Goal: Task Accomplishment & Management: Use online tool/utility

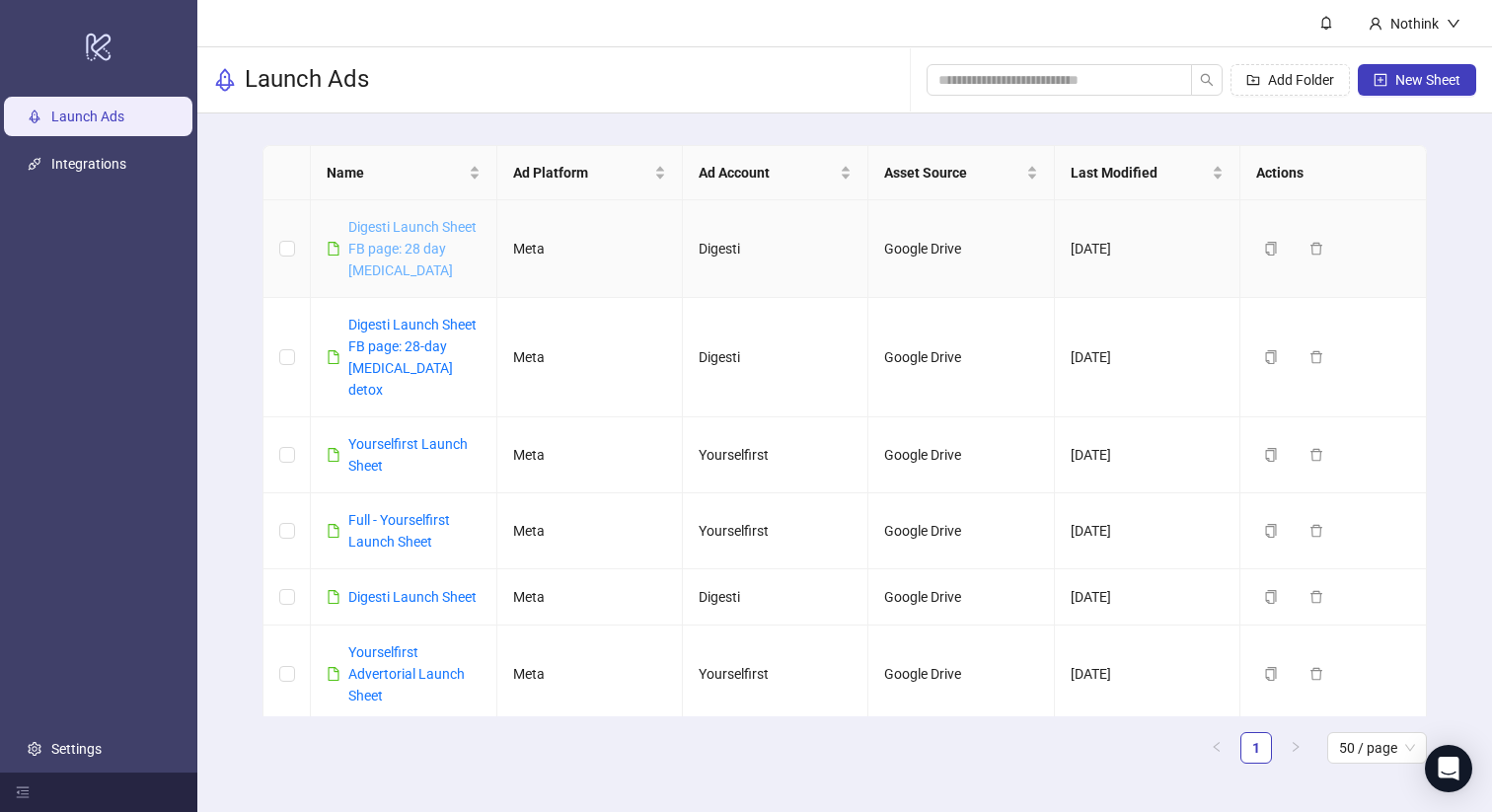
click at [429, 255] on link "Digesti Launch Sheet FB page: 28 day [MEDICAL_DATA]" at bounding box center [412, 249] width 128 height 59
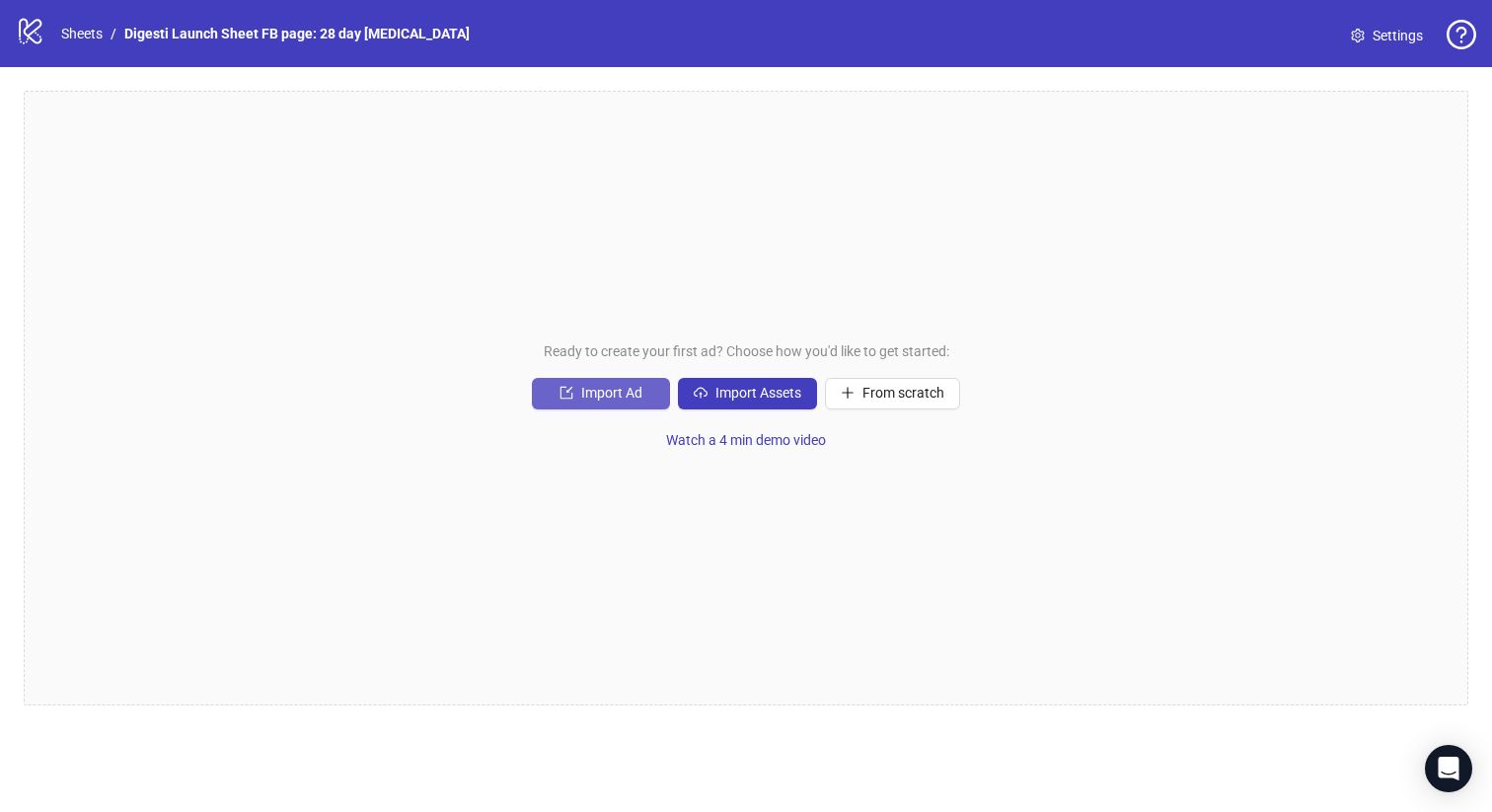
click at [629, 399] on span "Import Ad" at bounding box center [612, 392] width 61 height 16
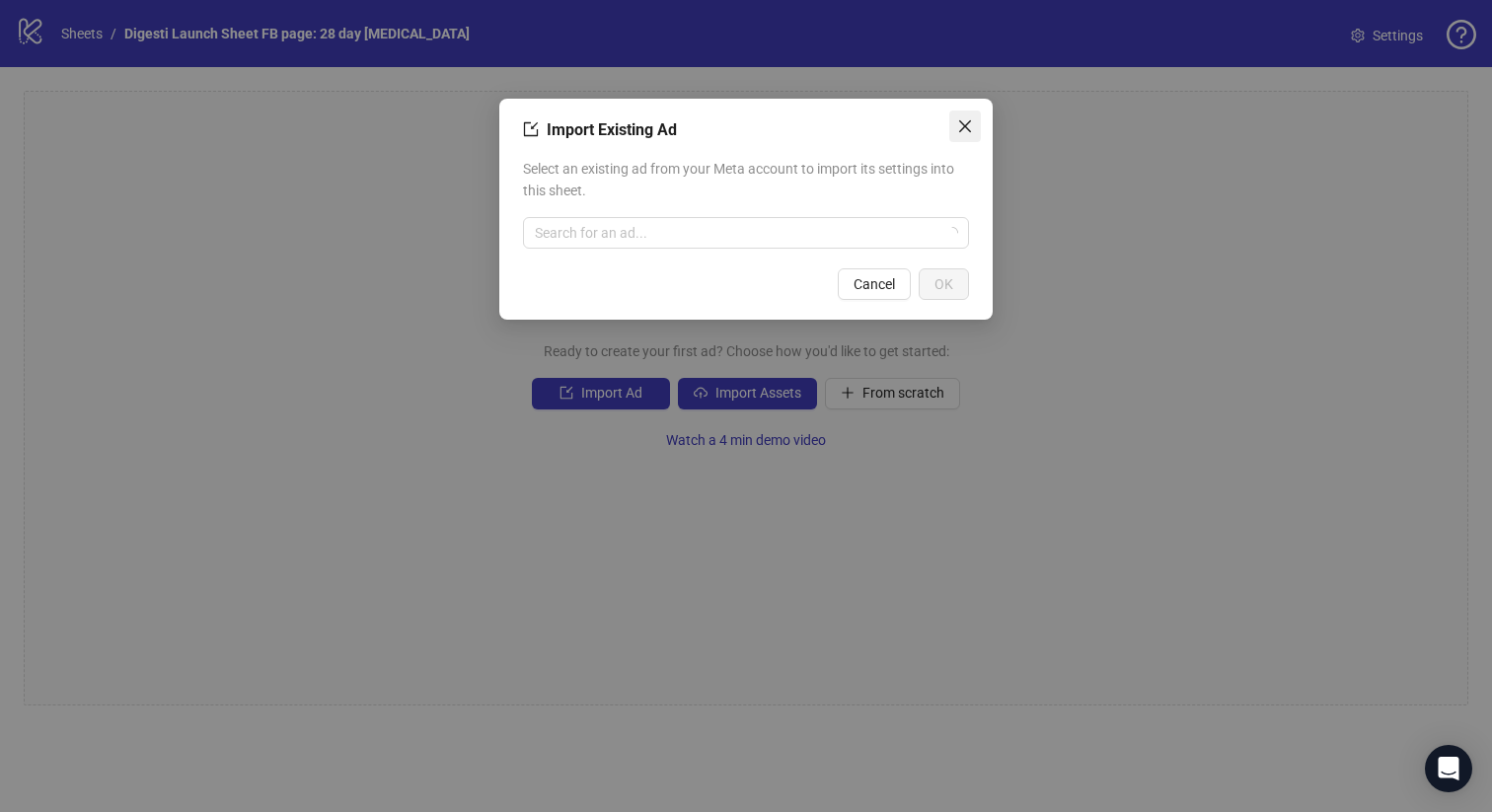
click at [954, 125] on span "Close" at bounding box center [965, 127] width 32 height 16
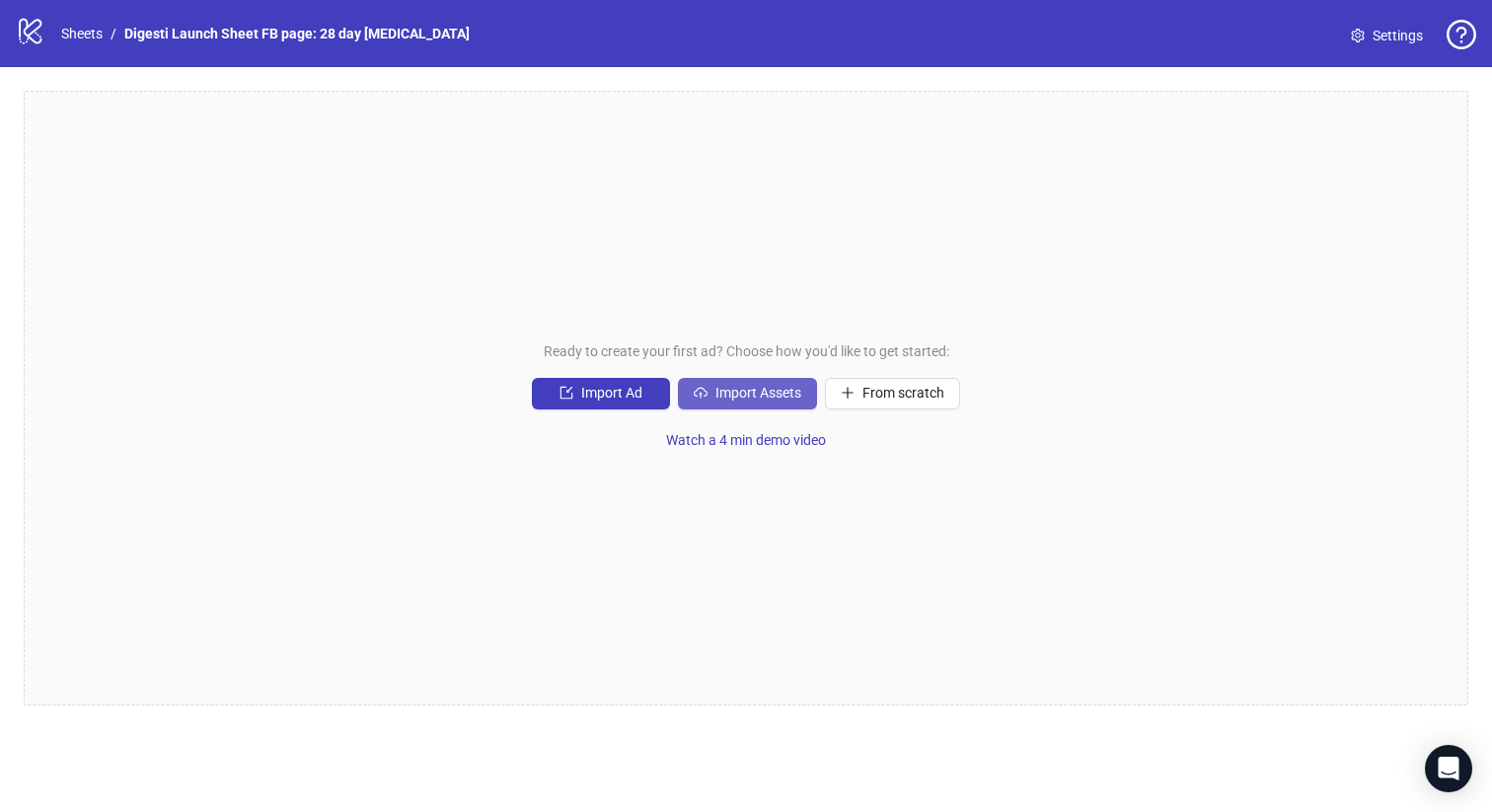
click at [746, 384] on span "Import Assets" at bounding box center [758, 392] width 86 height 16
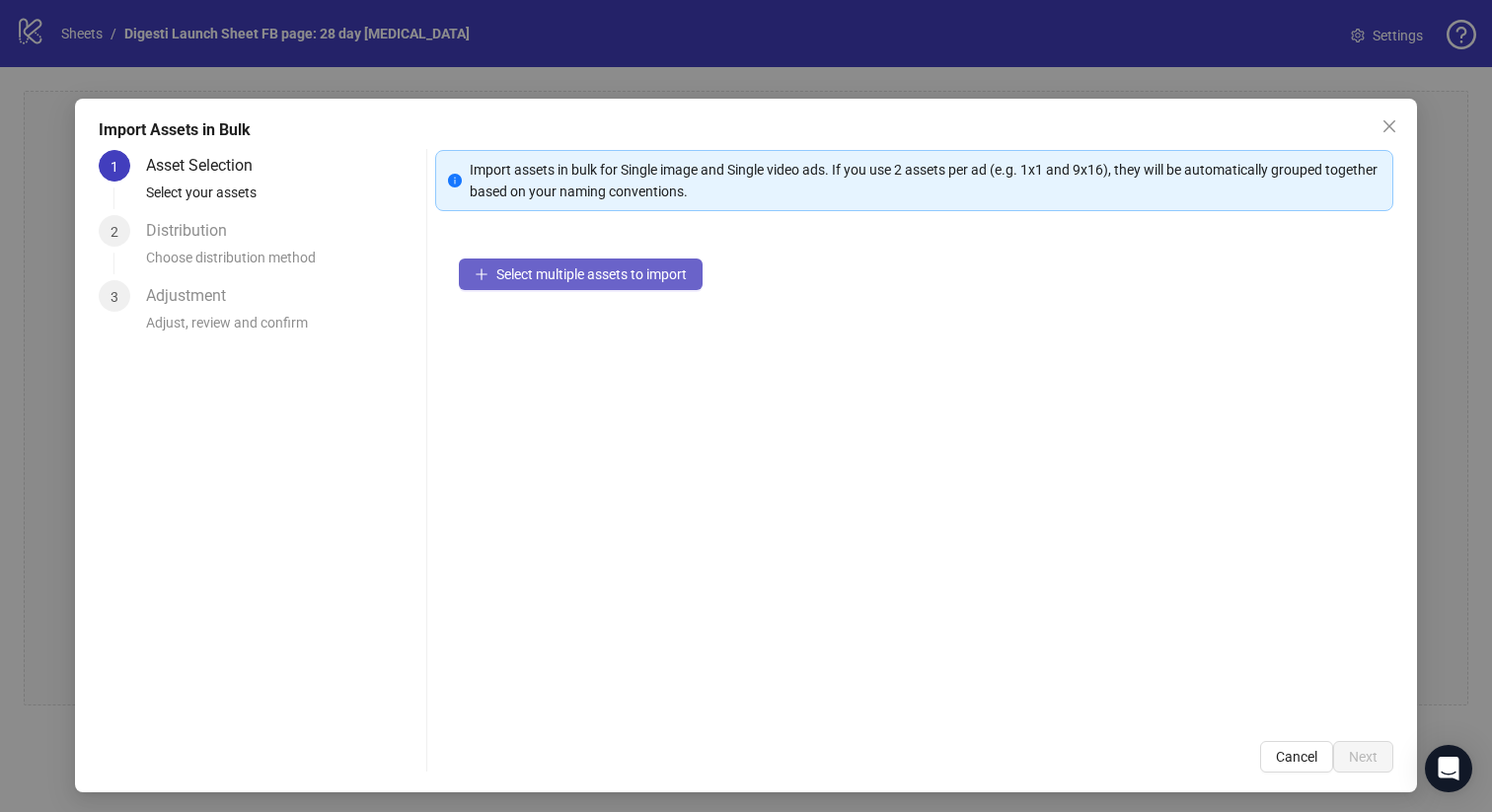
click at [612, 280] on span "Select multiple assets to import" at bounding box center [591, 274] width 190 height 16
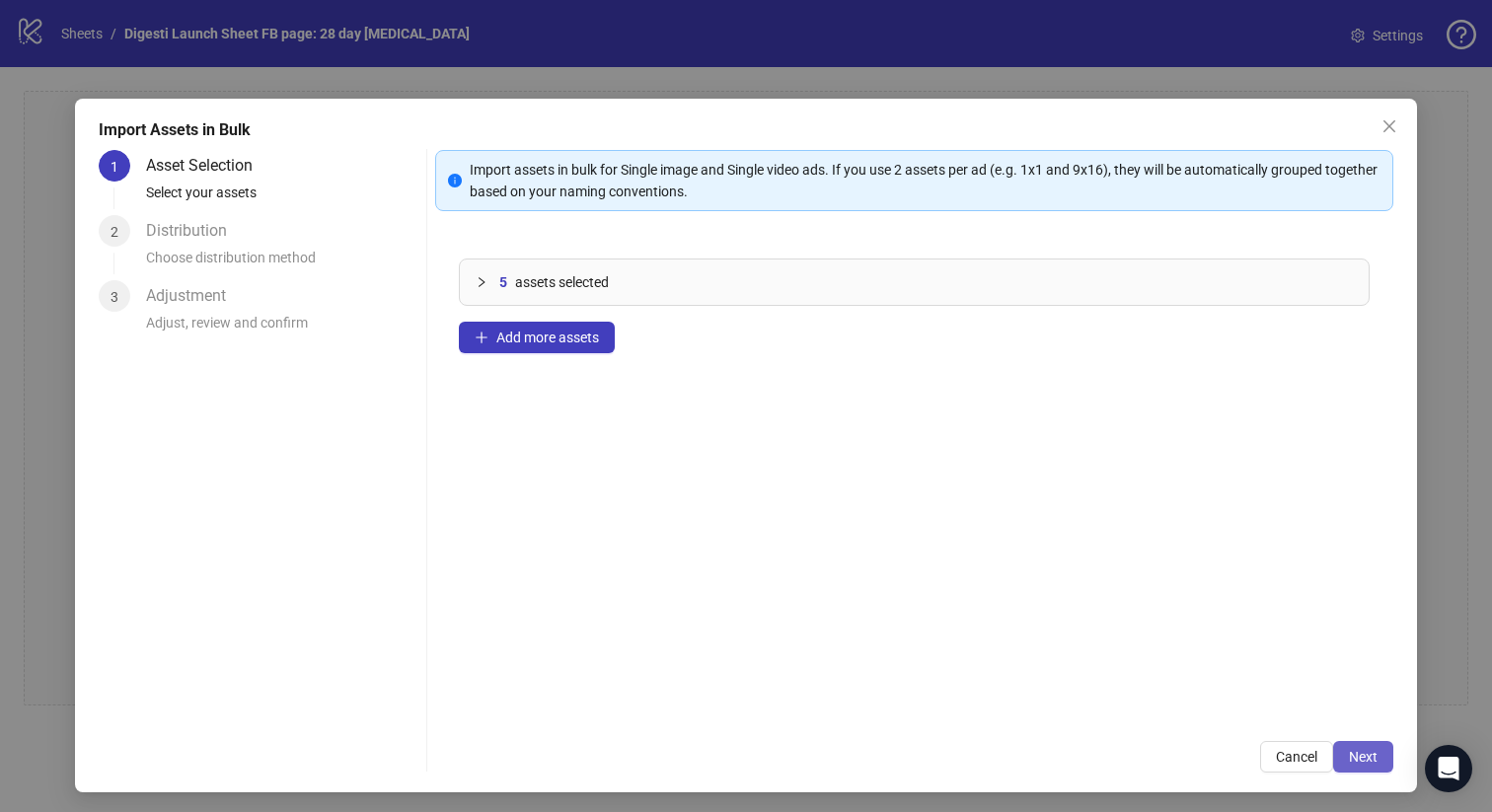
click at [1363, 753] on span "Next" at bounding box center [1363, 757] width 29 height 16
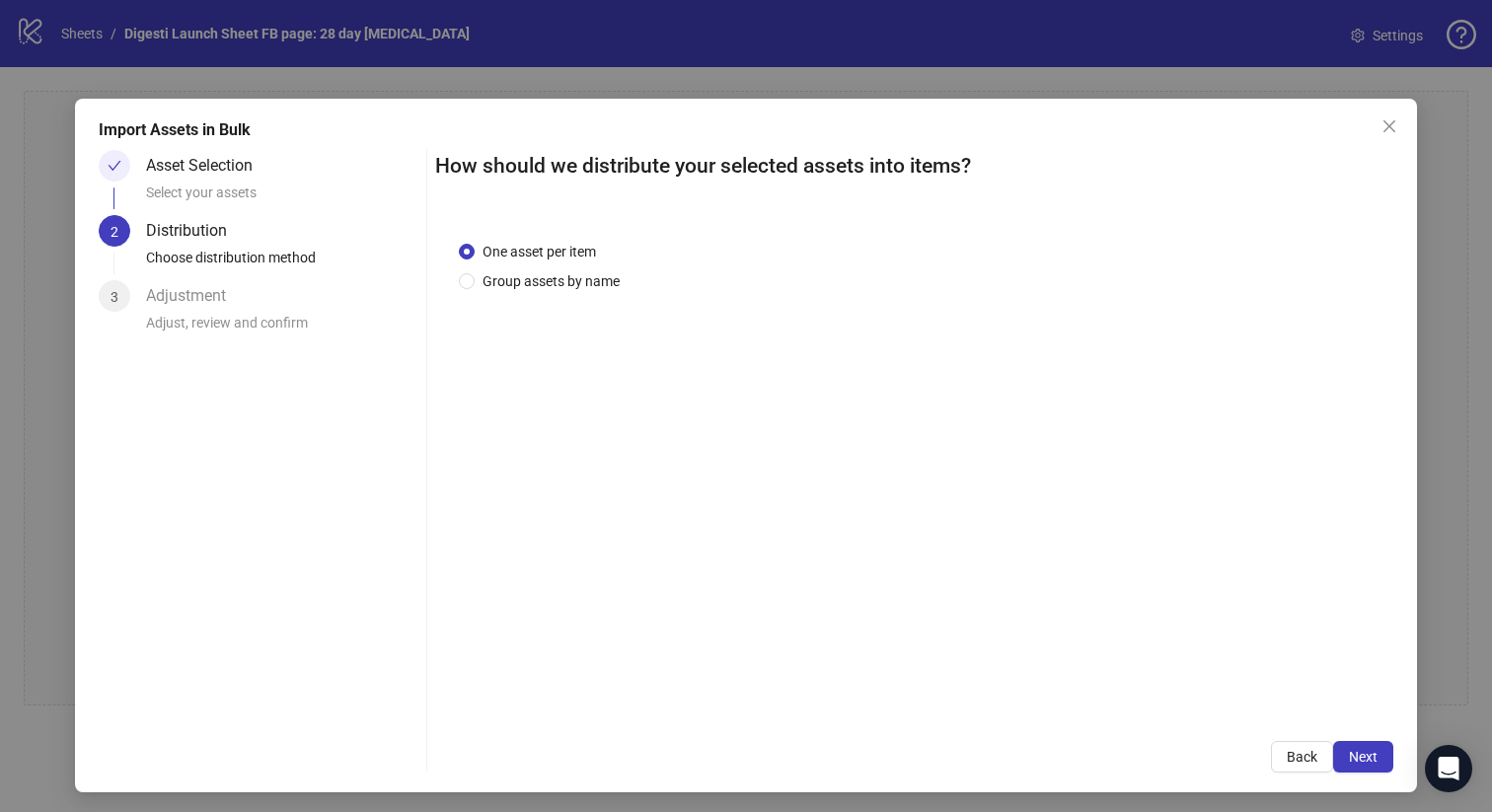
click at [1363, 753] on span "Next" at bounding box center [1363, 757] width 29 height 16
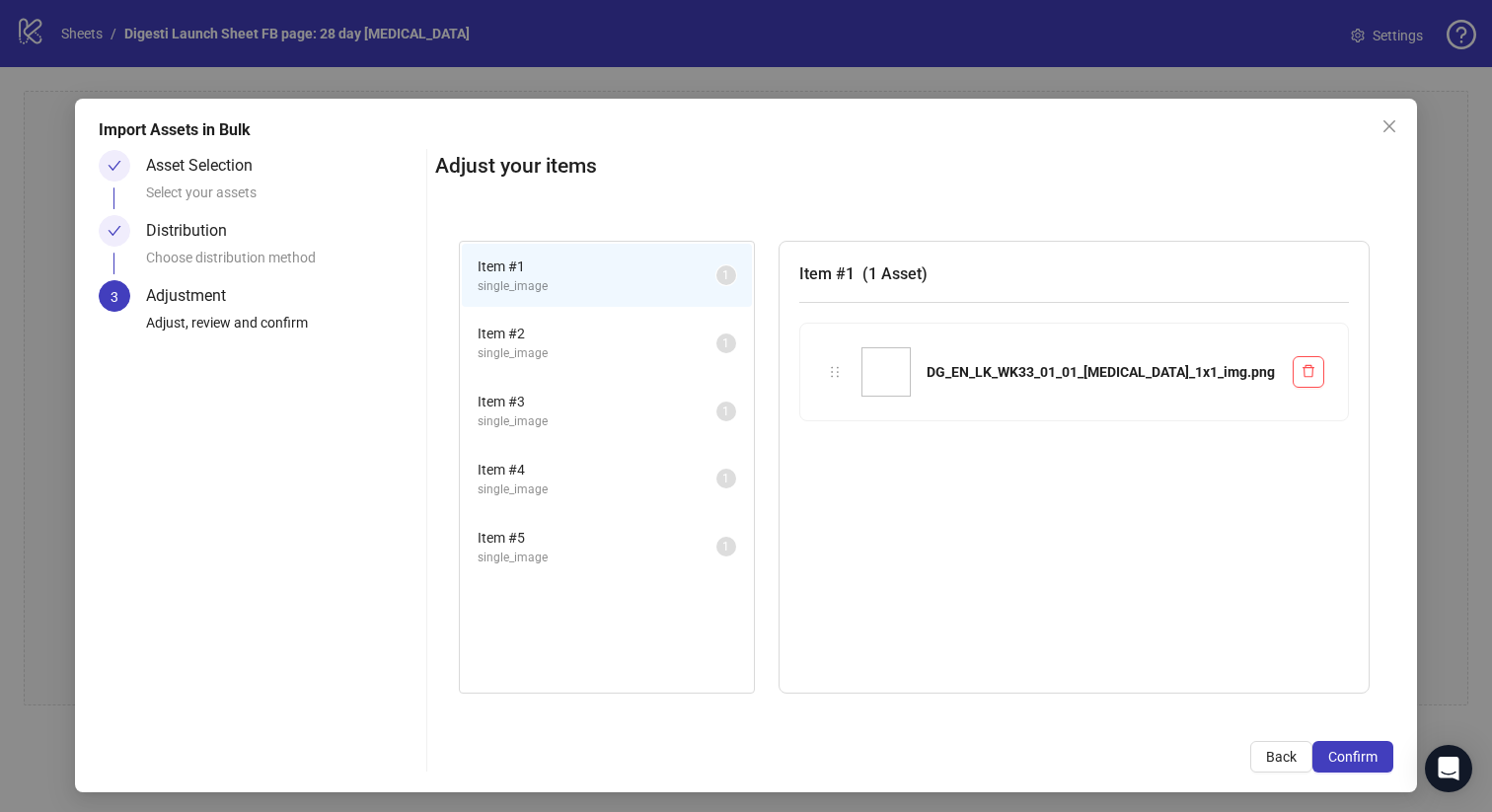
click at [1363, 753] on span "Confirm" at bounding box center [1353, 757] width 50 height 16
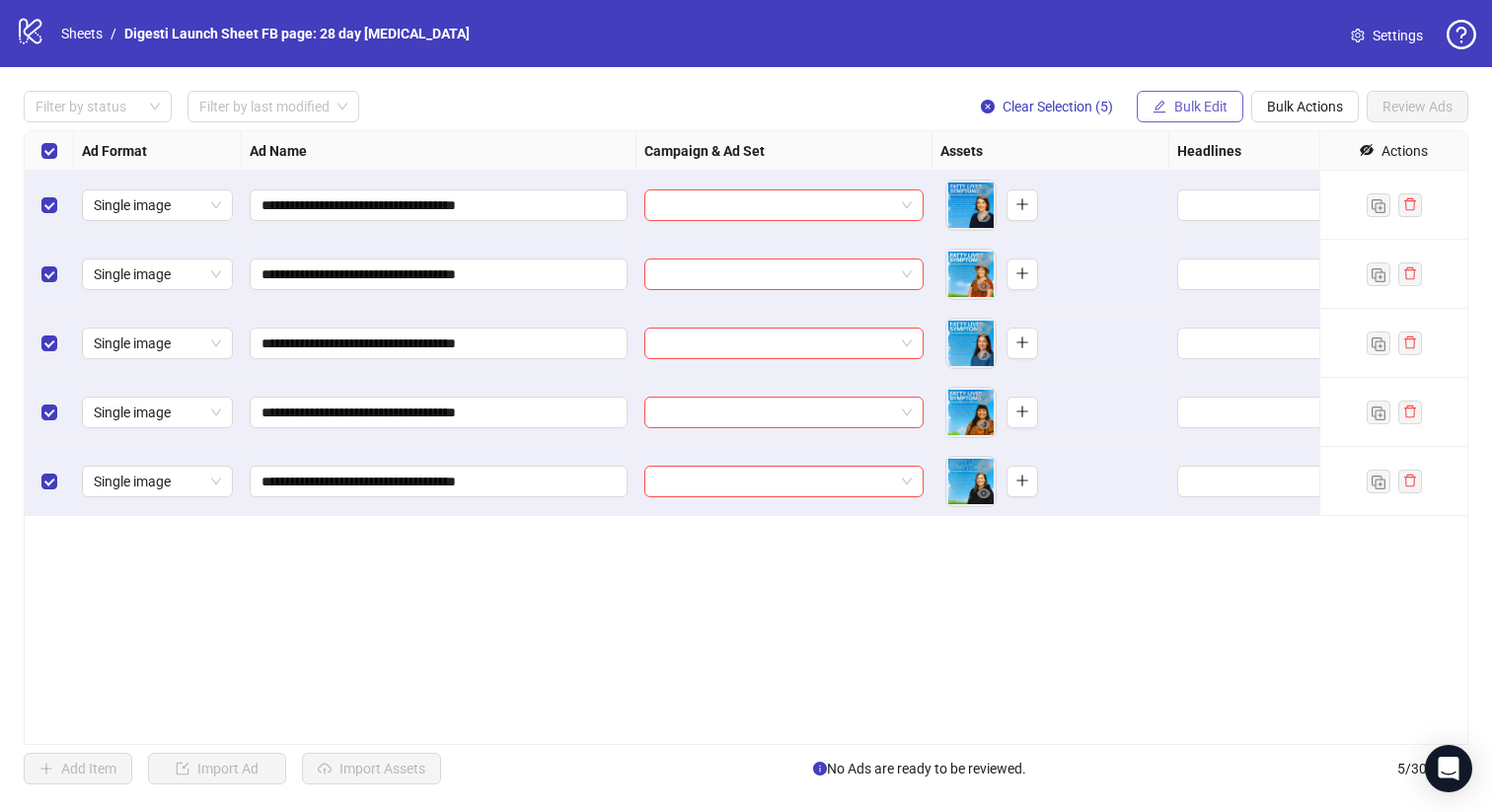
click at [1190, 116] on button "Bulk Edit" at bounding box center [1190, 107] width 107 height 32
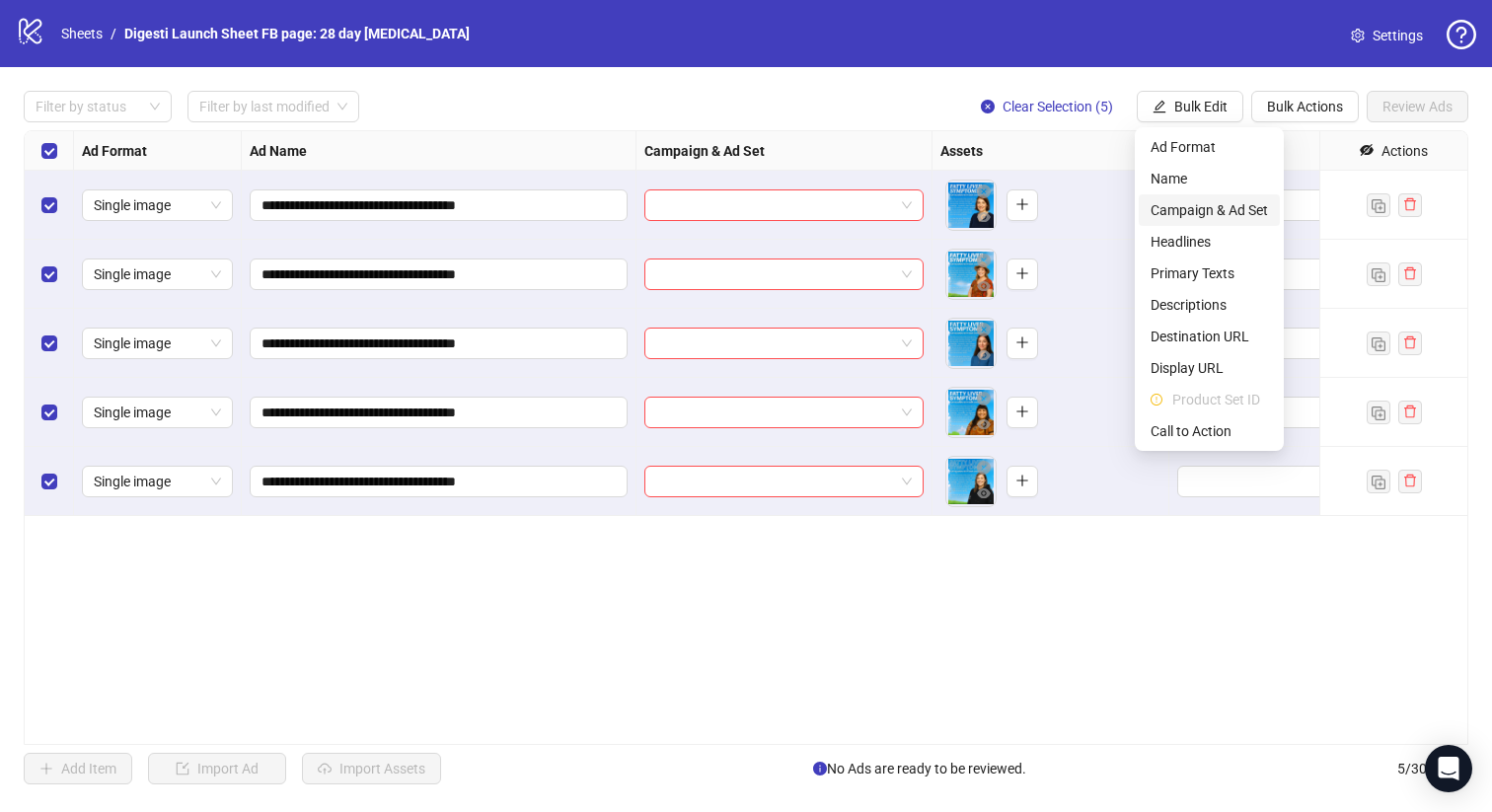
click at [1171, 206] on span "Campaign & Ad Set" at bounding box center [1209, 210] width 118 height 22
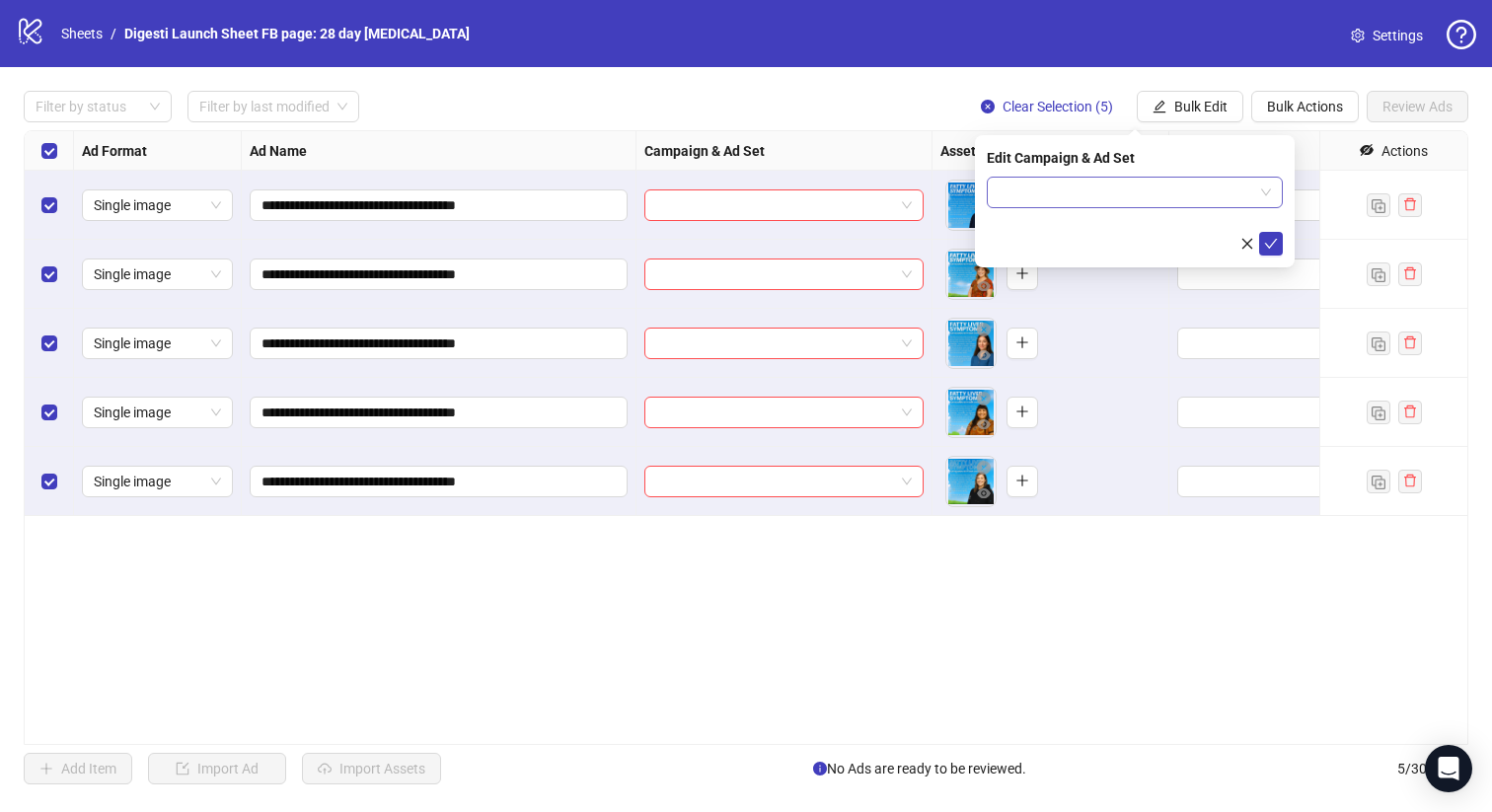
click at [1084, 195] on input "search" at bounding box center [1125, 192] width 255 height 30
paste input "**********"
type input "**********"
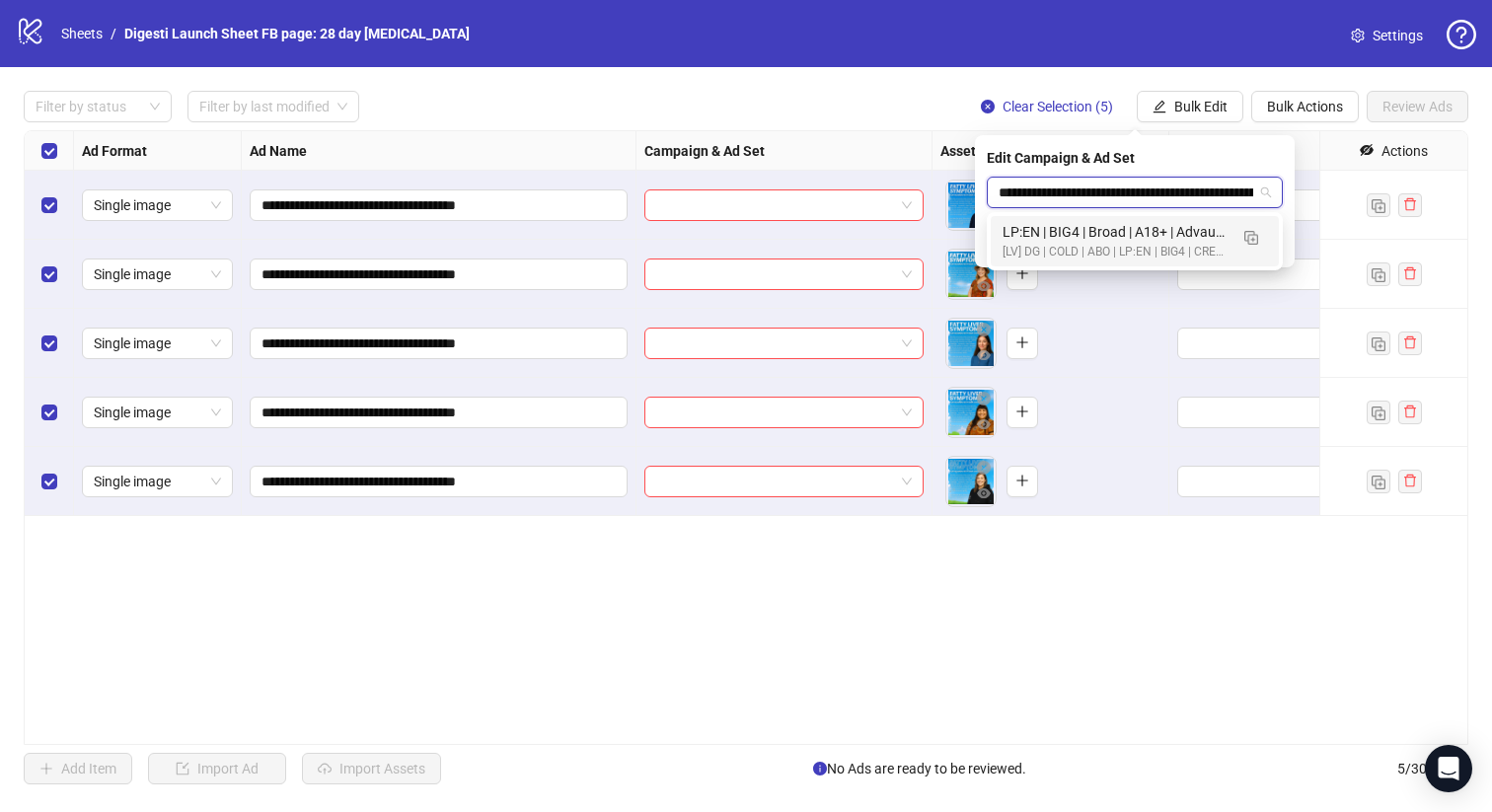
scroll to position [0, 299]
click at [1083, 229] on div "LP:EN | BIG4 | Broad | A18+ | Advaud | DG_LK_WK33_01 | LP: Trial Liver Health |…" at bounding box center [1115, 232] width 225 height 22
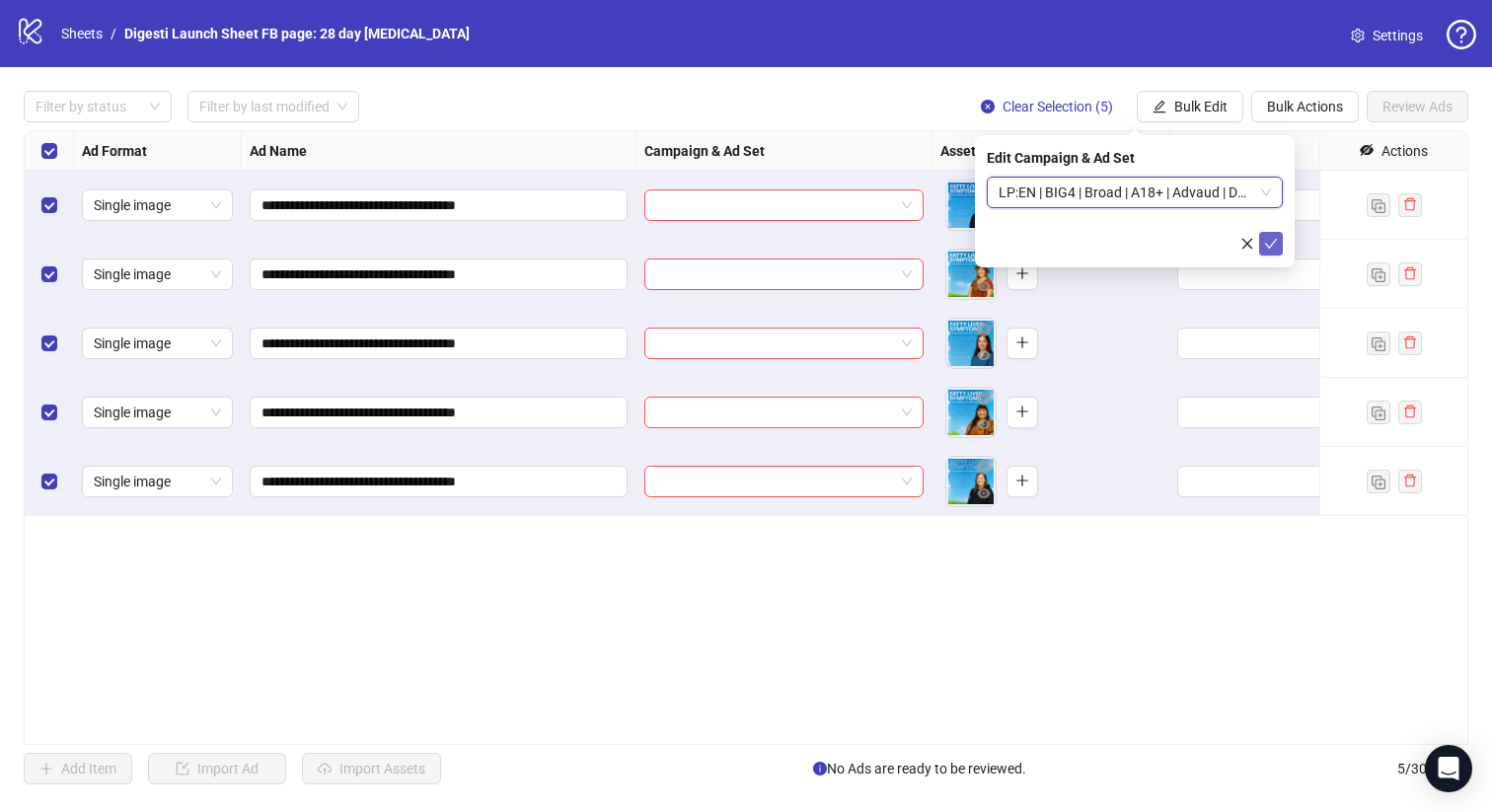
click at [1271, 245] on icon "check" at bounding box center [1271, 244] width 13 height 10
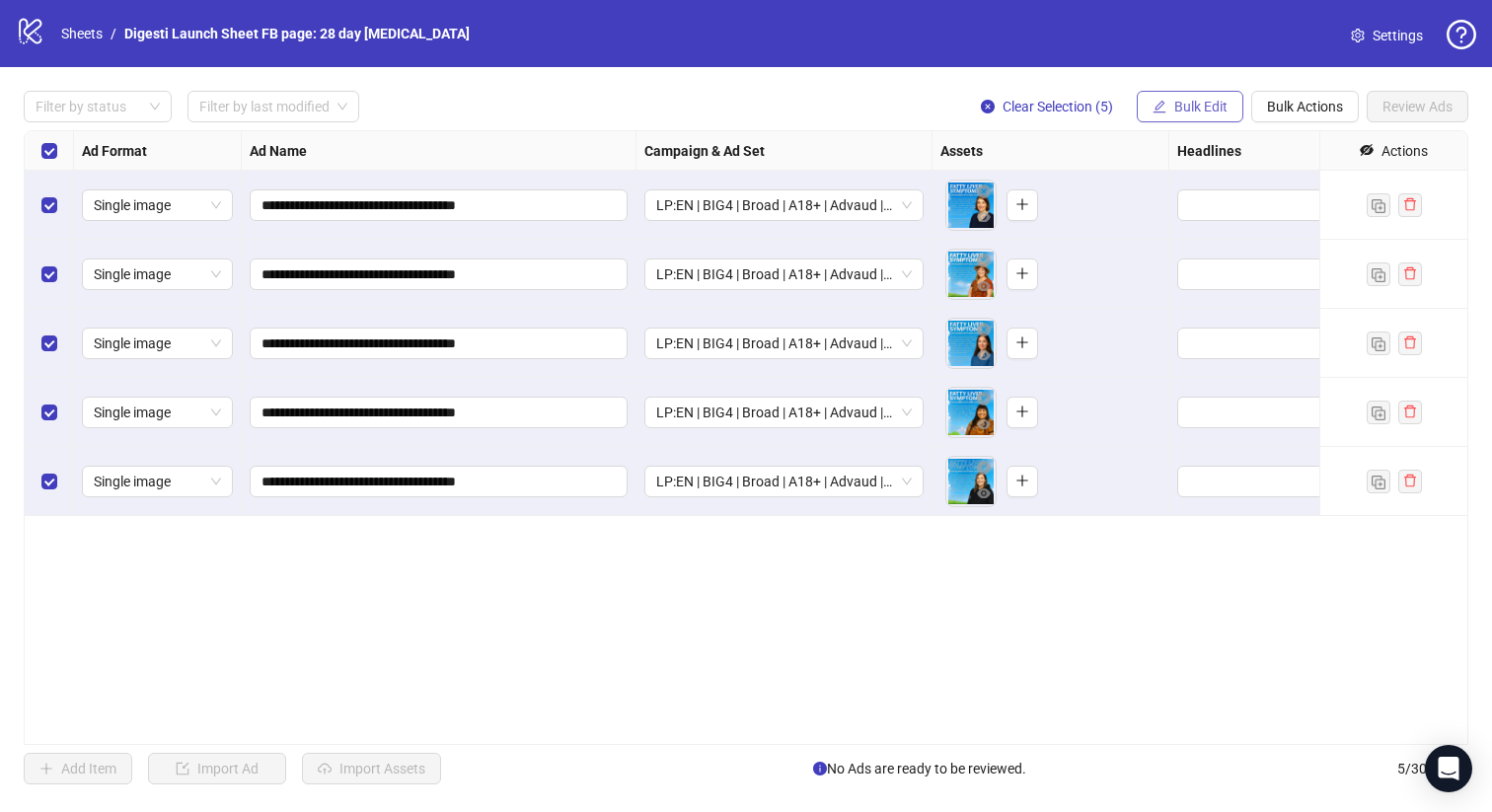
click at [1188, 103] on span "Bulk Edit" at bounding box center [1201, 107] width 53 height 16
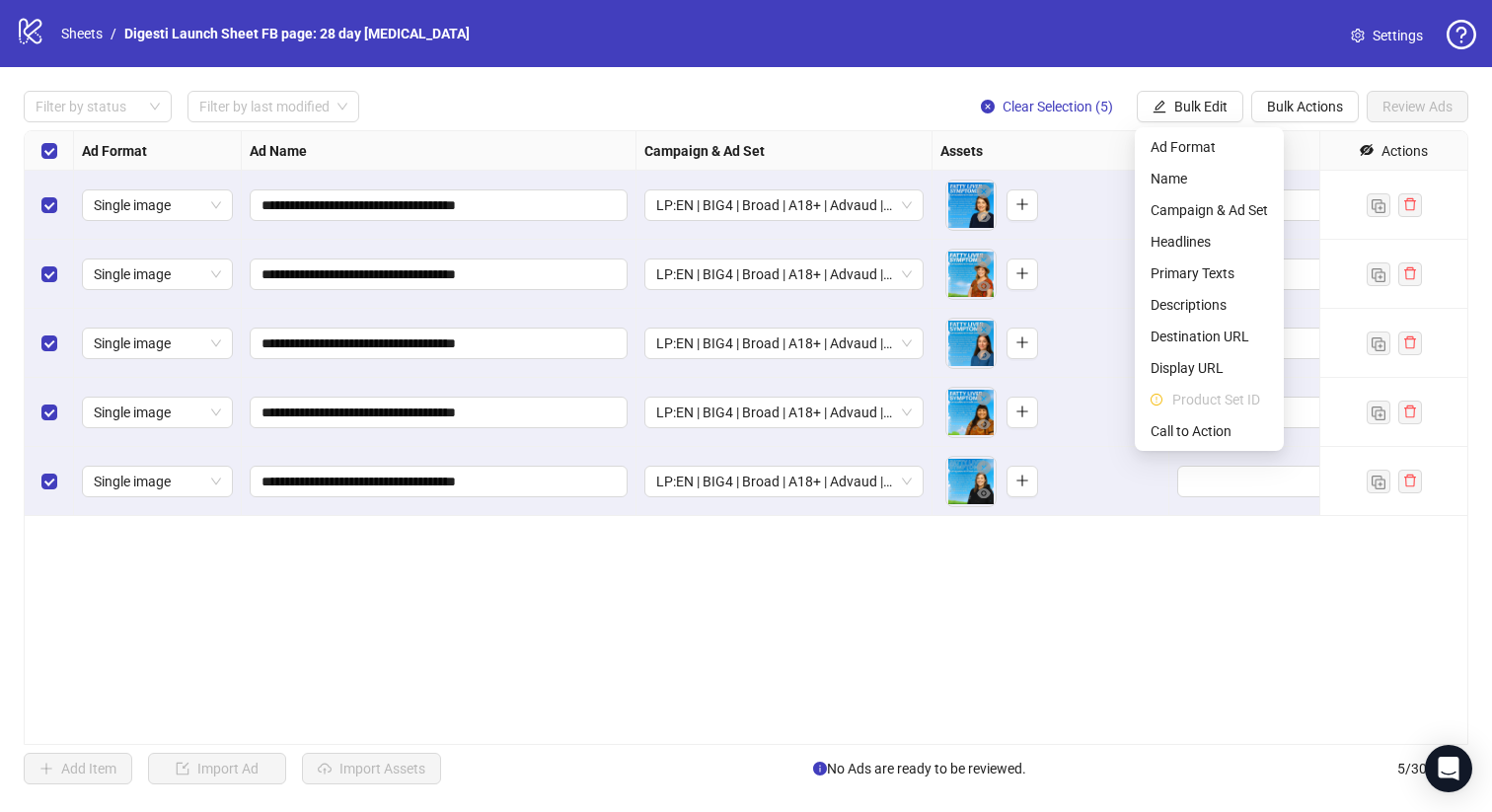
click at [751, 87] on div "**********" at bounding box center [746, 438] width 1492 height 741
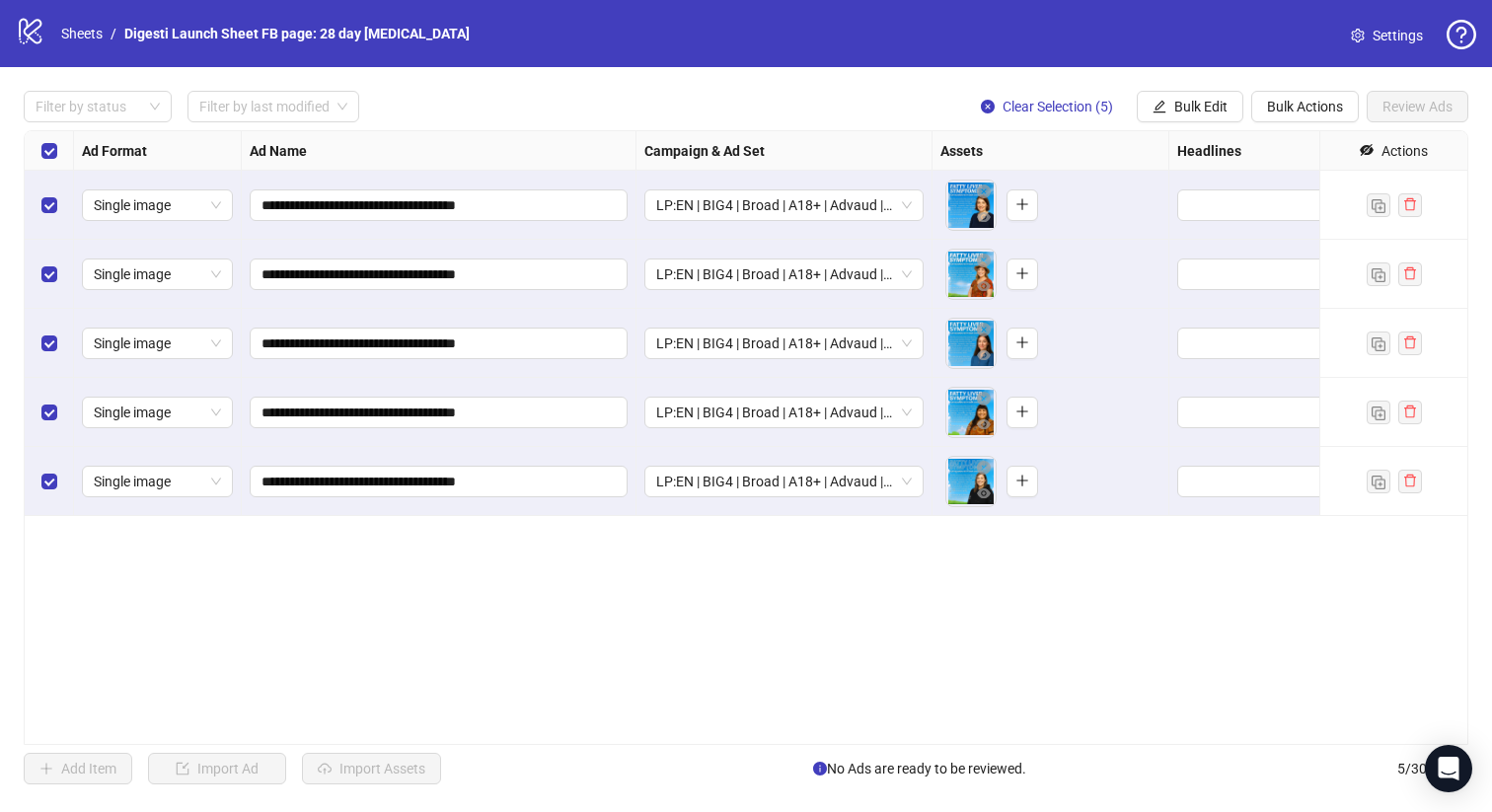
click at [476, 650] on div "**********" at bounding box center [746, 437] width 1444 height 615
click at [51, 141] on label "Select all rows" at bounding box center [50, 151] width 16 height 22
click at [50, 141] on label "Select all rows" at bounding box center [50, 151] width 16 height 22
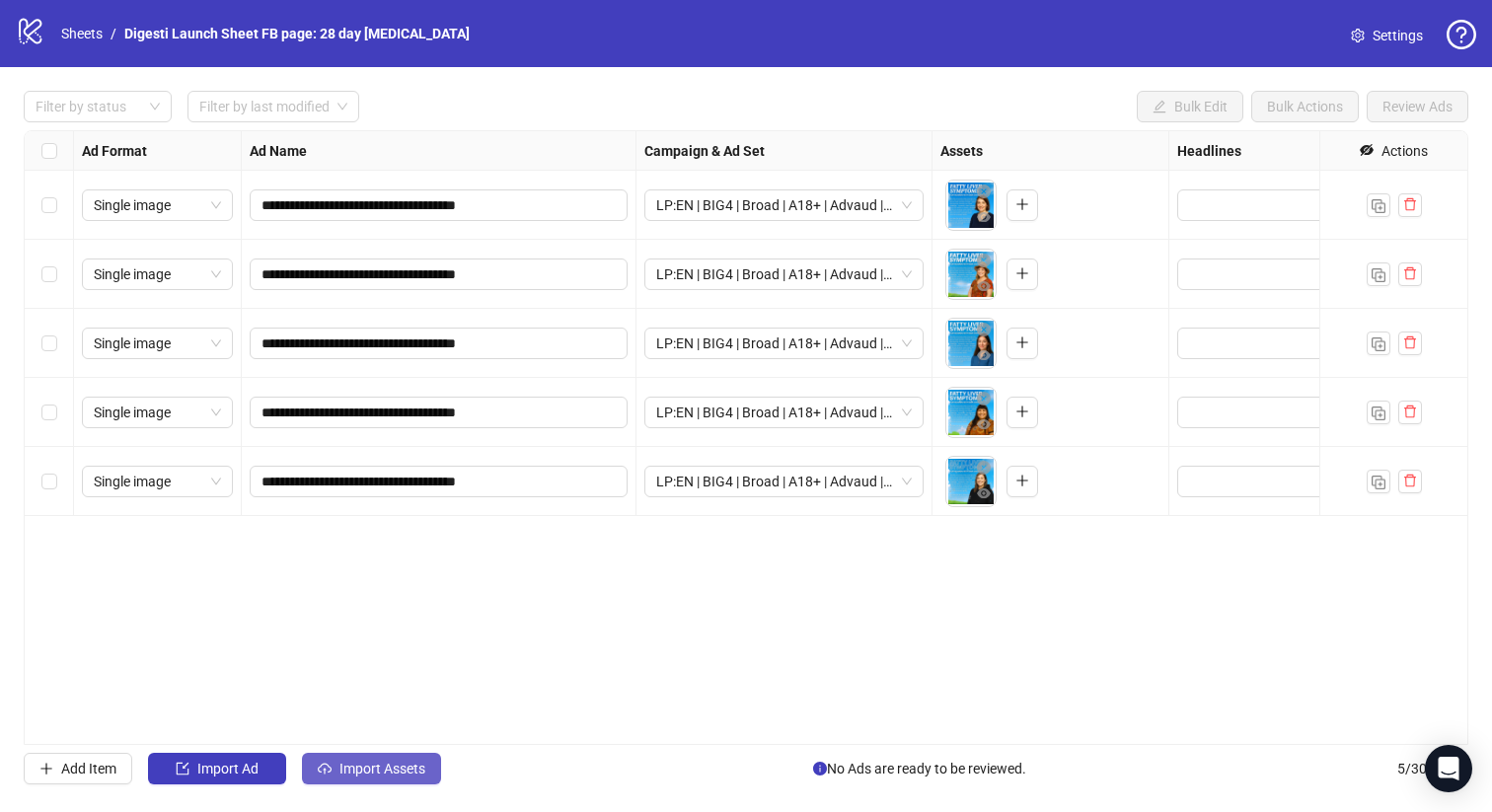
click at [391, 769] on span "Import Assets" at bounding box center [382, 768] width 86 height 16
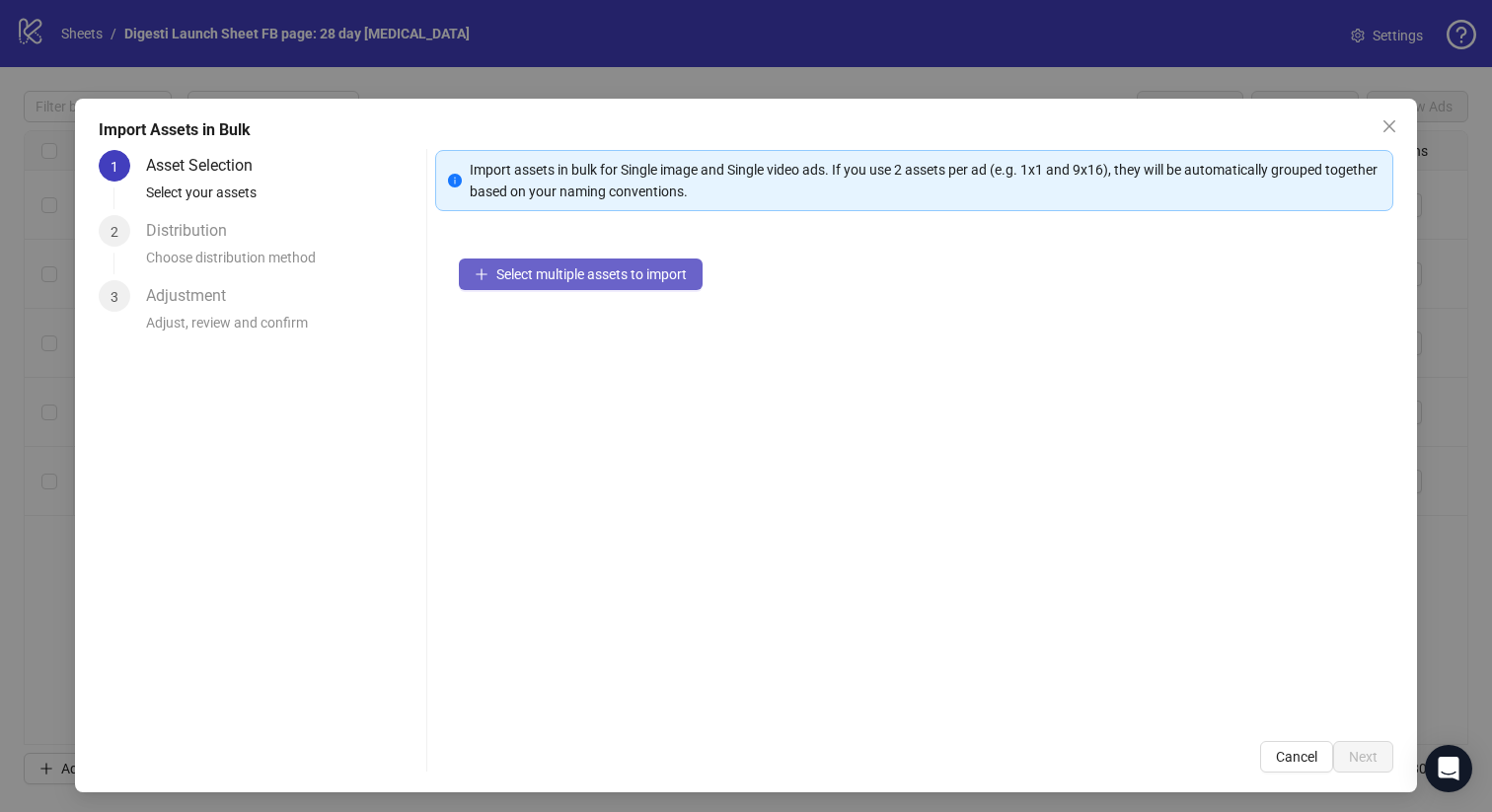
click at [545, 276] on span "Select multiple assets to import" at bounding box center [591, 274] width 190 height 16
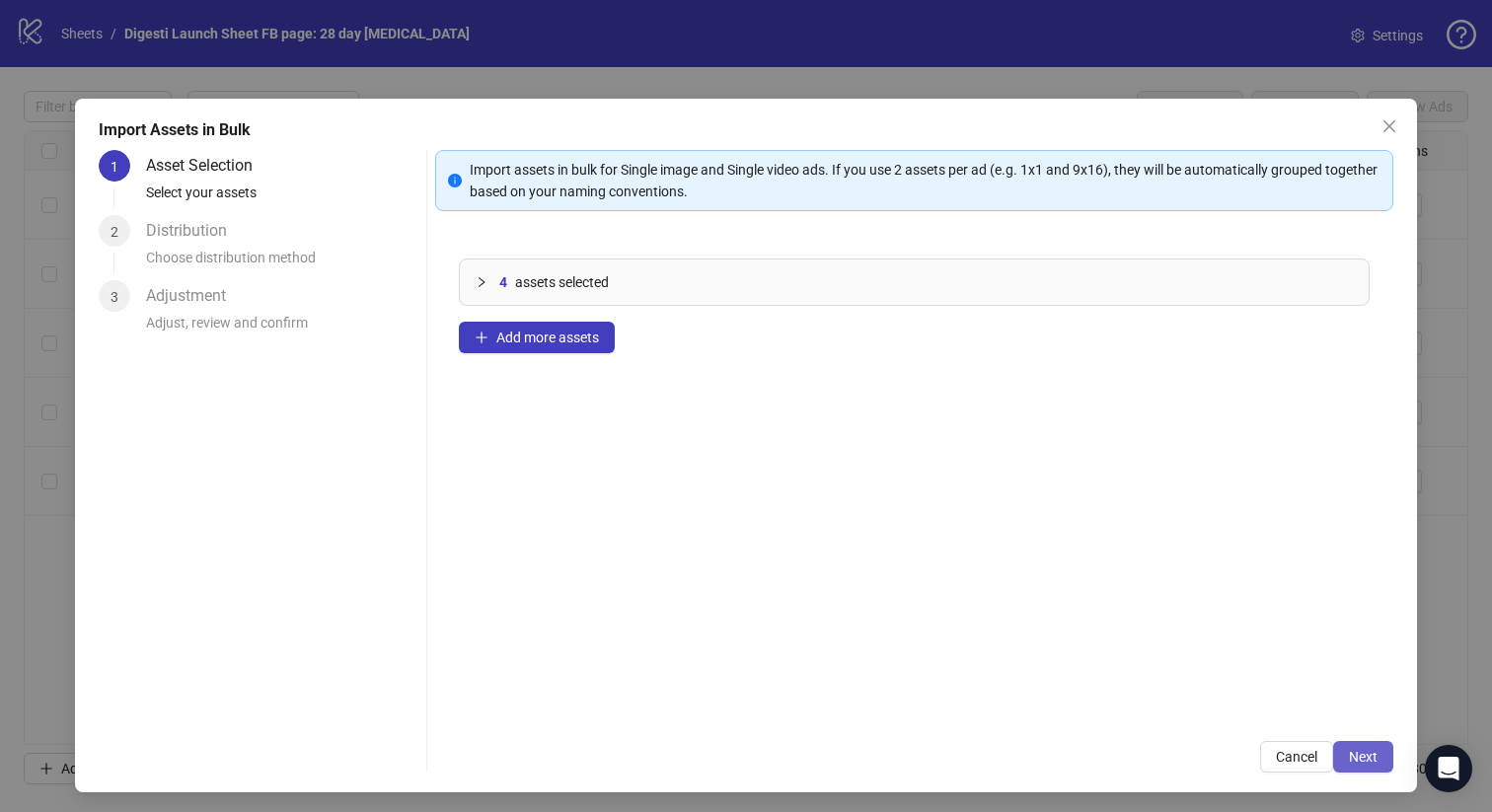
click at [1353, 755] on span "Next" at bounding box center [1363, 757] width 29 height 16
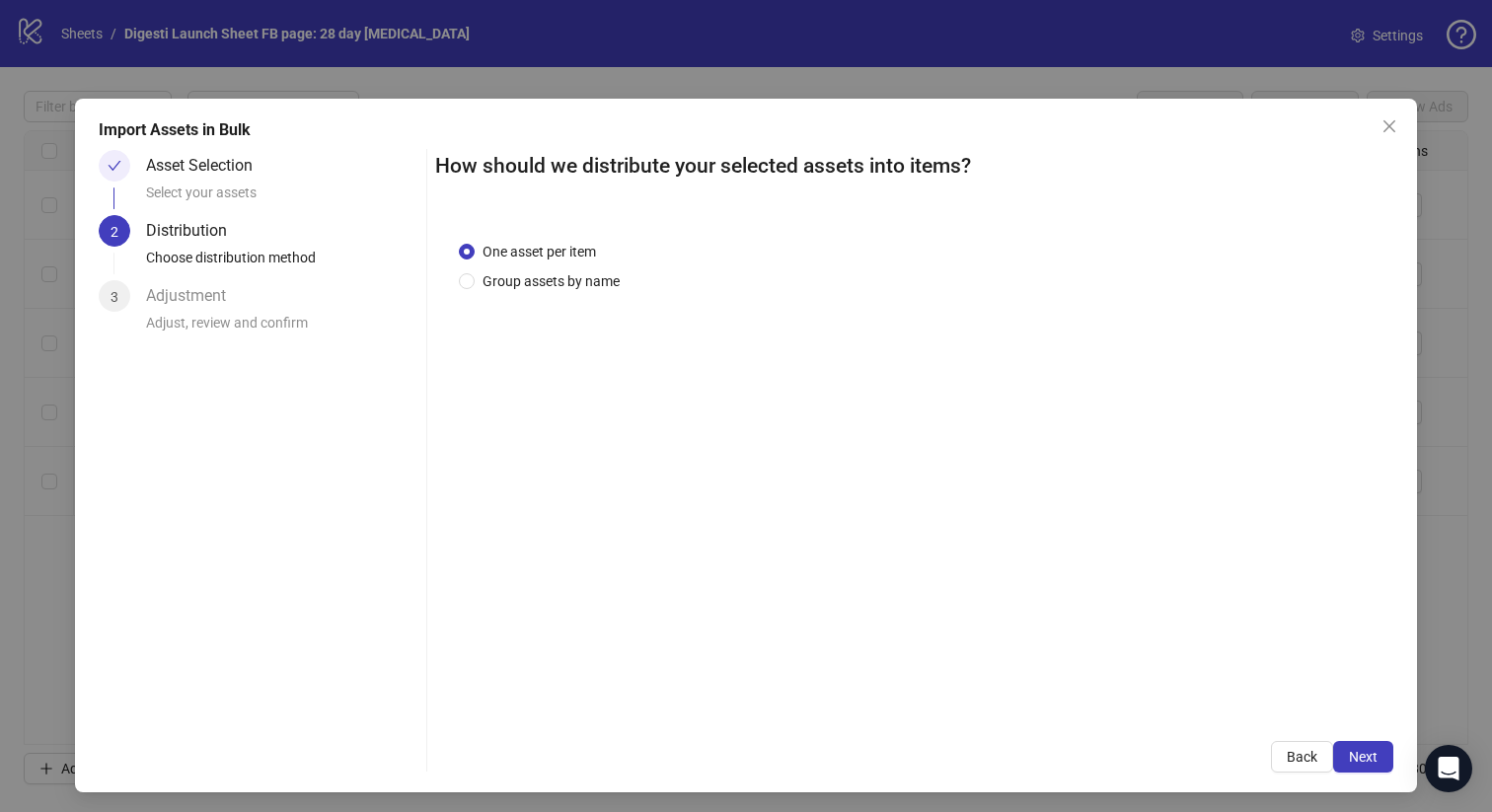
click at [1352, 755] on span "Next" at bounding box center [1363, 757] width 29 height 16
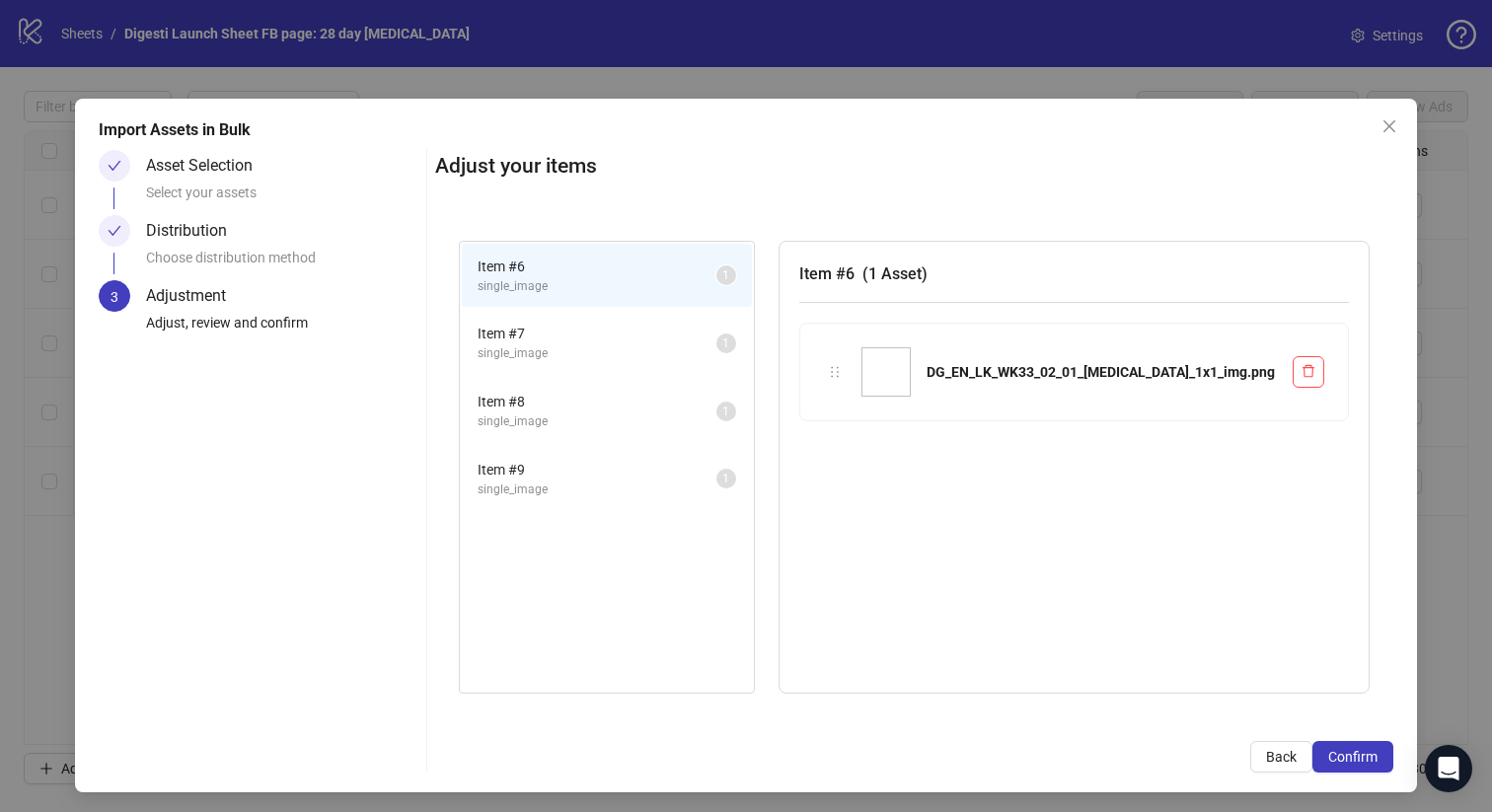
click at [1352, 755] on span "Confirm" at bounding box center [1353, 757] width 50 height 16
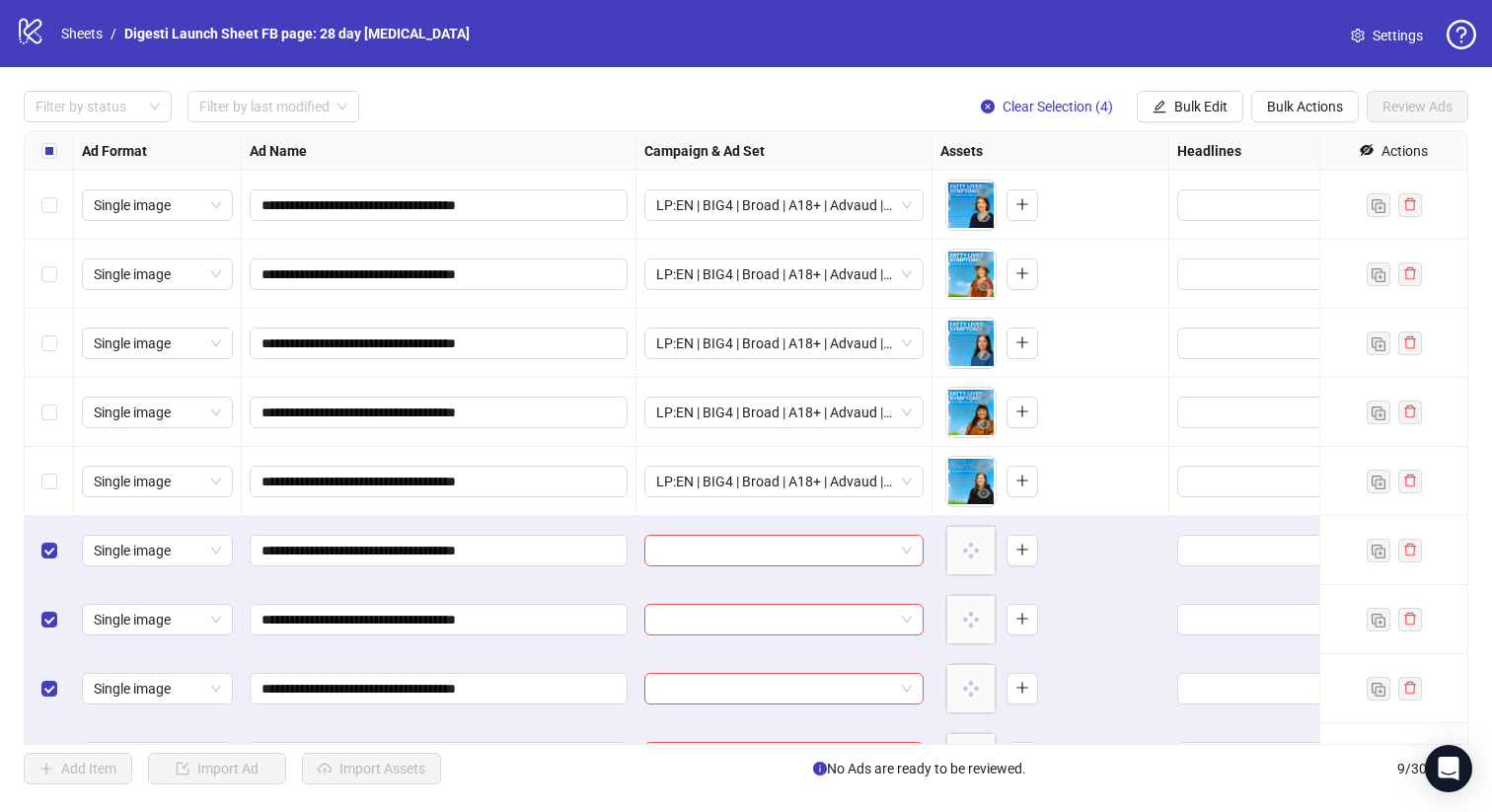
scroll to position [49, 0]
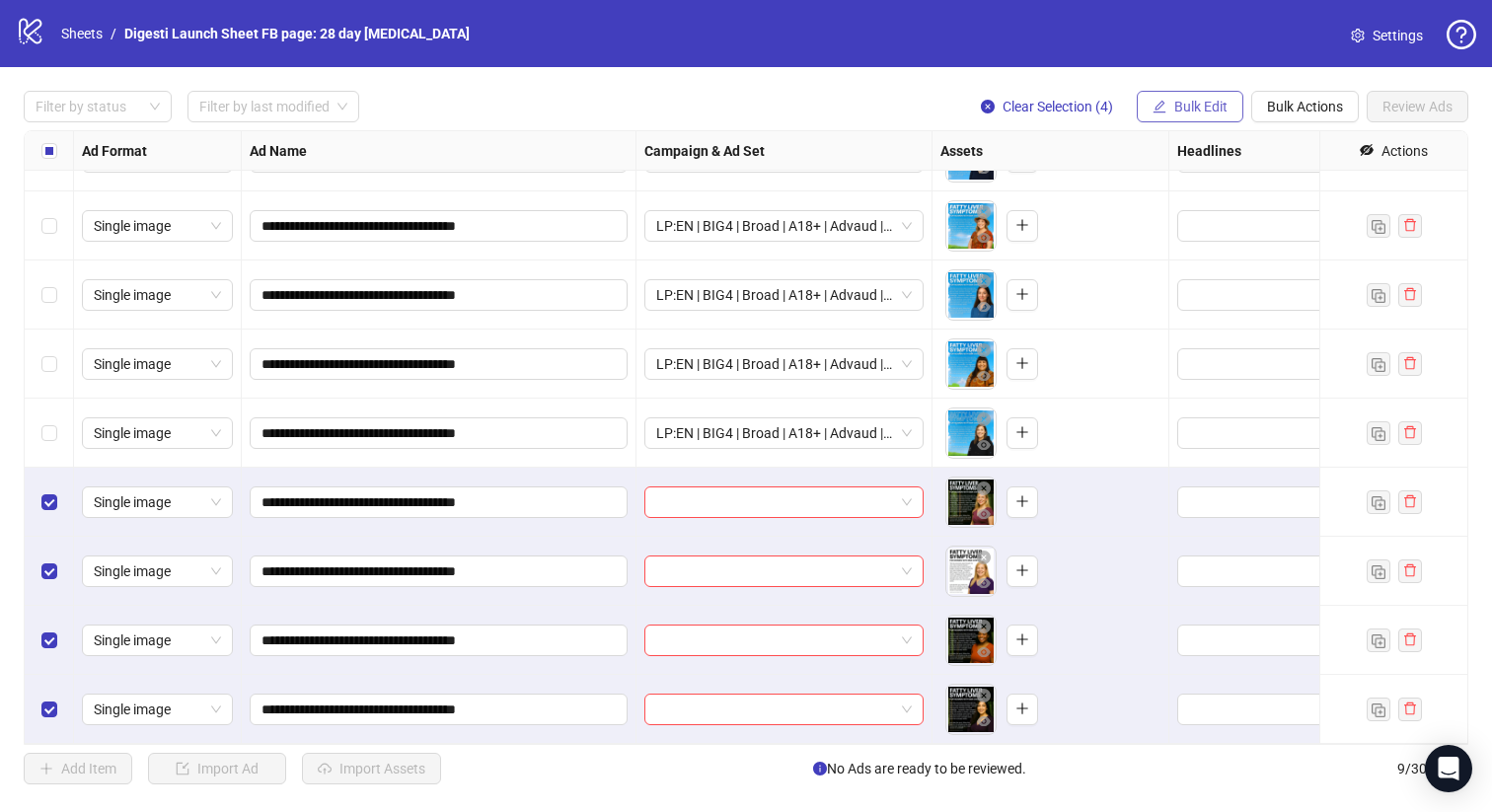
click at [1169, 102] on button "Bulk Edit" at bounding box center [1190, 107] width 107 height 32
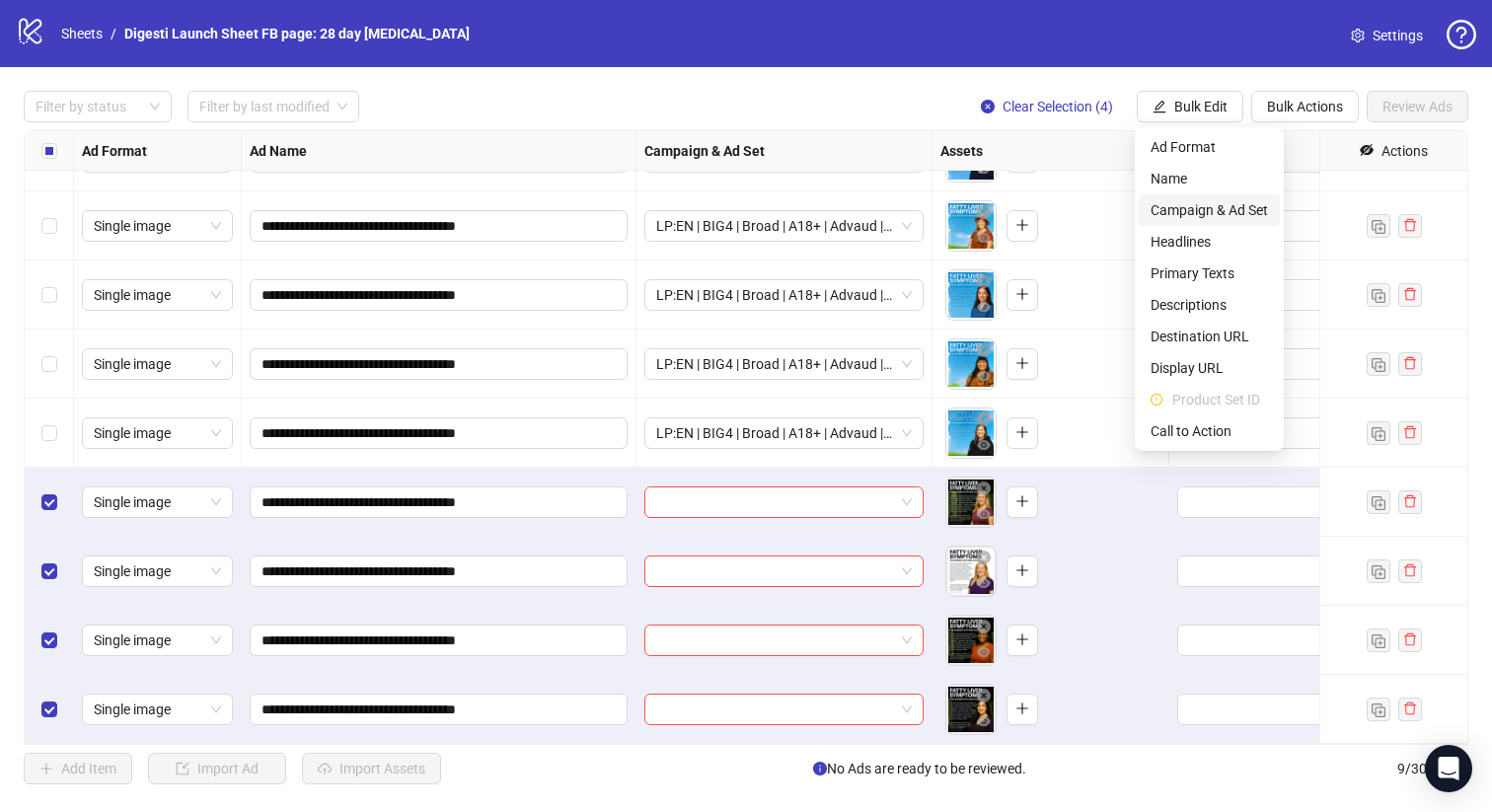
click at [1154, 207] on span "Campaign & Ad Set" at bounding box center [1209, 210] width 118 height 22
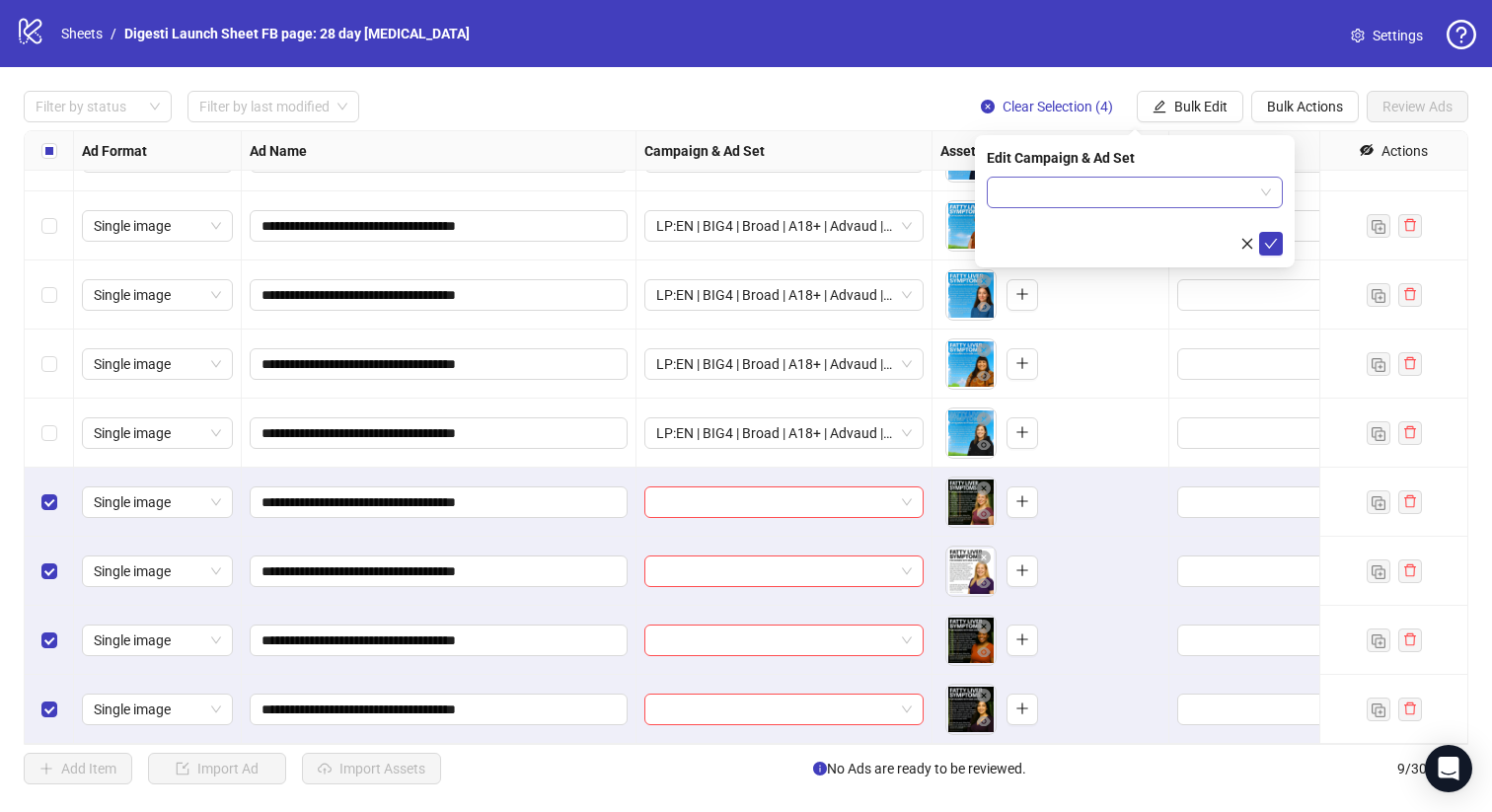
click at [1033, 194] on input "search" at bounding box center [1125, 192] width 255 height 30
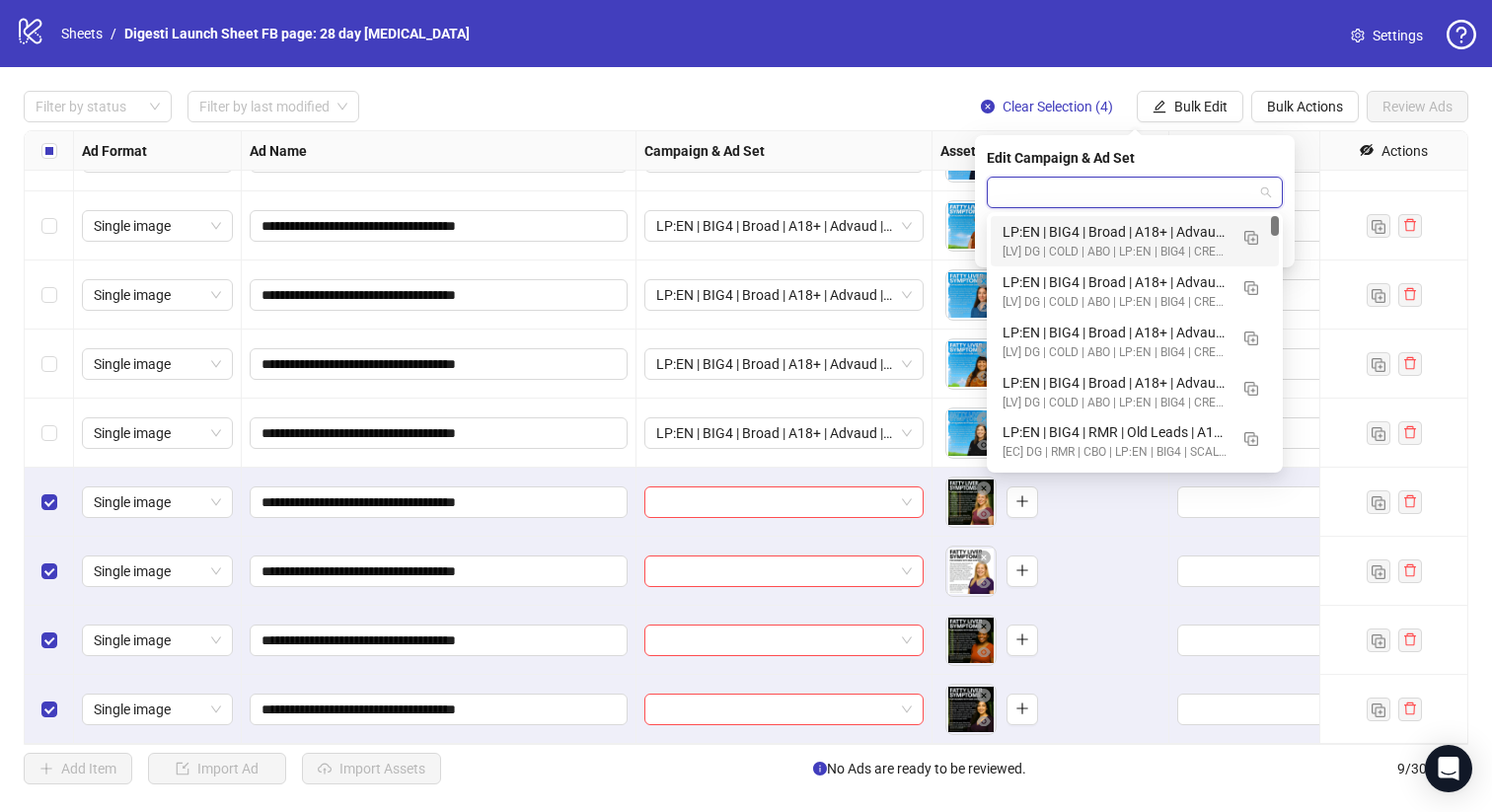
paste input "**********"
type input "**********"
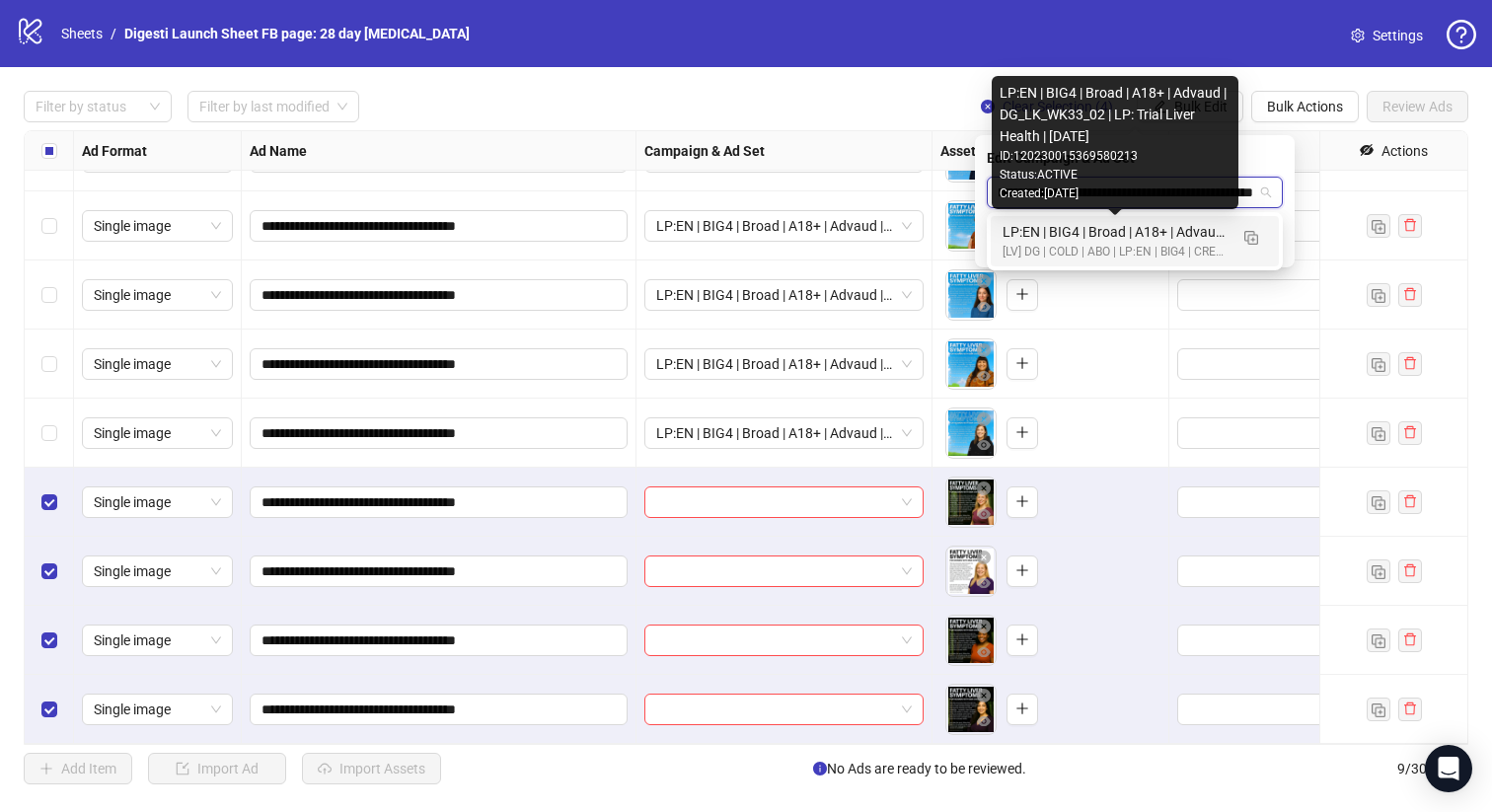
click at [1065, 243] on div "[LV] DG | COLD | ABO | LP:EN | BIG4 | CREATIVE TESTING | LP: TRIAL | [DATE] DND" at bounding box center [1115, 252] width 225 height 19
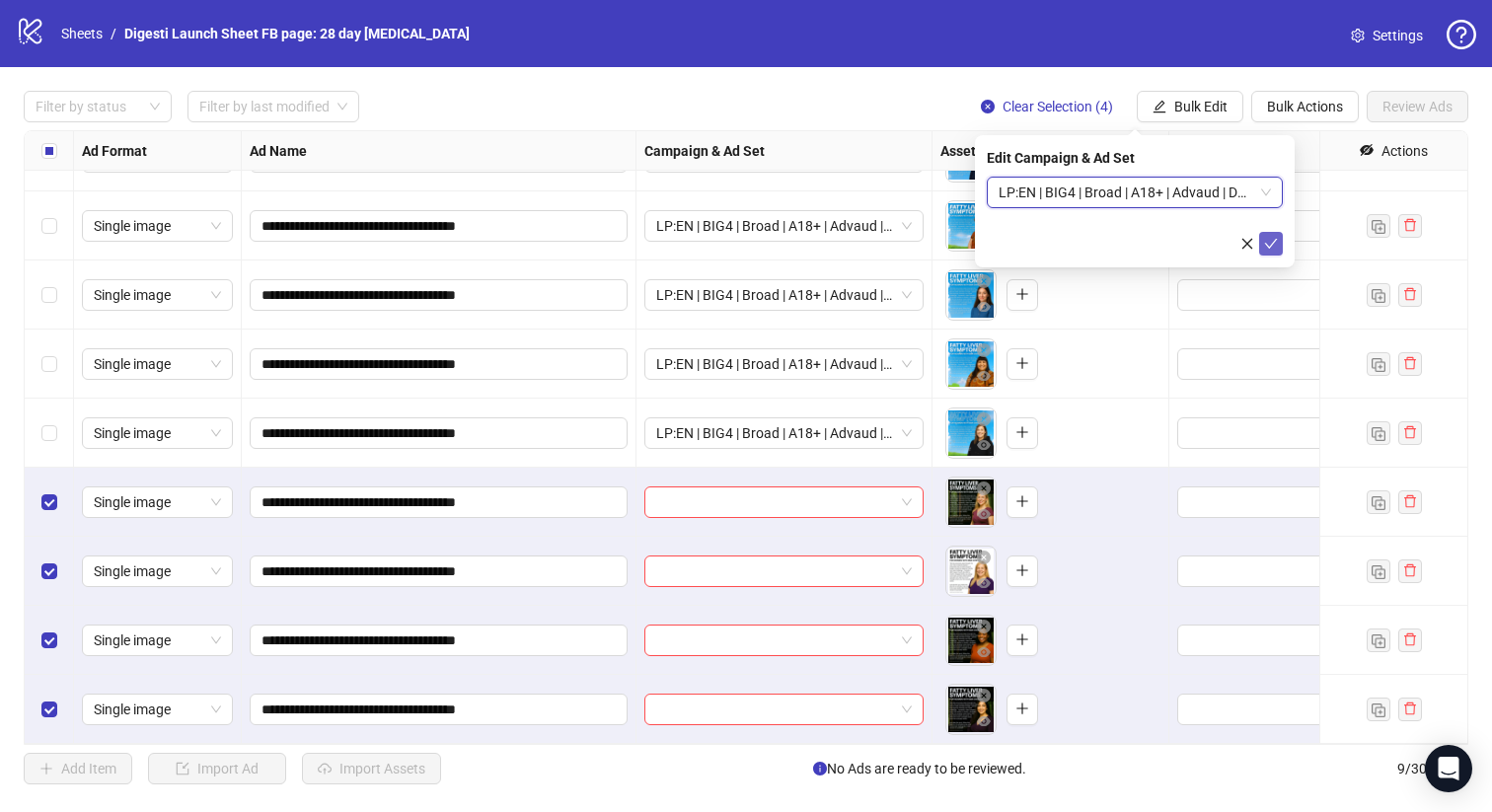
click at [1270, 247] on icon "check" at bounding box center [1271, 244] width 14 height 14
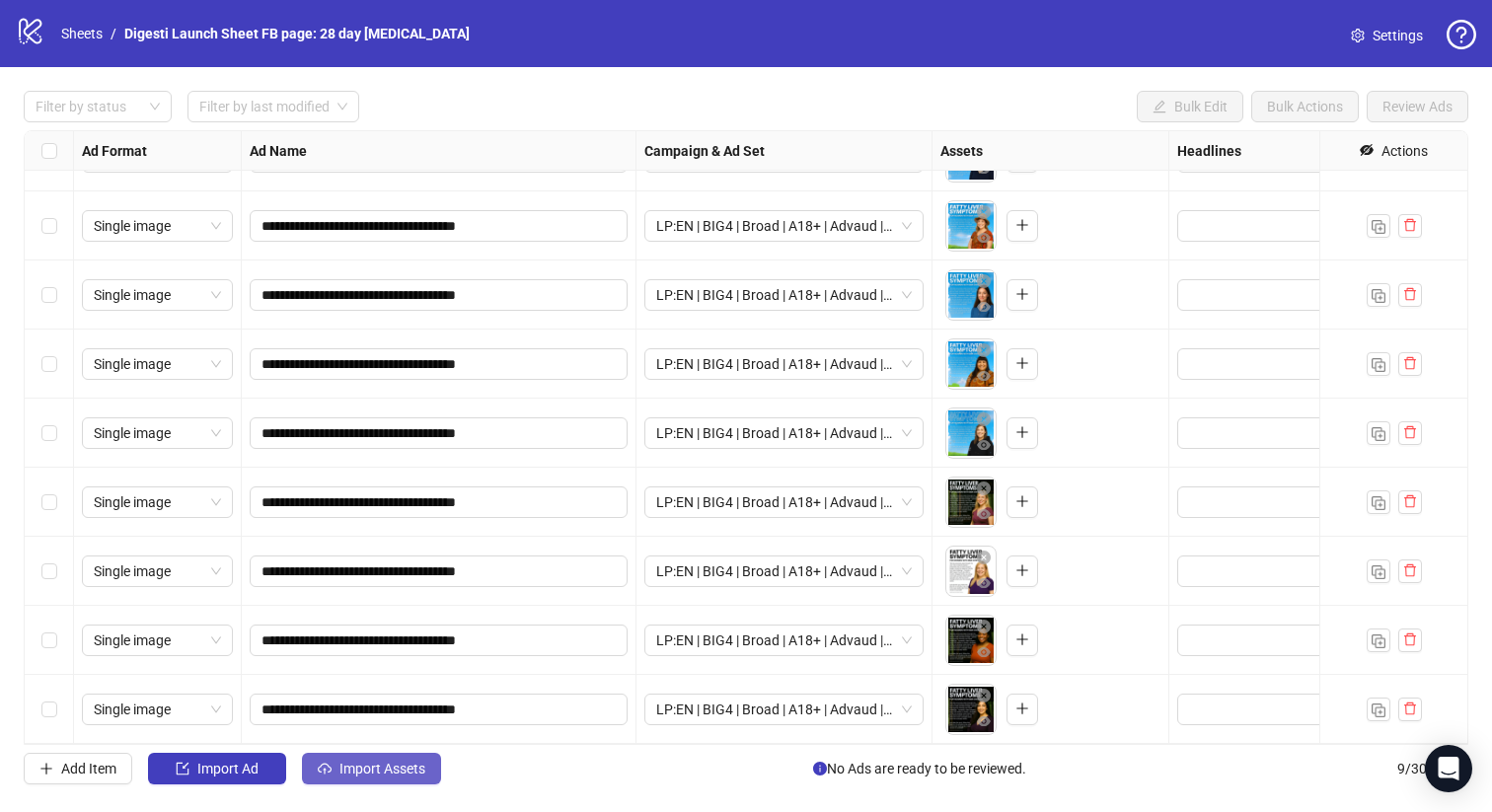
click at [392, 764] on span "Import Assets" at bounding box center [382, 768] width 86 height 16
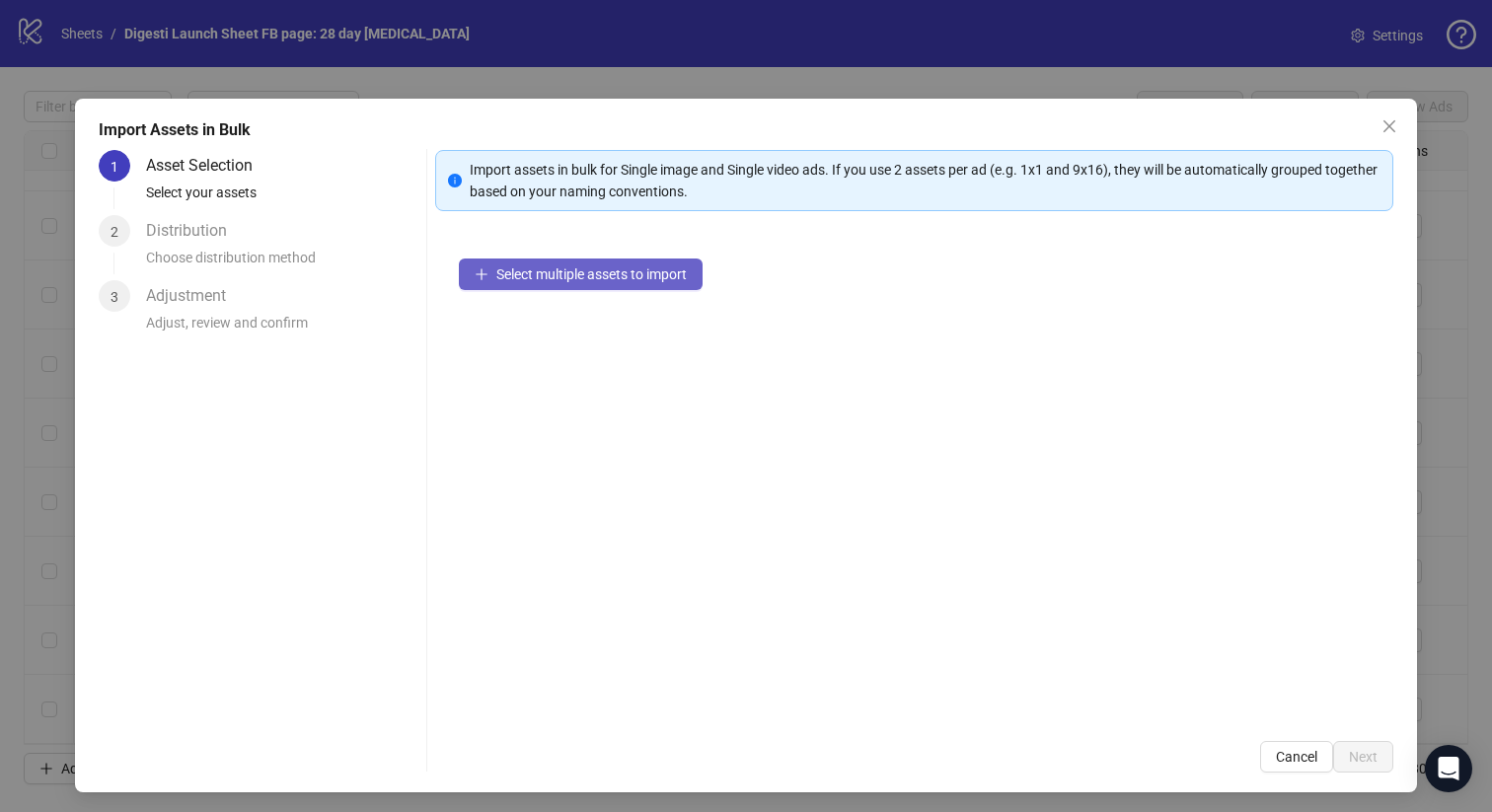
click at [559, 272] on span "Select multiple assets to import" at bounding box center [591, 274] width 190 height 16
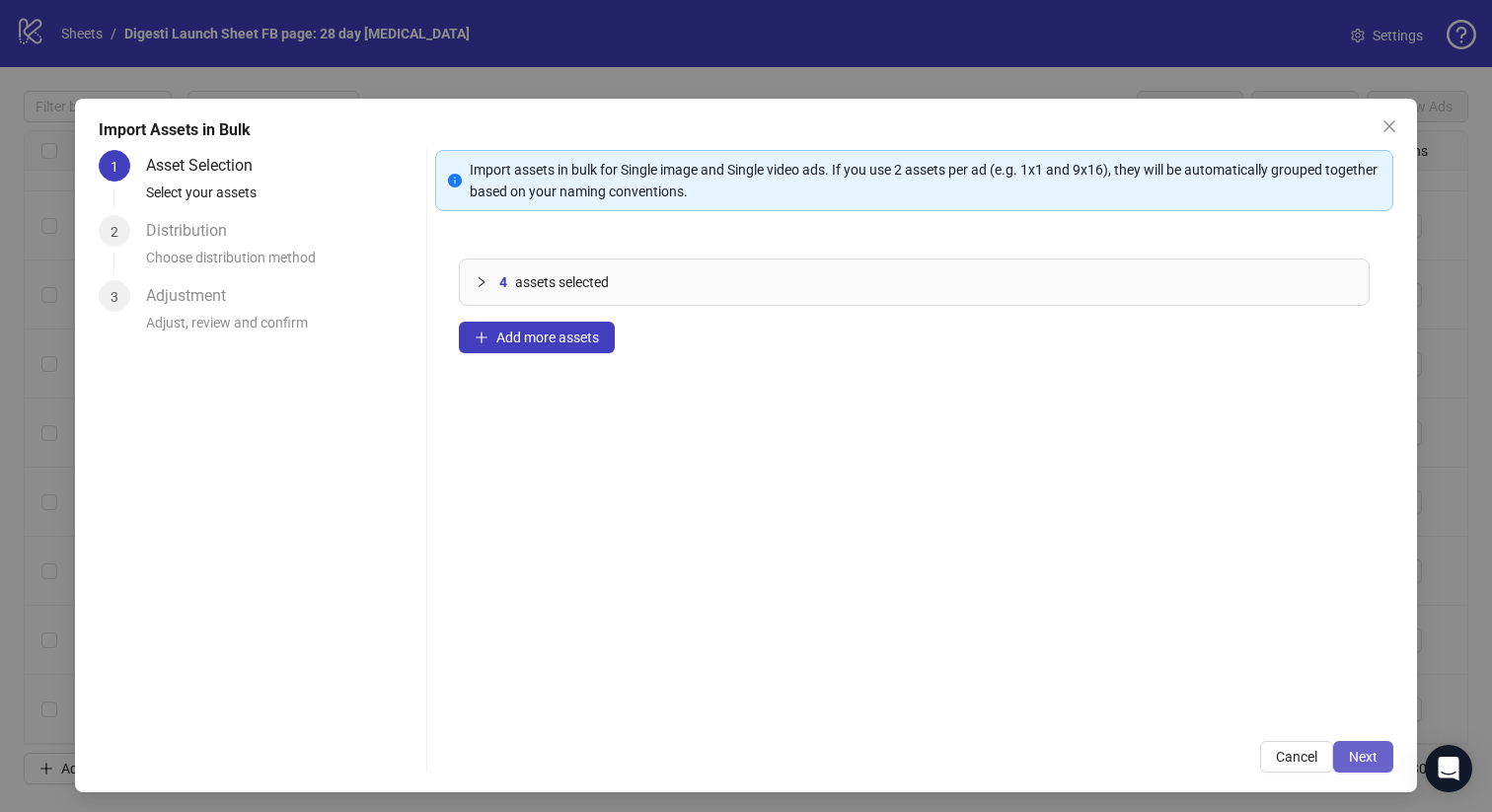
click at [1344, 741] on button "Next" at bounding box center [1363, 757] width 60 height 32
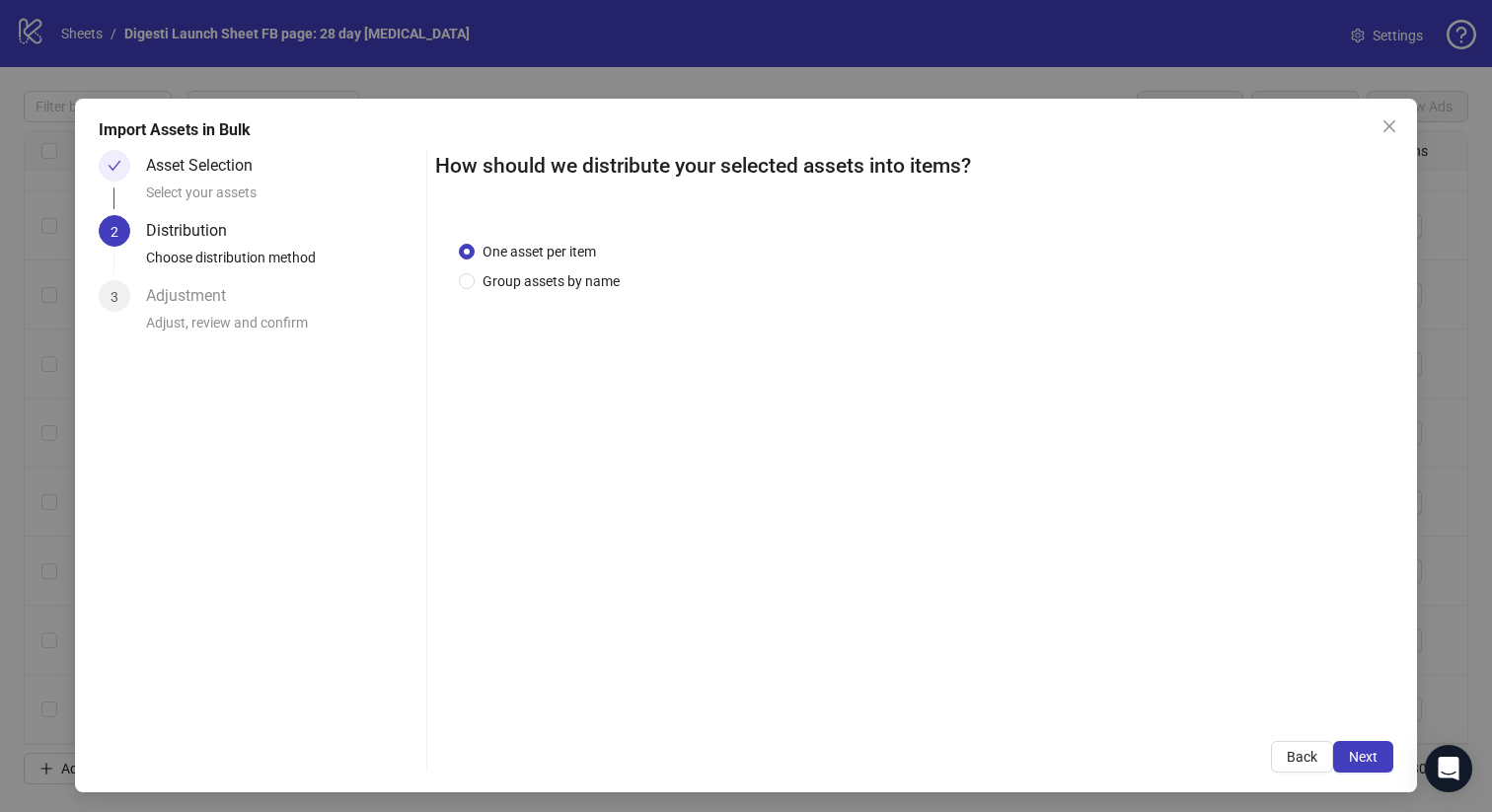
click at [1344, 741] on button "Next" at bounding box center [1363, 757] width 60 height 32
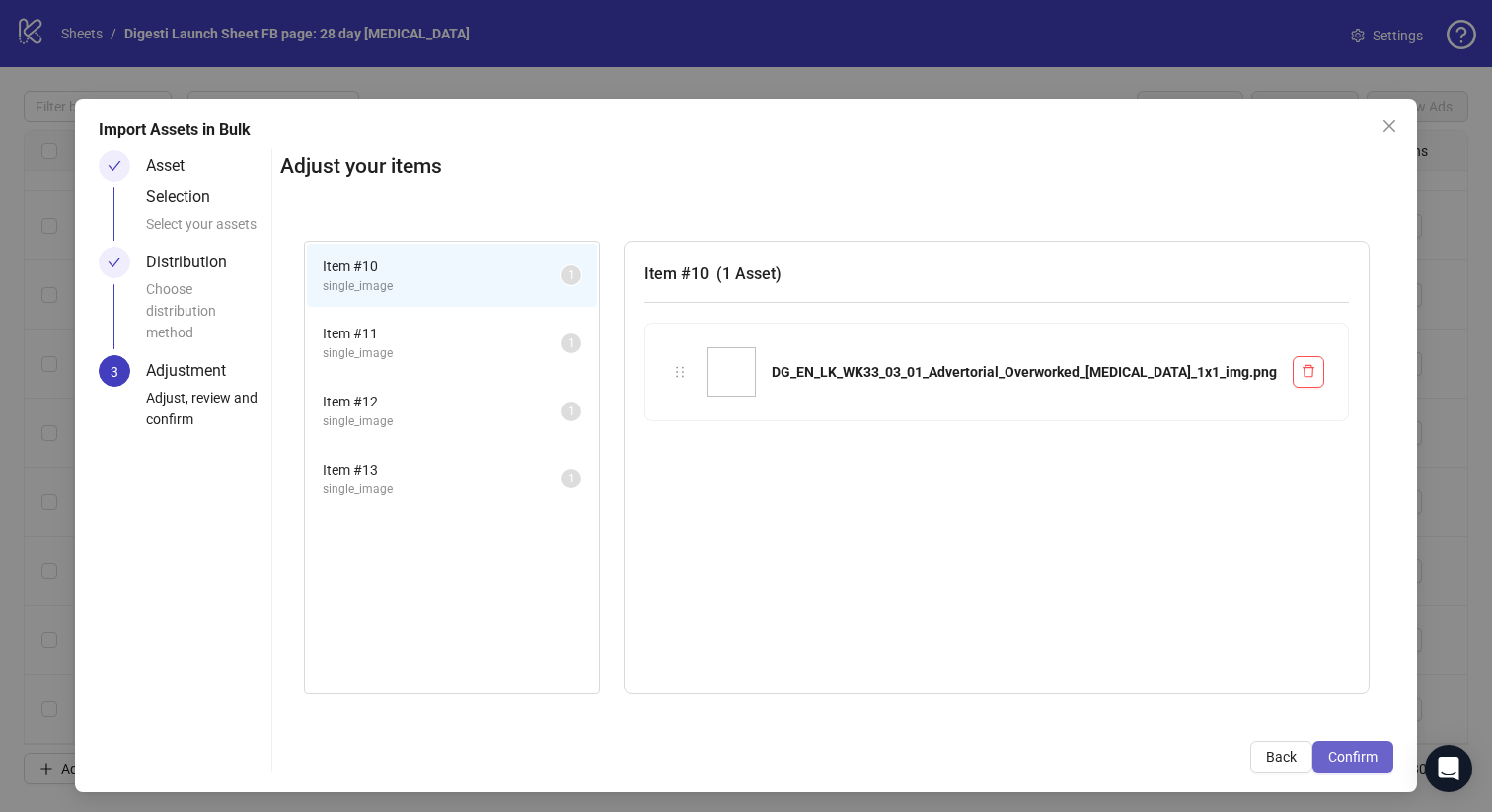
click at [1345, 749] on span "Confirm" at bounding box center [1353, 757] width 50 height 16
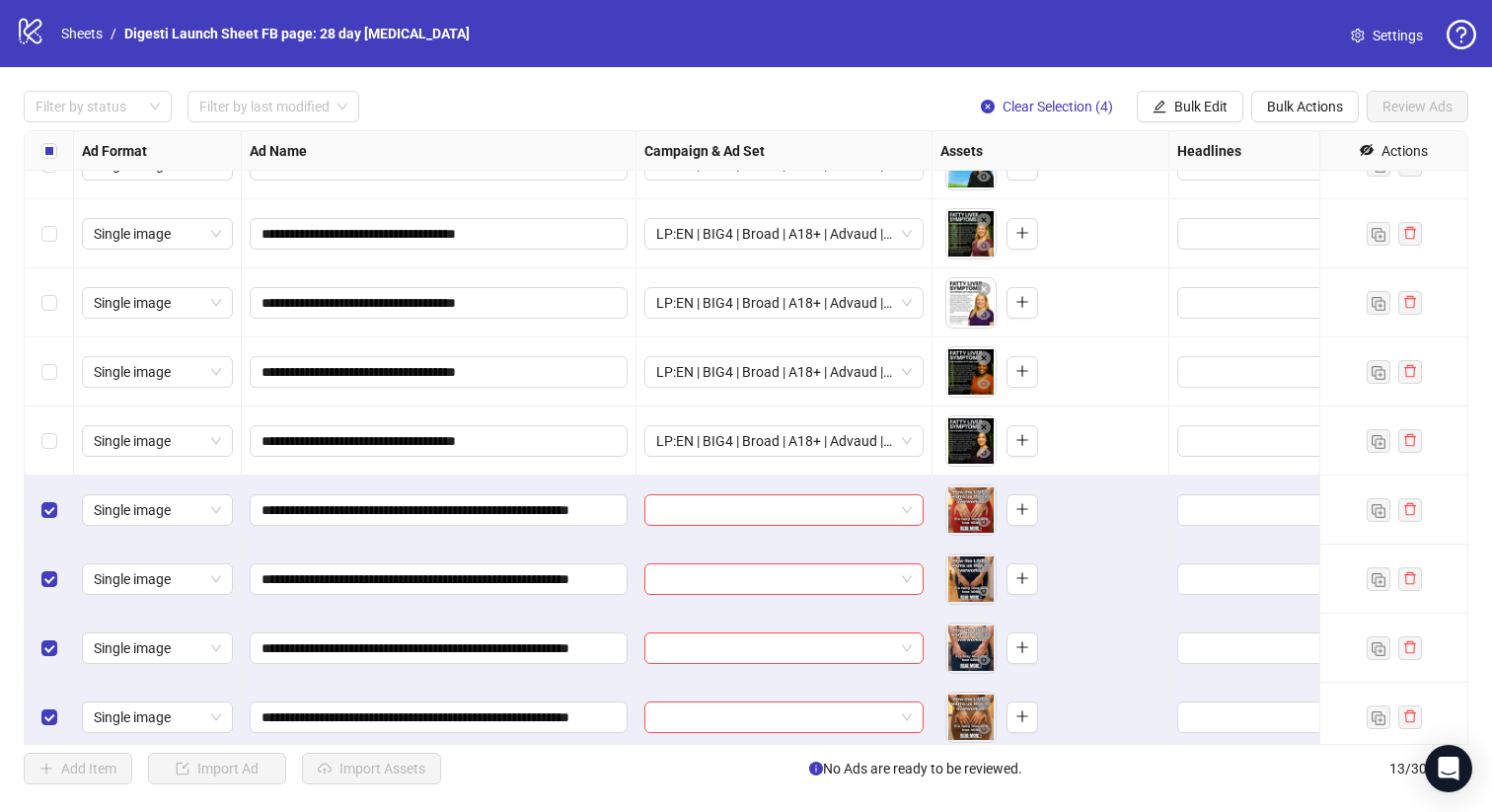
scroll to position [325, 0]
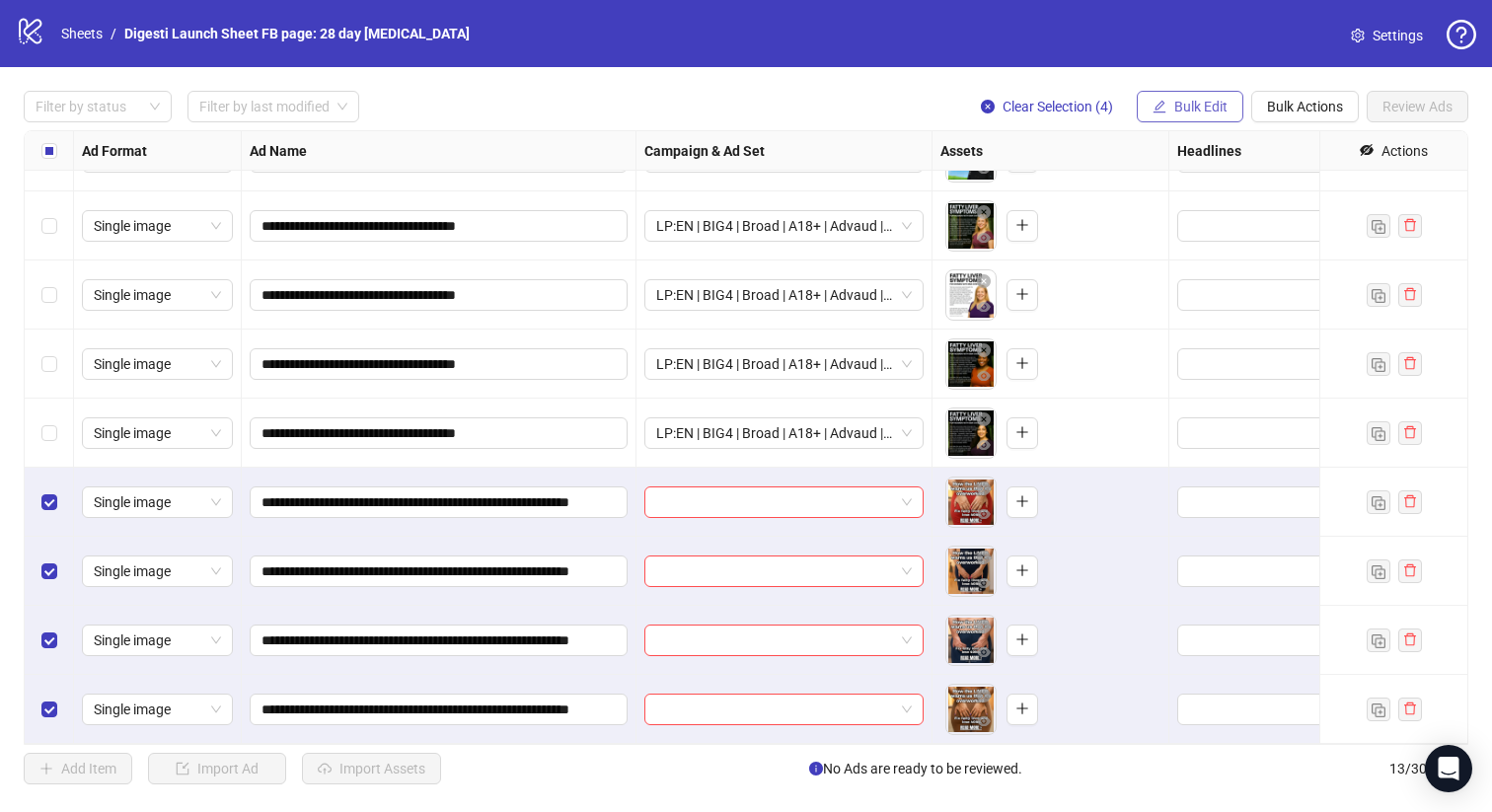
click at [1157, 106] on icon "edit" at bounding box center [1159, 107] width 14 height 14
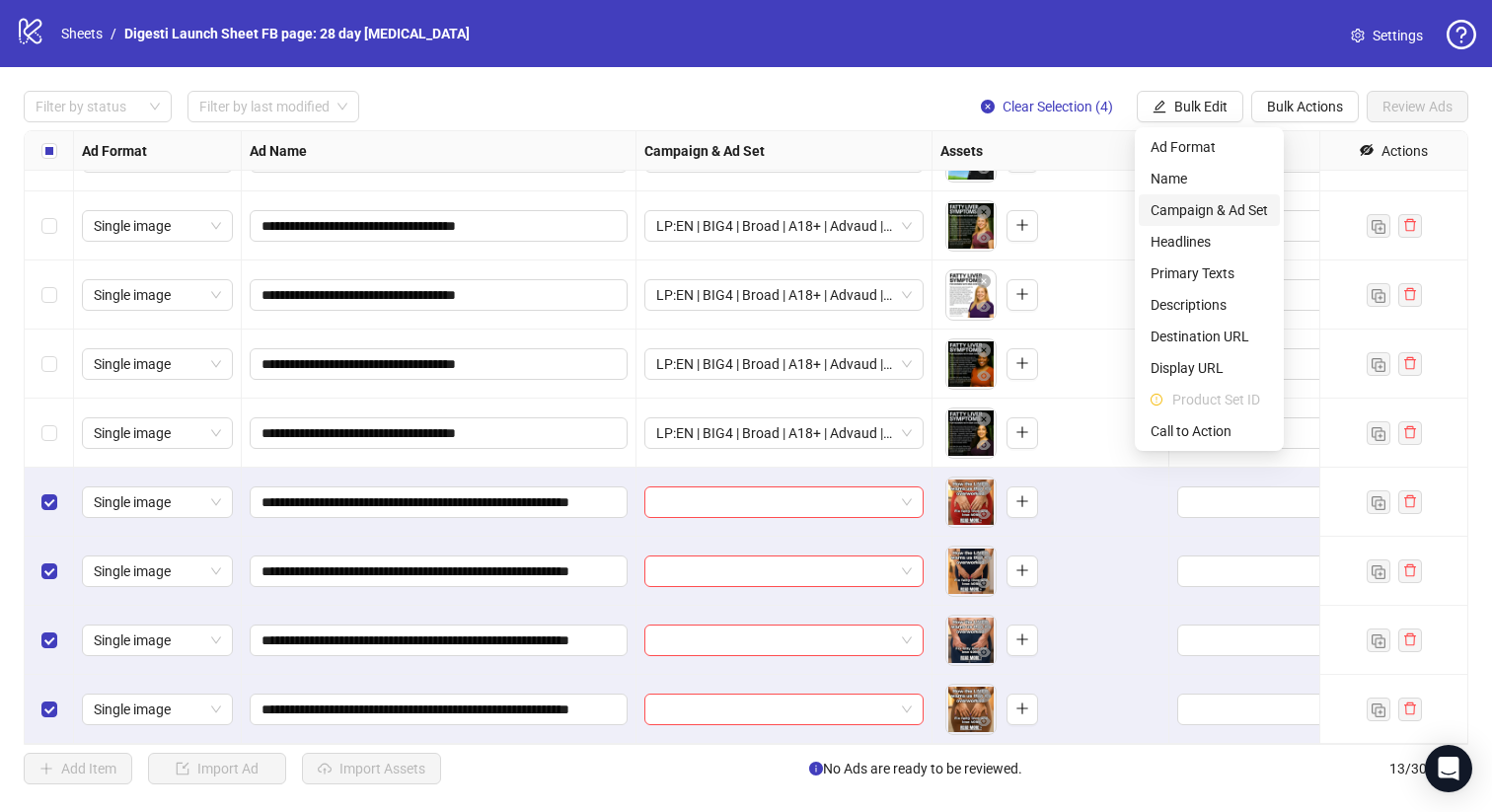
click at [1168, 196] on li "Campaign & Ad Set" at bounding box center [1209, 210] width 141 height 32
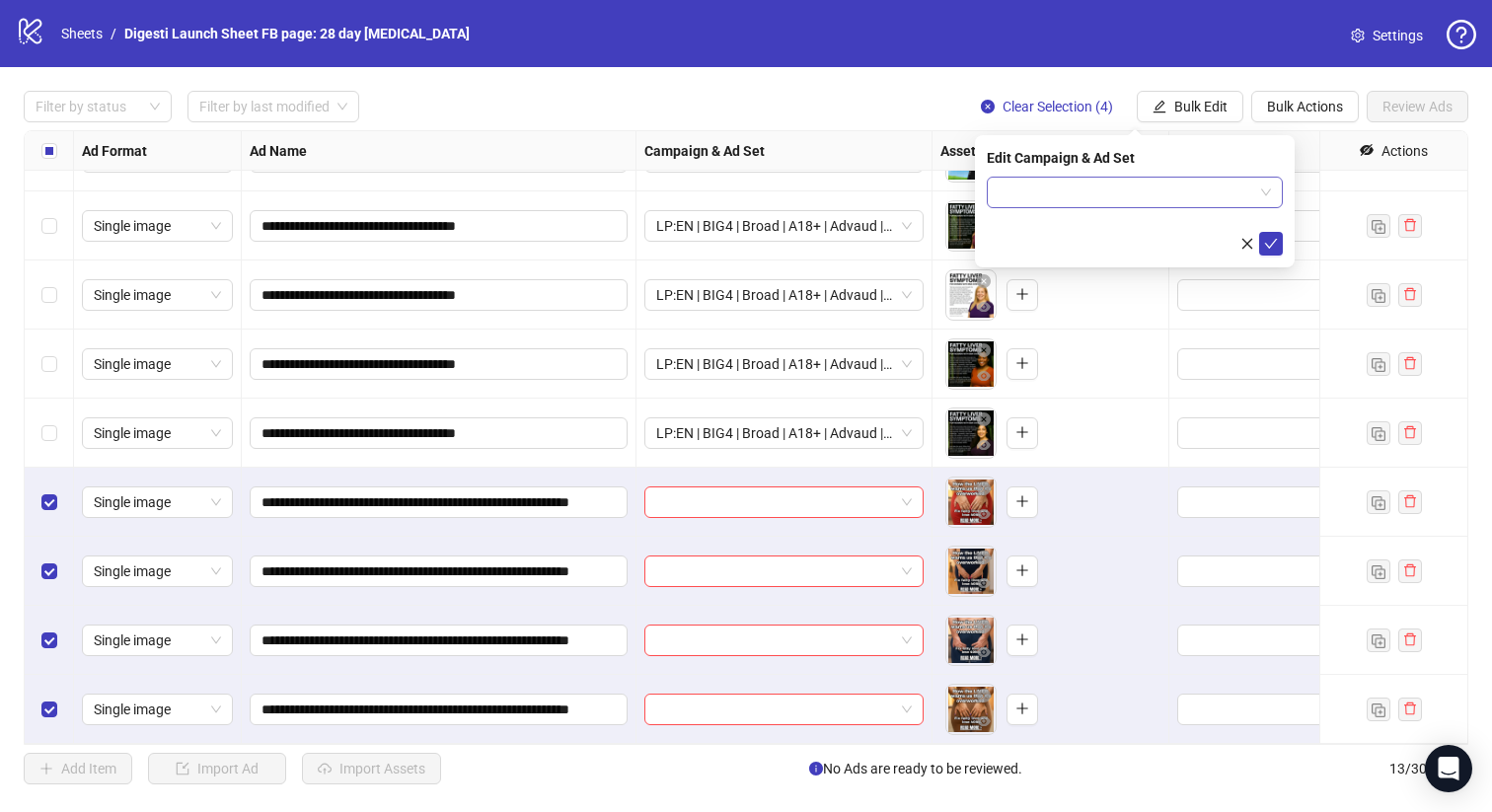
click at [1021, 187] on input "search" at bounding box center [1125, 192] width 255 height 30
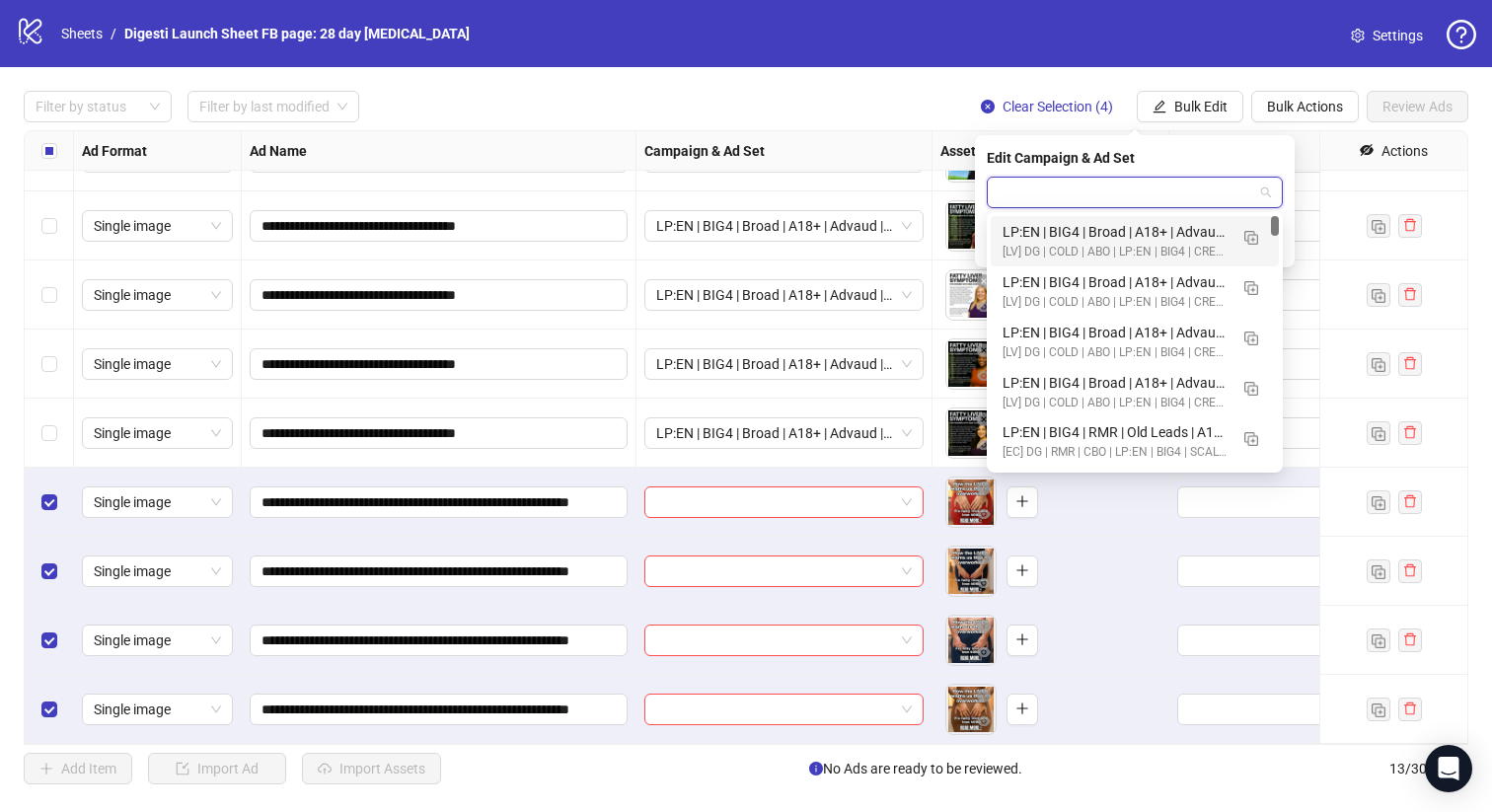
paste input "**********"
type input "**********"
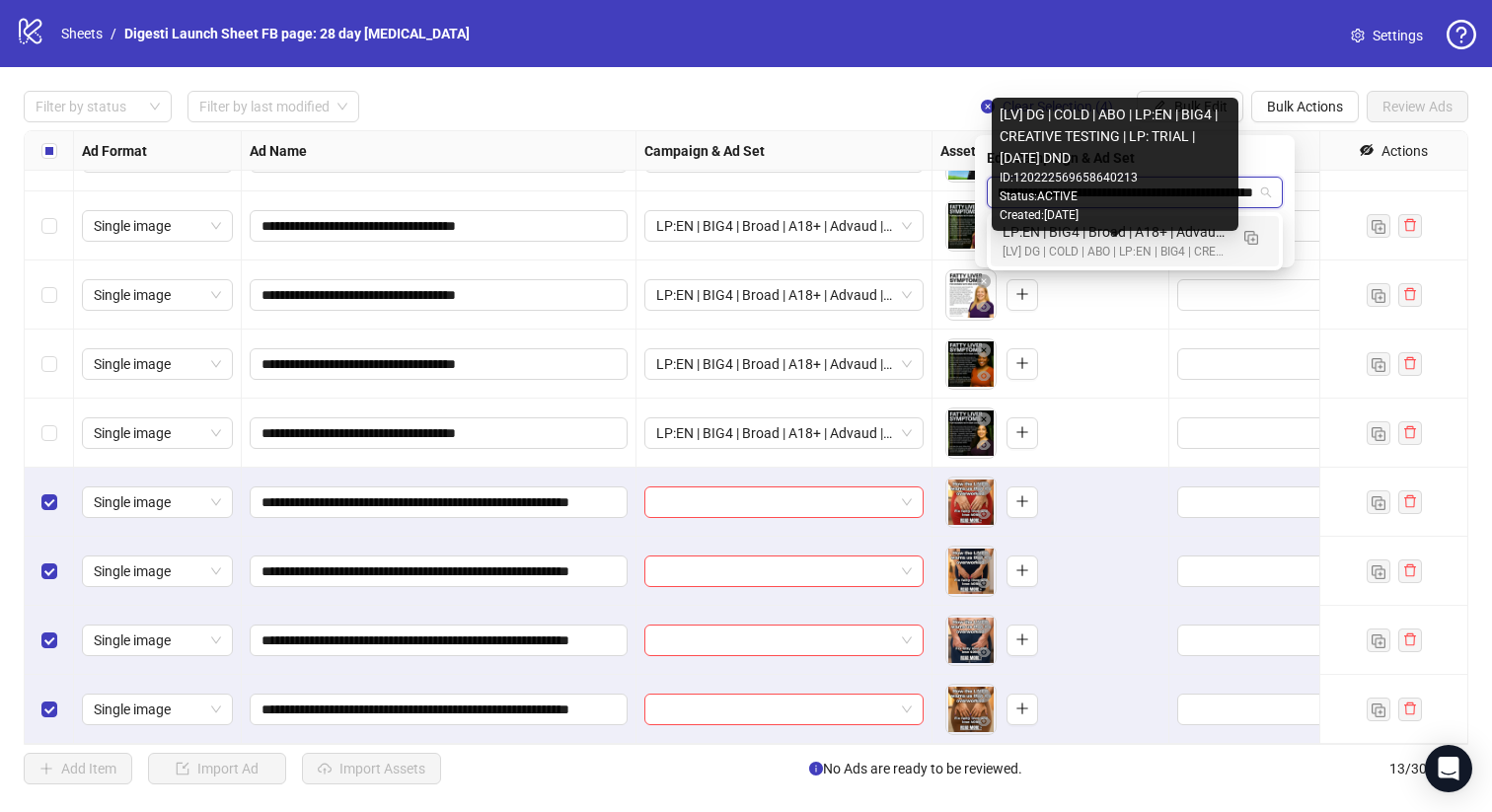
click at [1136, 250] on div "[LV] DG | COLD | ABO | LP:EN | BIG4 | CREATIVE TESTING | LP: TRIAL | [DATE] DND" at bounding box center [1115, 252] width 225 height 19
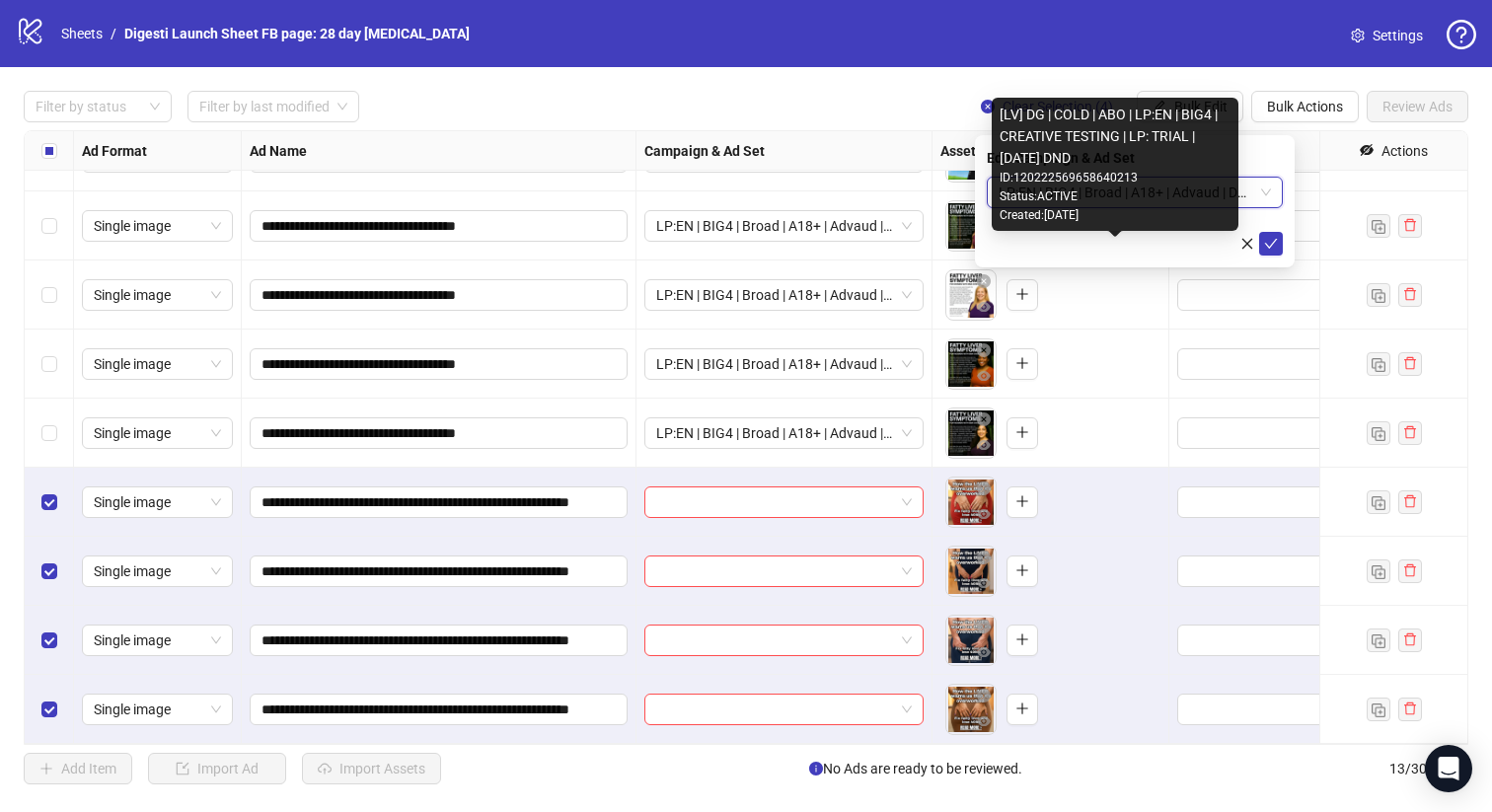
scroll to position [0, 0]
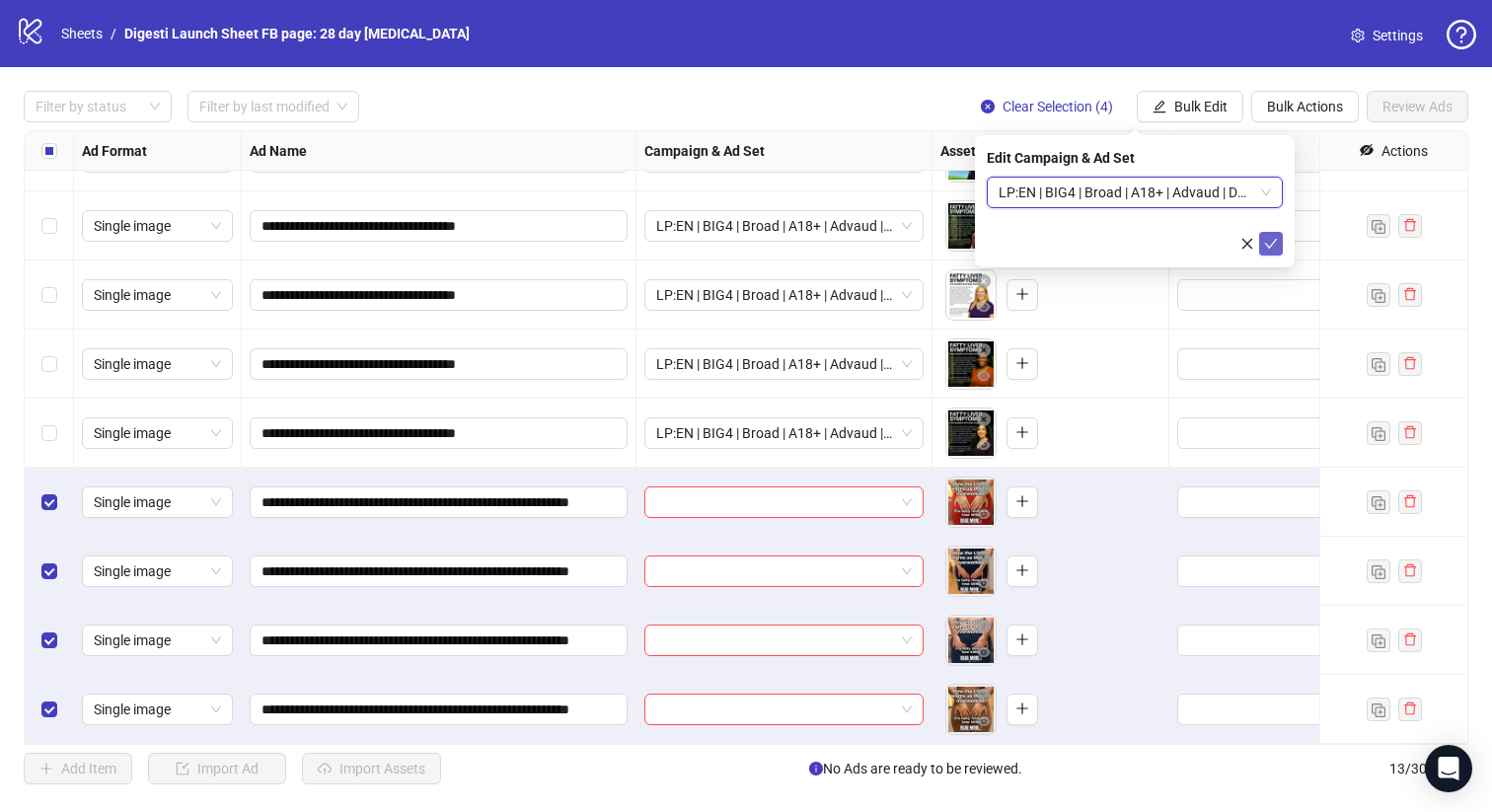
click at [1272, 245] on icon "check" at bounding box center [1271, 244] width 14 height 14
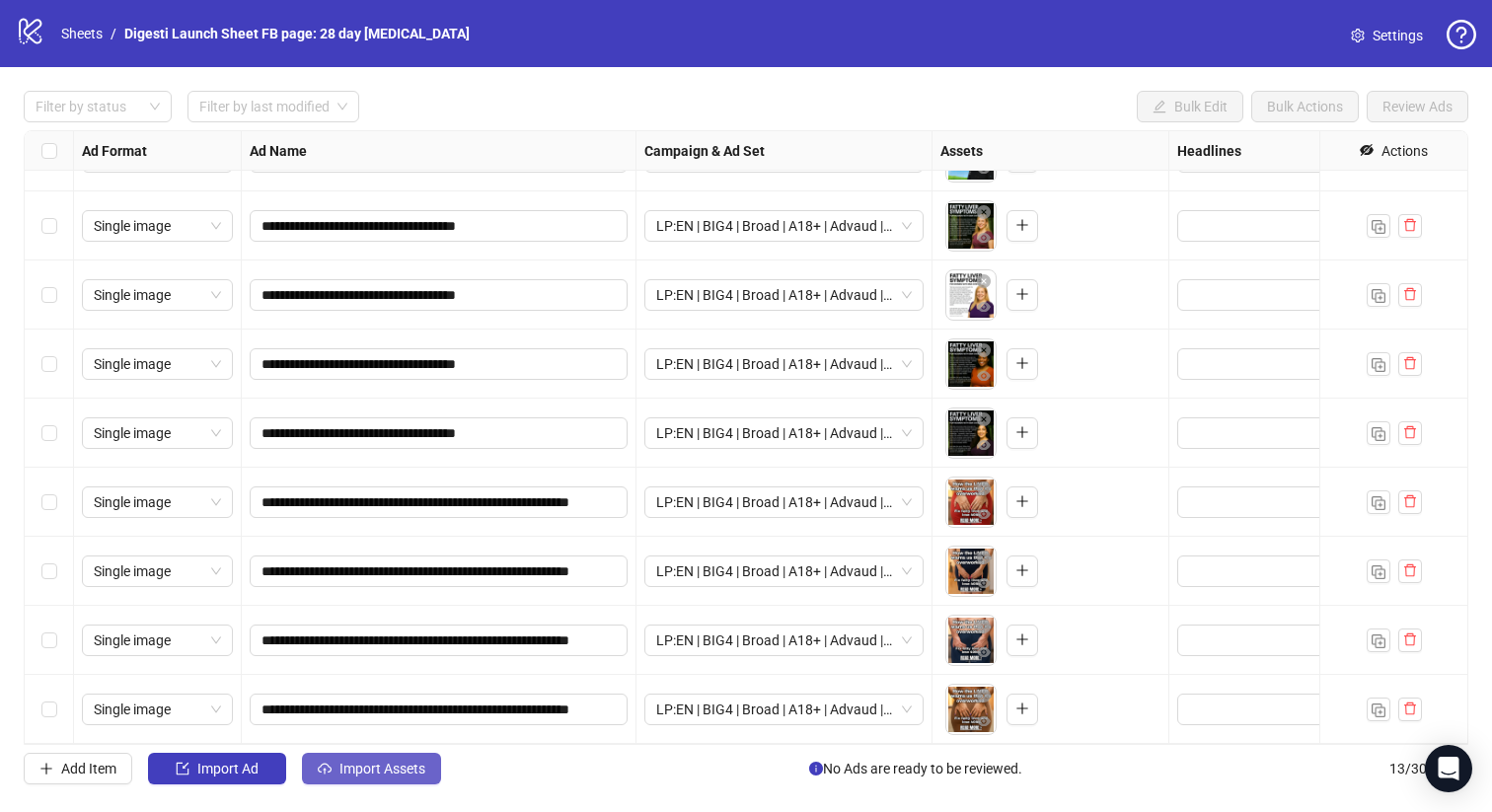
click at [383, 775] on span "Import Assets" at bounding box center [382, 768] width 86 height 16
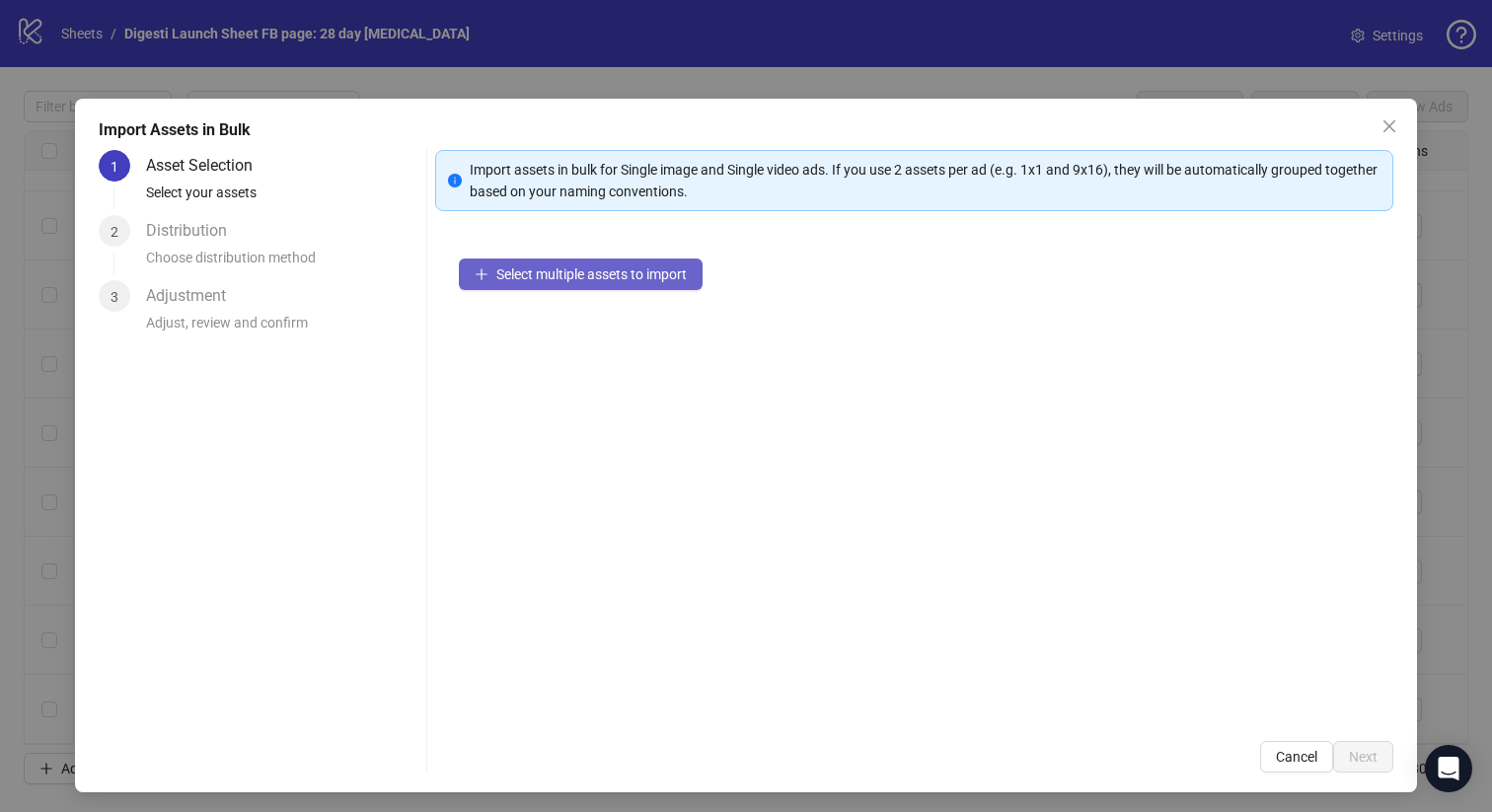
click at [570, 271] on span "Select multiple assets to import" at bounding box center [591, 274] width 190 height 16
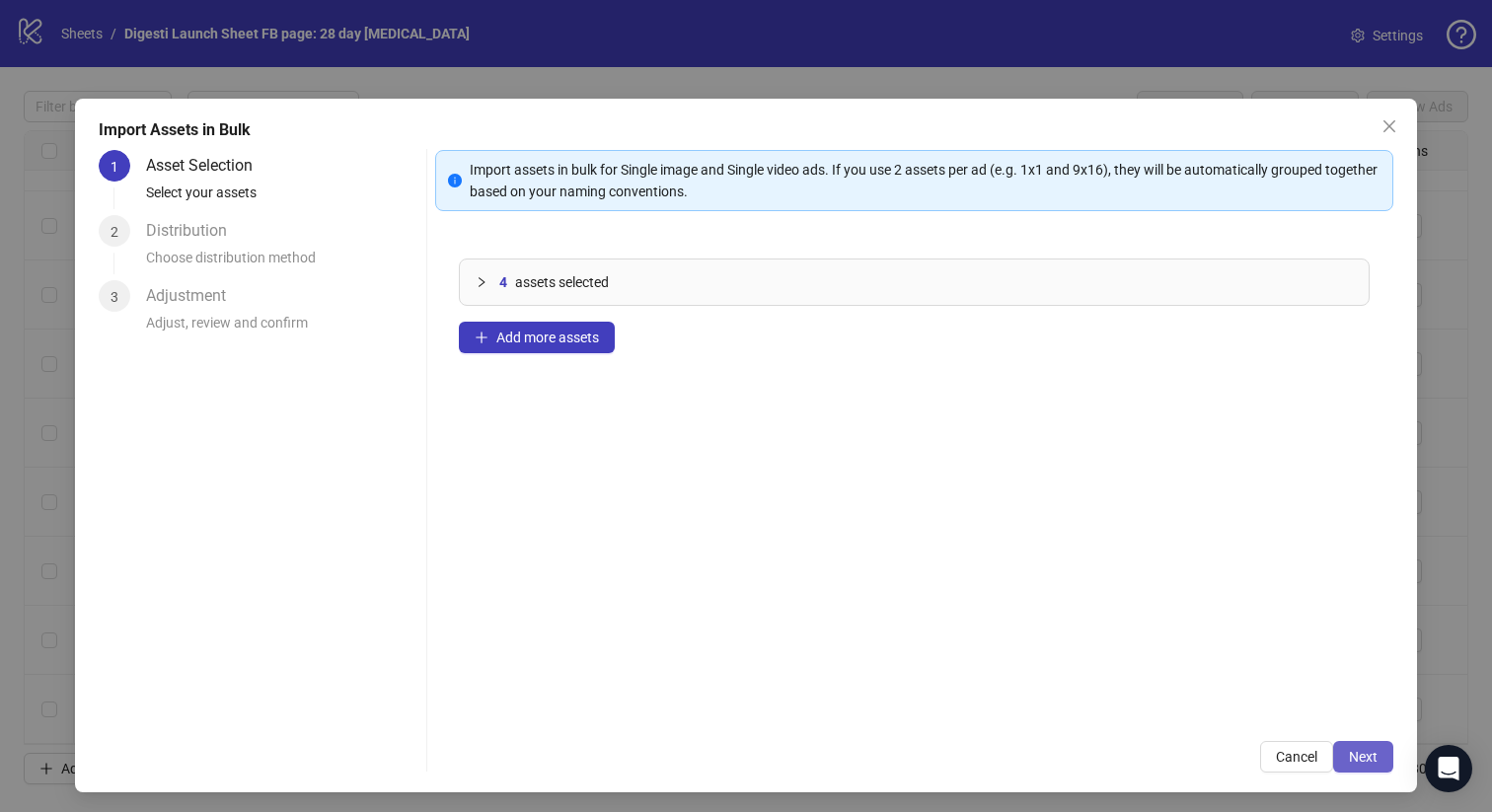
click at [1373, 749] on span "Next" at bounding box center [1363, 757] width 29 height 16
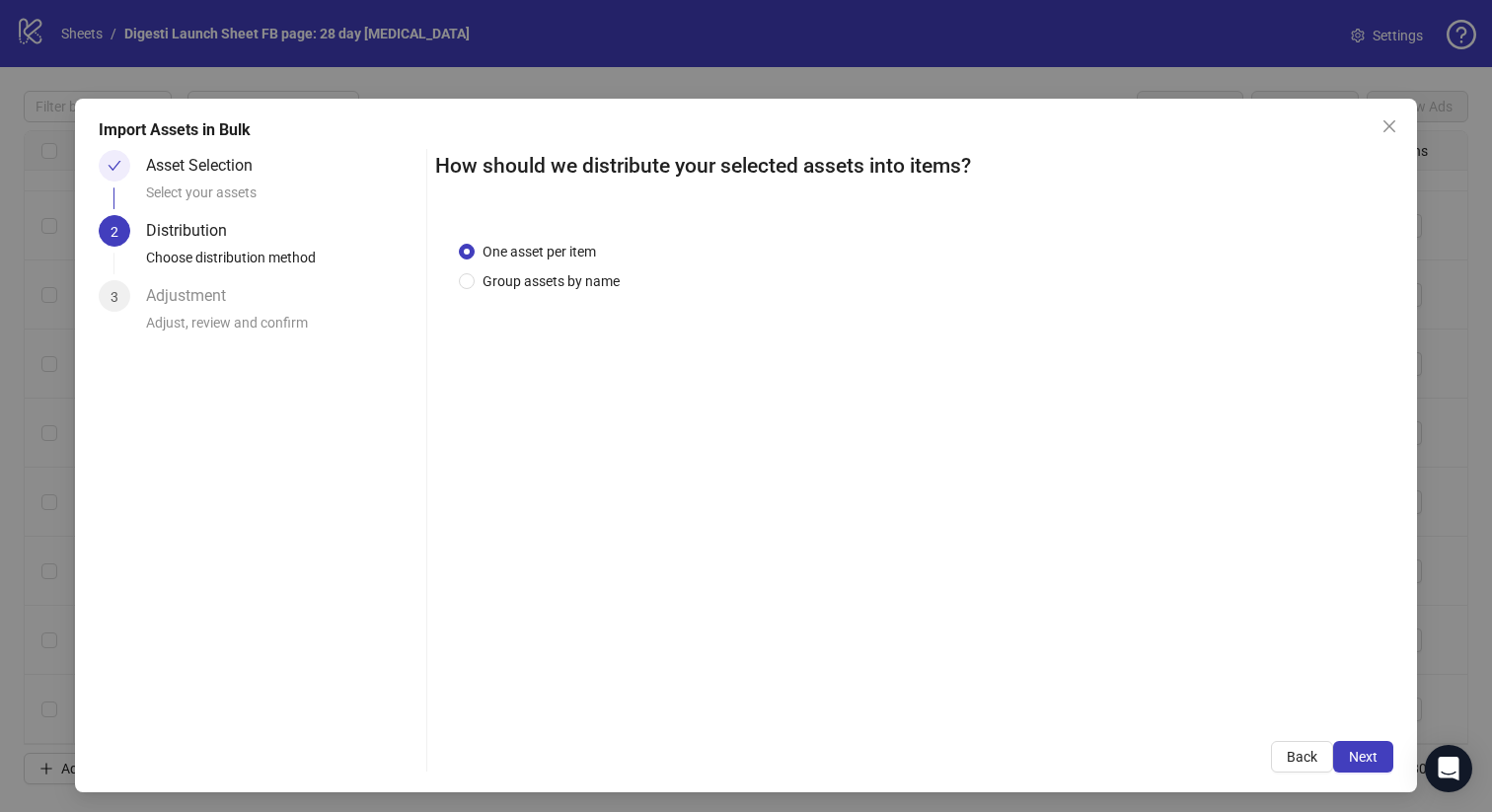
click at [1373, 749] on span "Next" at bounding box center [1363, 757] width 29 height 16
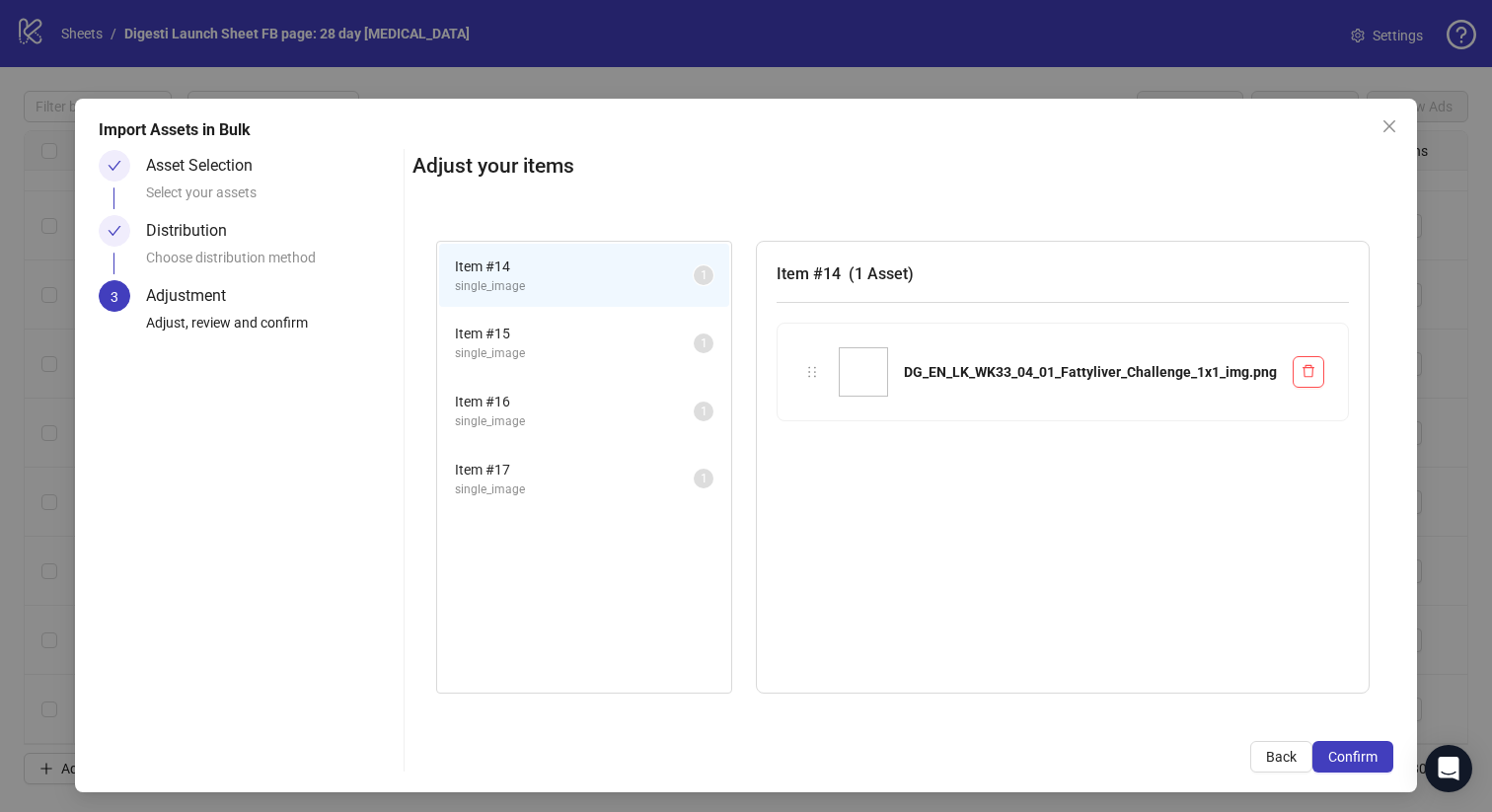
click at [1373, 749] on span "Confirm" at bounding box center [1353, 757] width 50 height 16
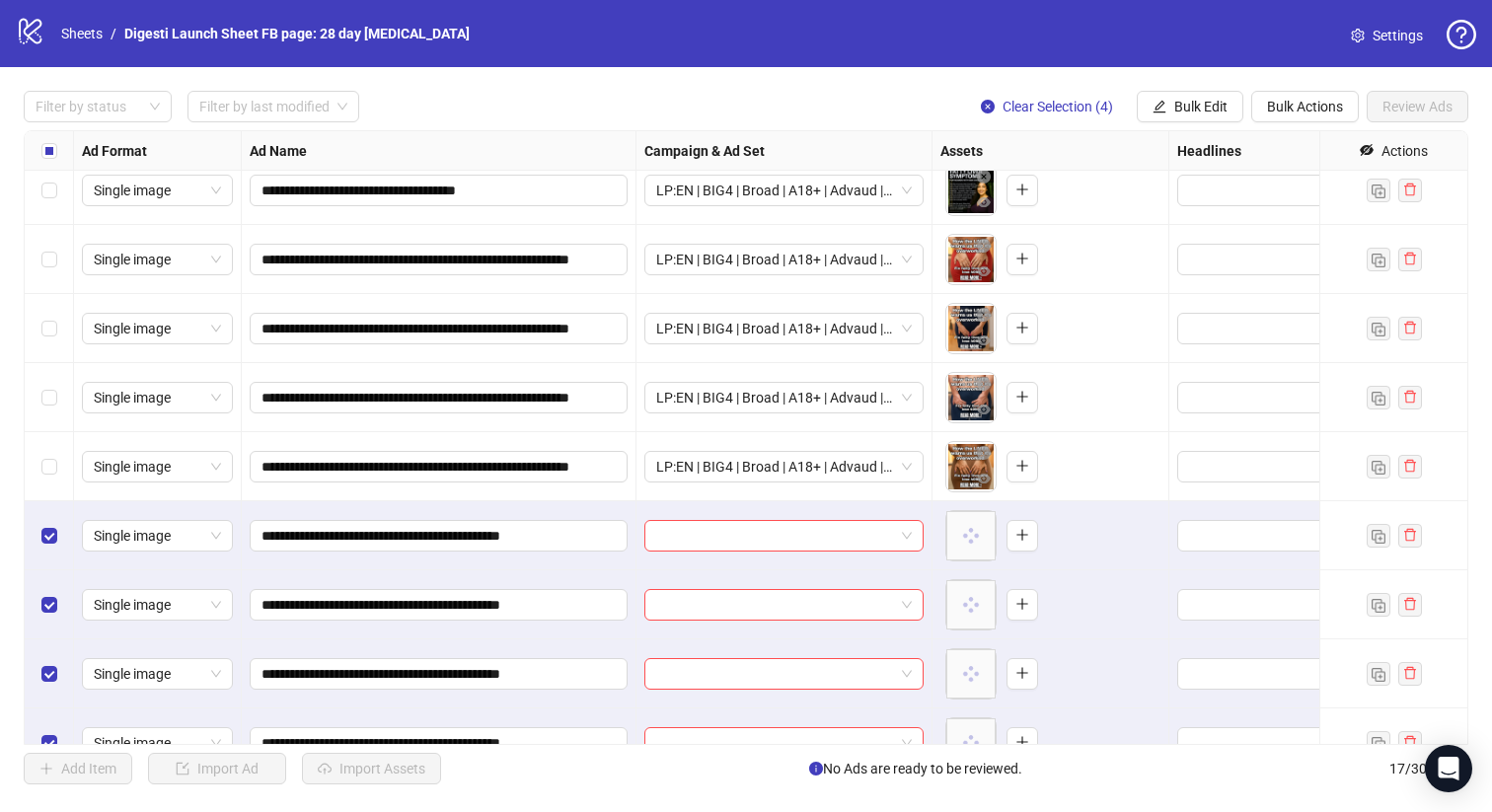
scroll to position [601, 0]
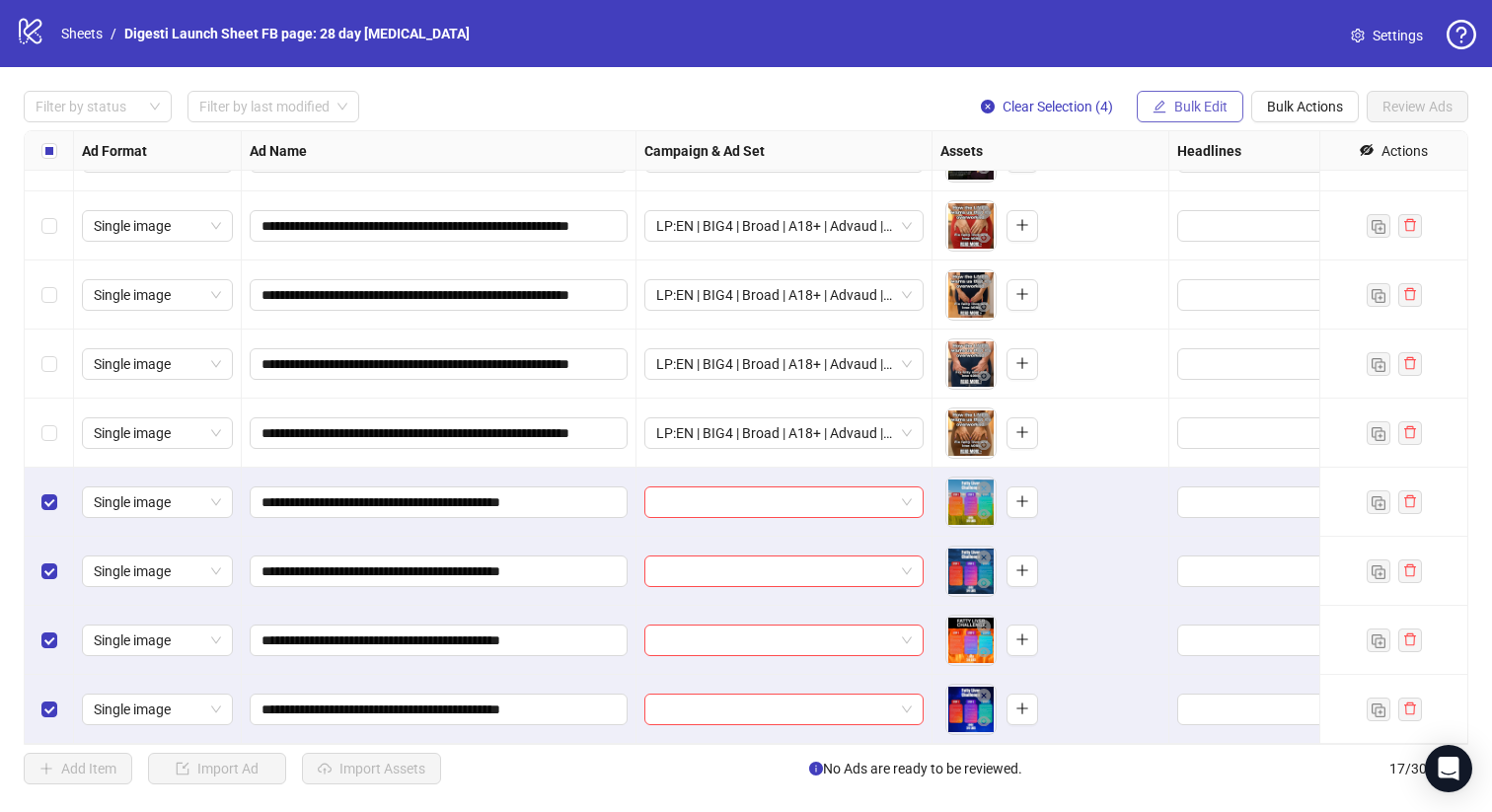
click at [1190, 106] on span "Bulk Edit" at bounding box center [1201, 107] width 53 height 16
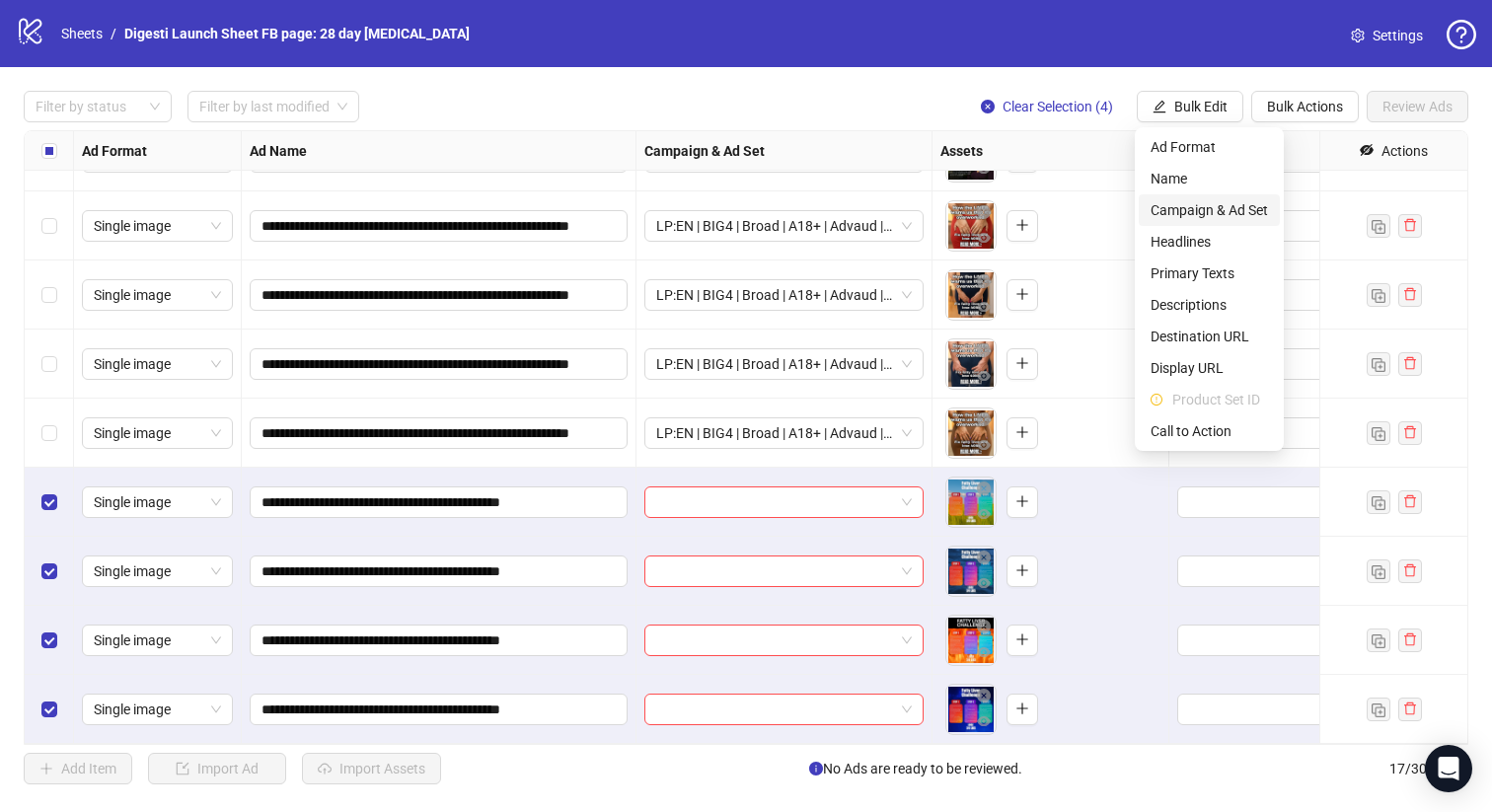
click at [1182, 207] on span "Campaign & Ad Set" at bounding box center [1209, 210] width 118 height 22
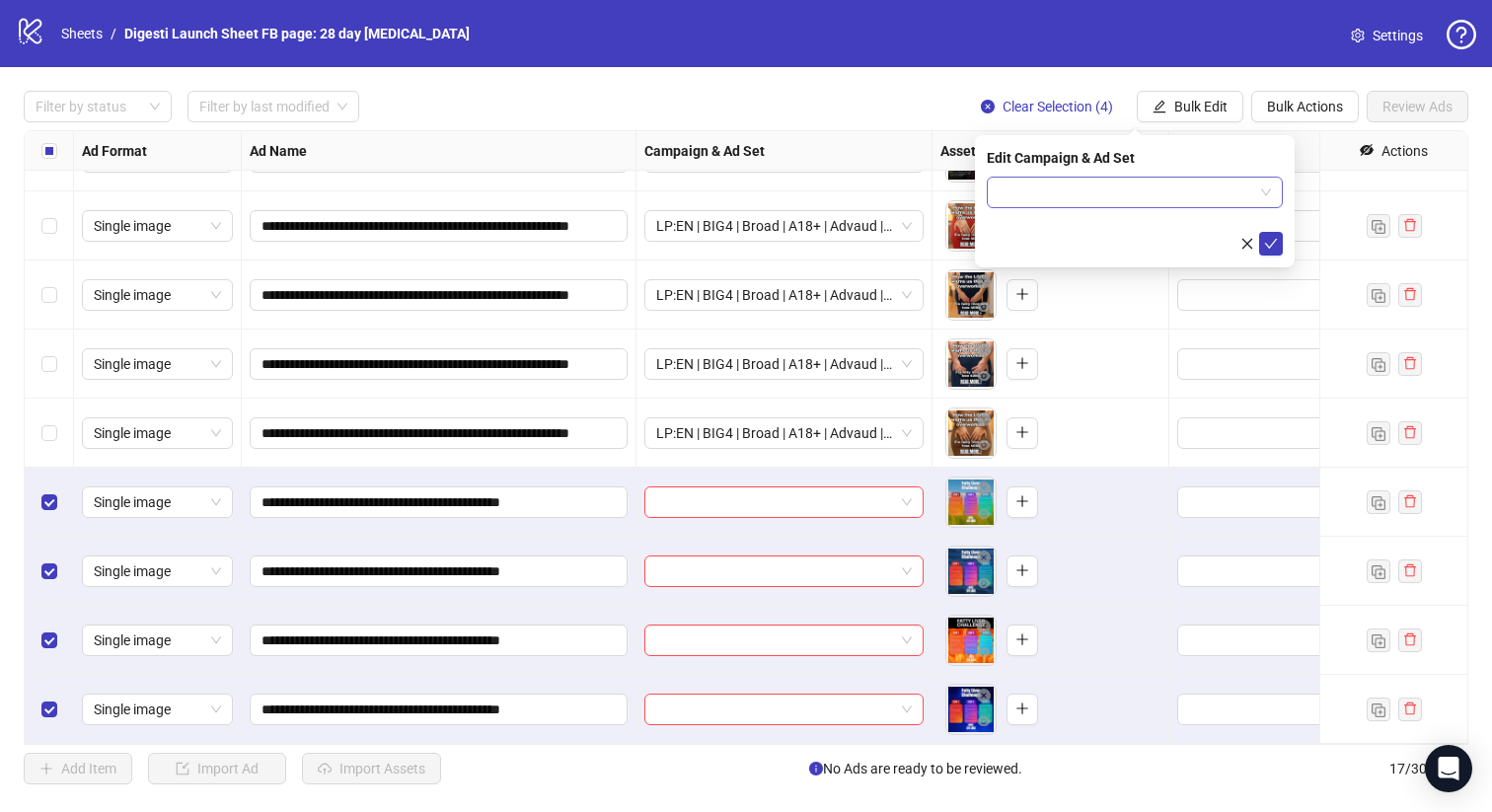
click at [1043, 187] on input "search" at bounding box center [1125, 192] width 255 height 30
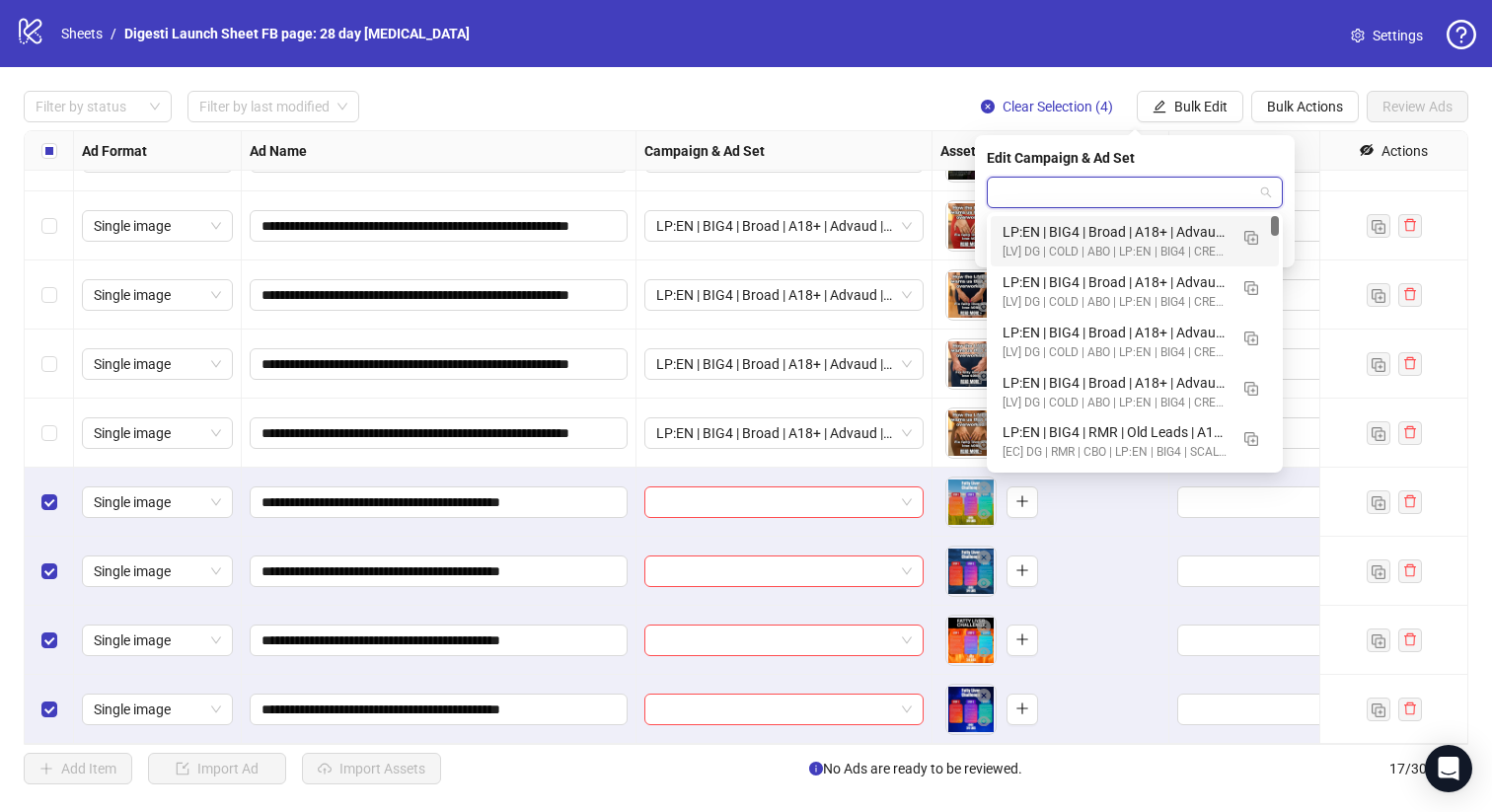
paste input "**********"
type input "**********"
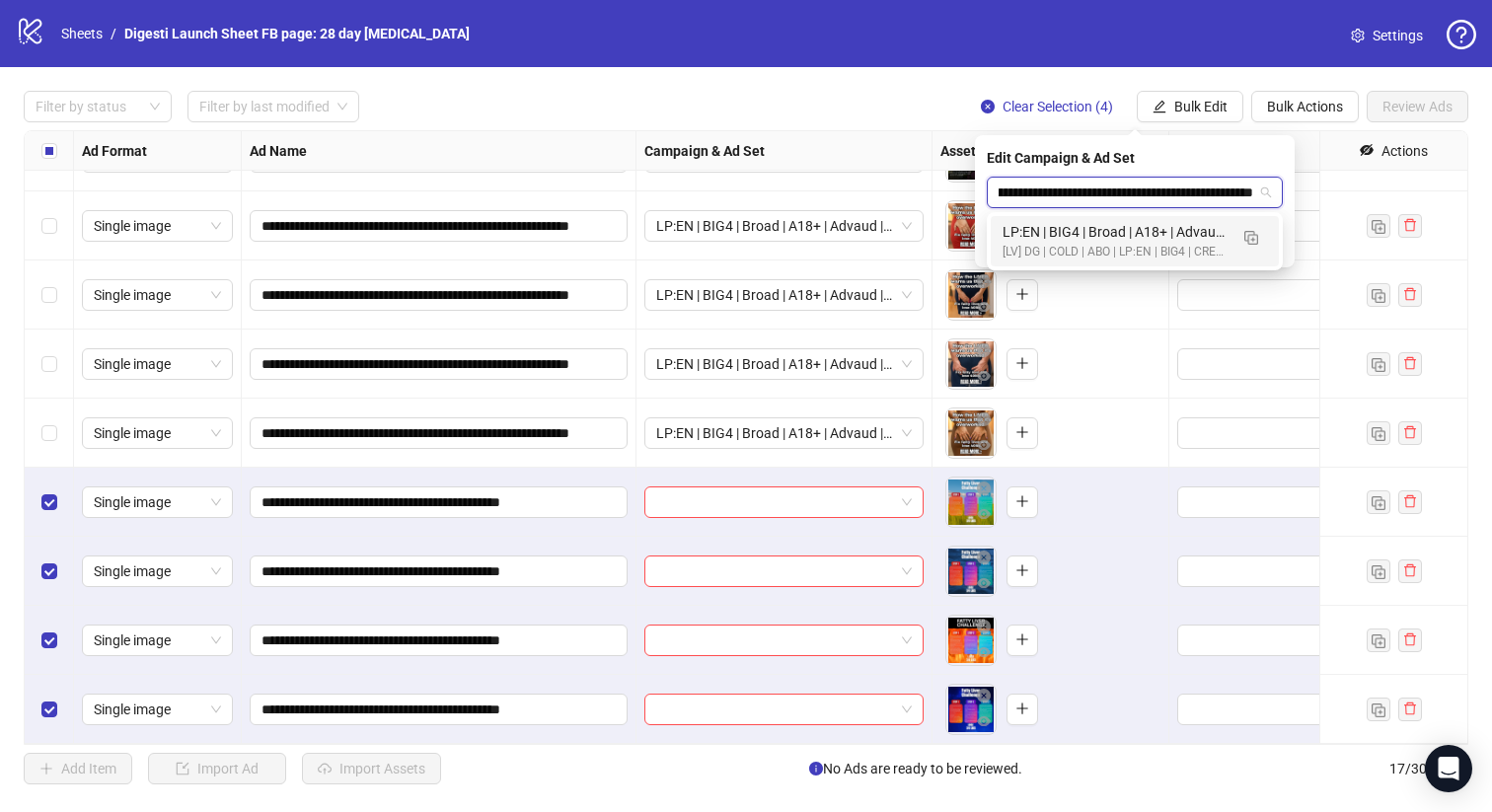
click at [1071, 252] on div "[LV] DG | COLD | ABO | LP:EN | BIG4 | CREATIVE TESTING | LP: TRIAL | [DATE] DND" at bounding box center [1115, 252] width 225 height 19
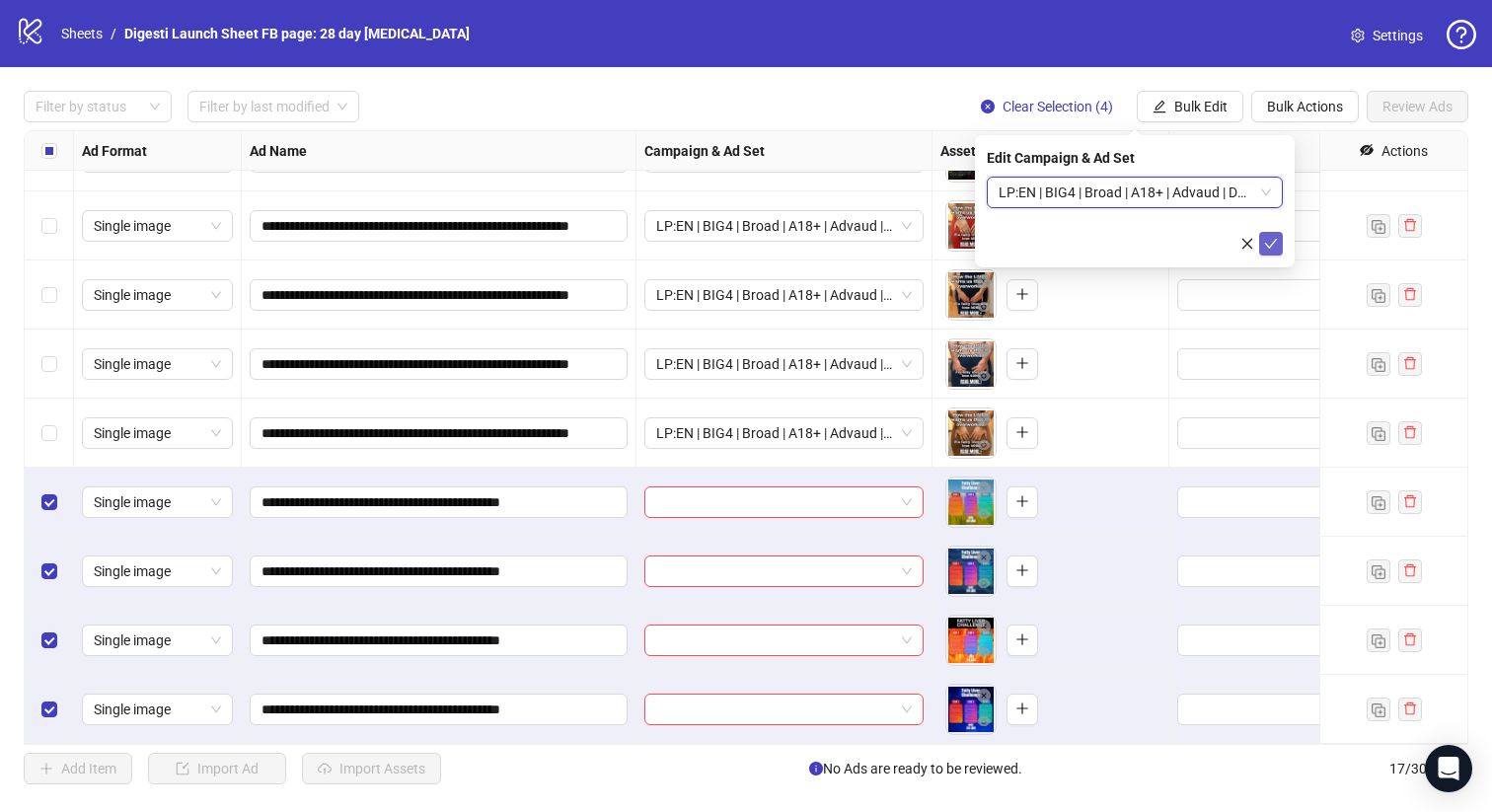
click at [1263, 248] on button "submit" at bounding box center [1271, 244] width 24 height 24
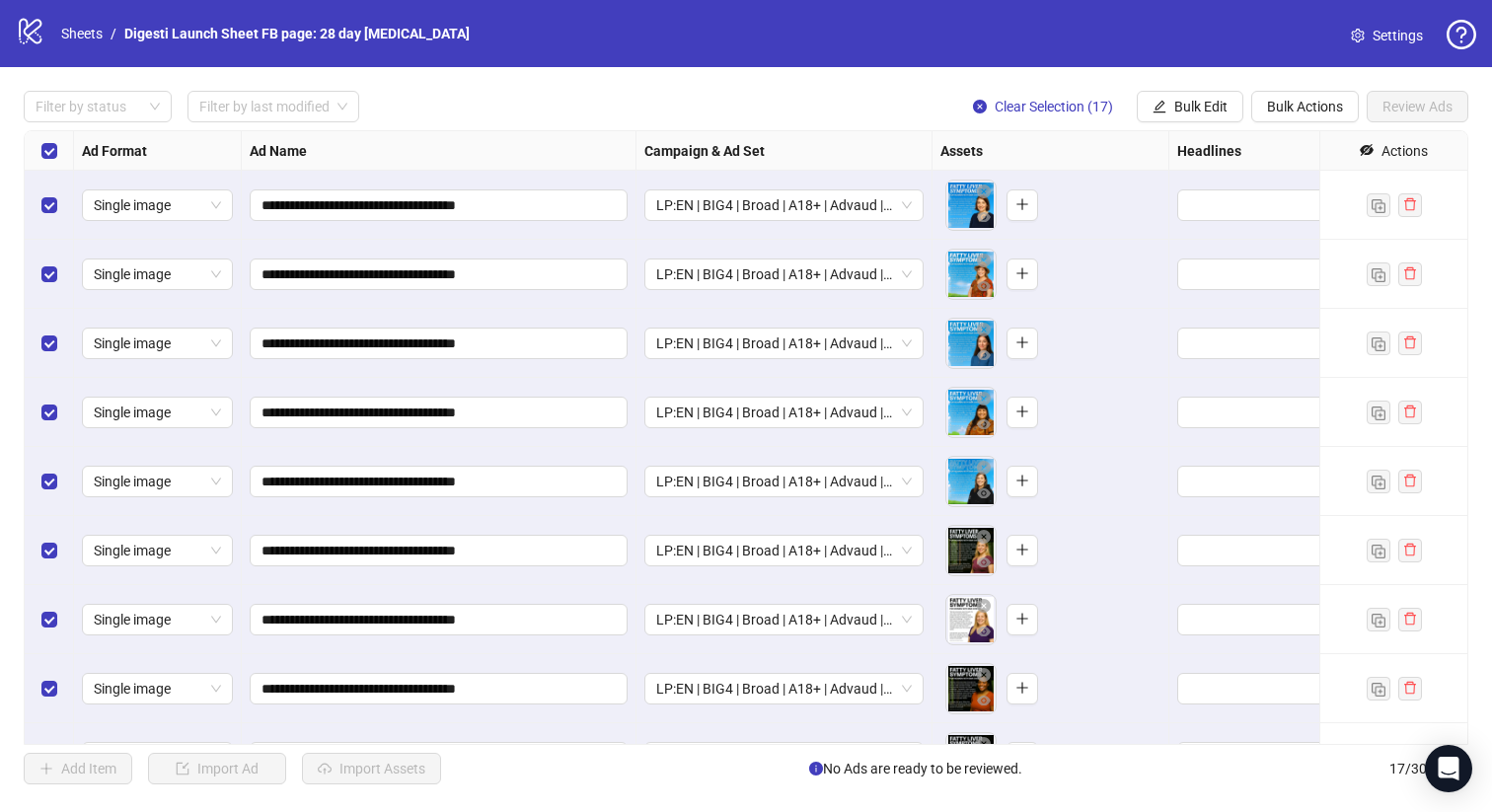
scroll to position [0, 69]
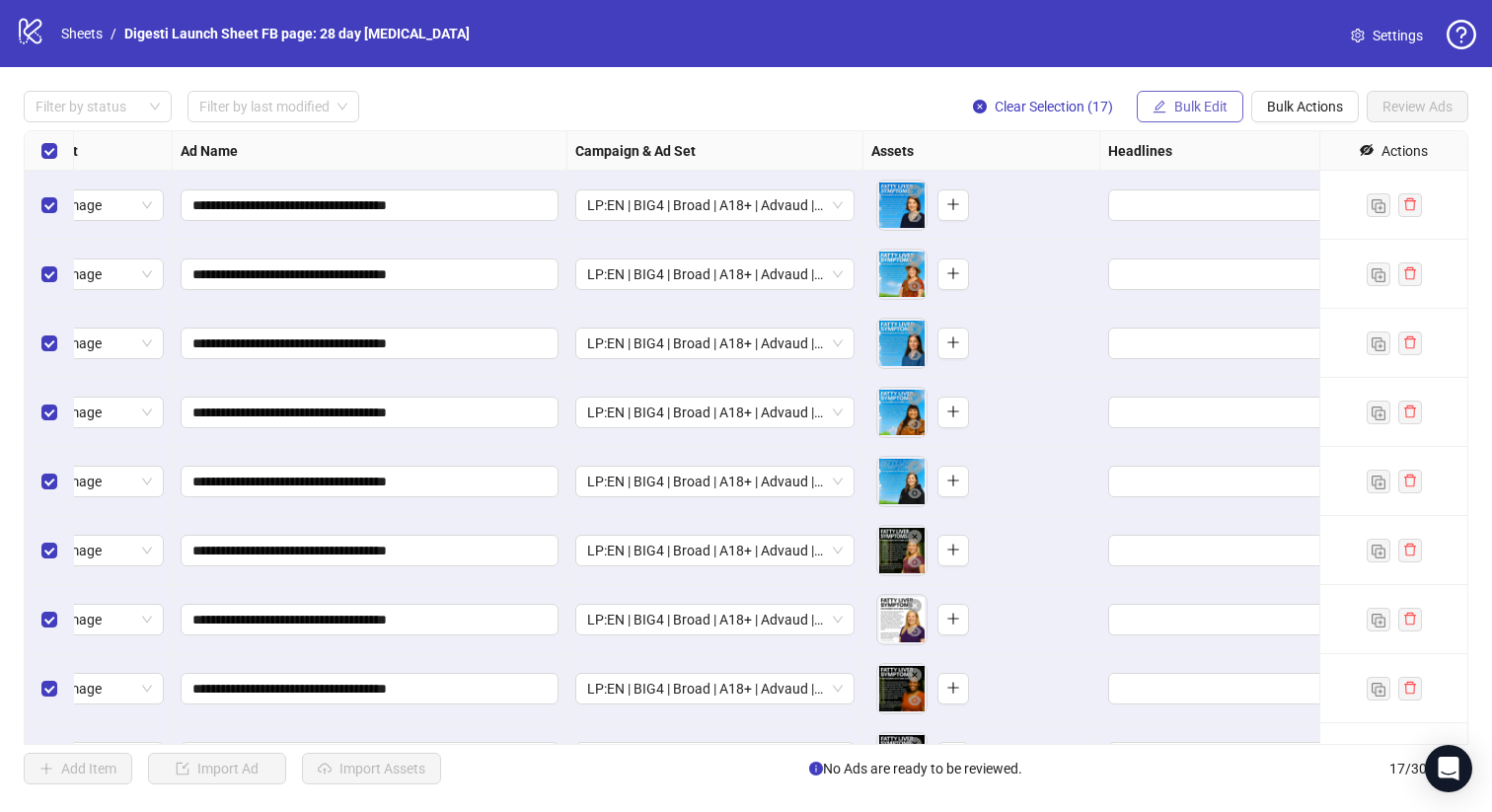
click at [1185, 111] on span "Bulk Edit" at bounding box center [1201, 107] width 53 height 16
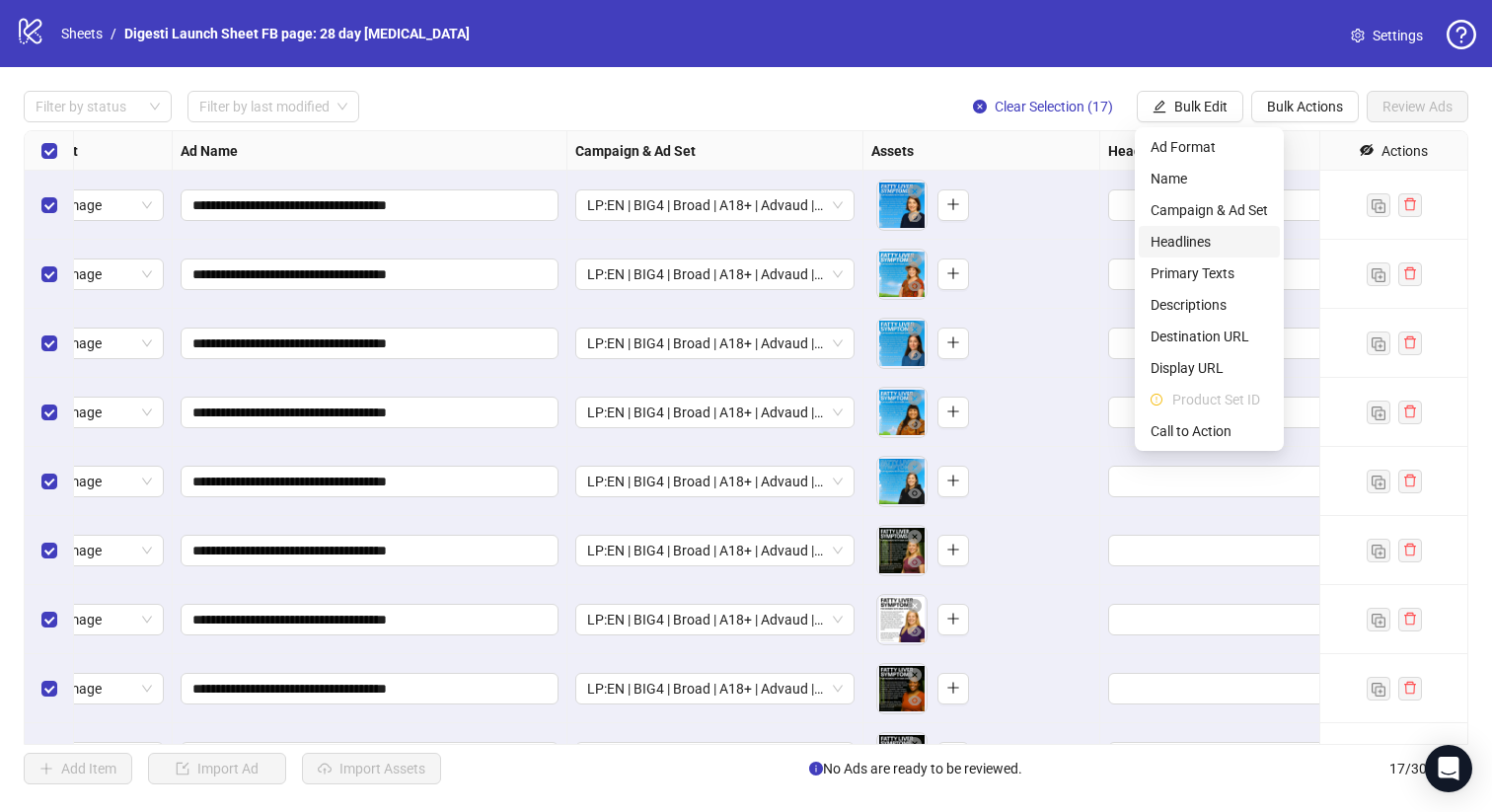
click at [1221, 242] on span "Headlines" at bounding box center [1209, 242] width 118 height 22
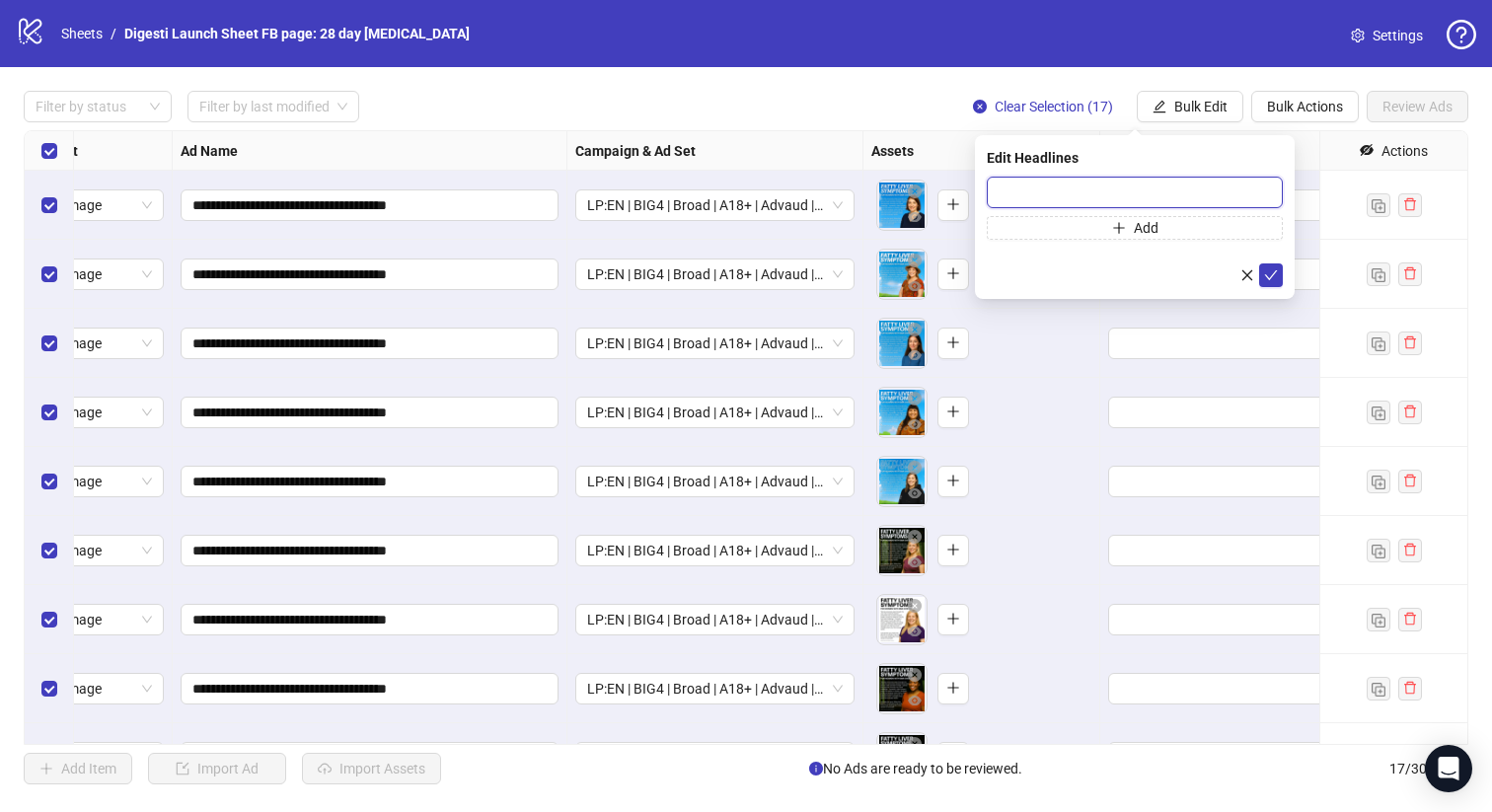
click at [1080, 193] on input "text" at bounding box center [1134, 192] width 296 height 32
paste input "**********"
type input "**********"
click at [1265, 276] on icon "check" at bounding box center [1271, 275] width 14 height 14
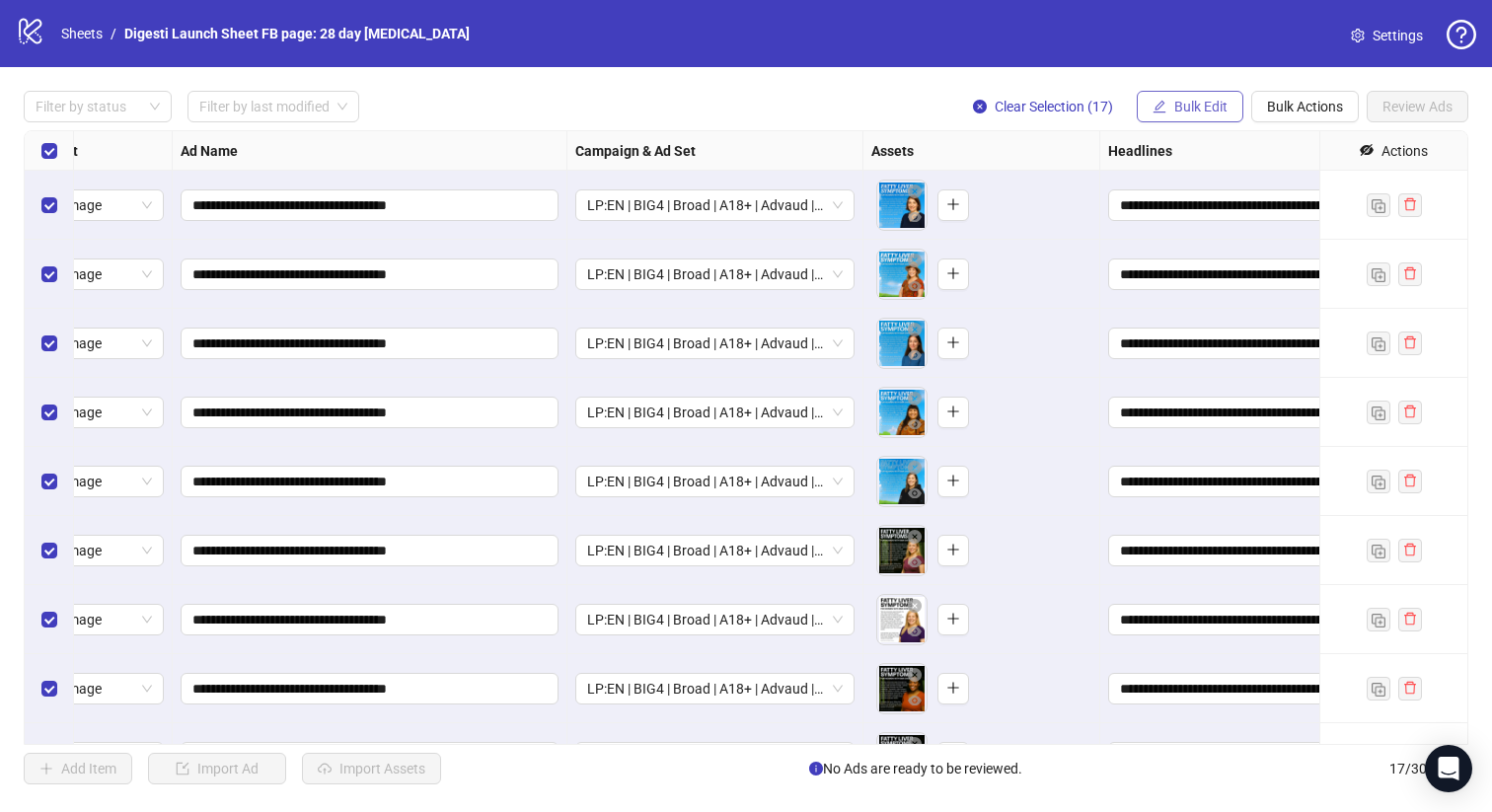
click at [1159, 120] on button "Bulk Edit" at bounding box center [1190, 107] width 107 height 32
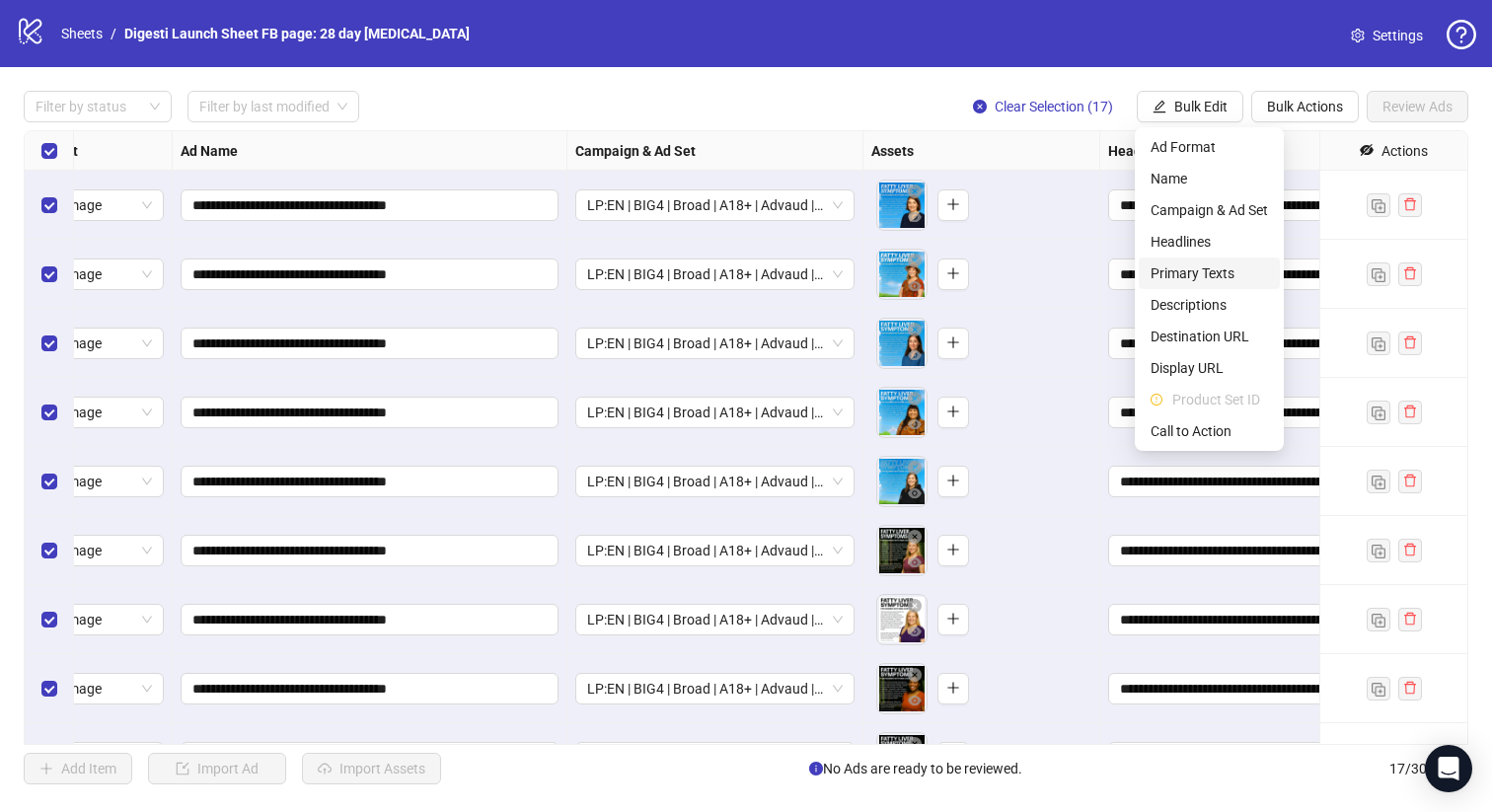
click at [1151, 279] on span "Primary Texts" at bounding box center [1209, 273] width 118 height 22
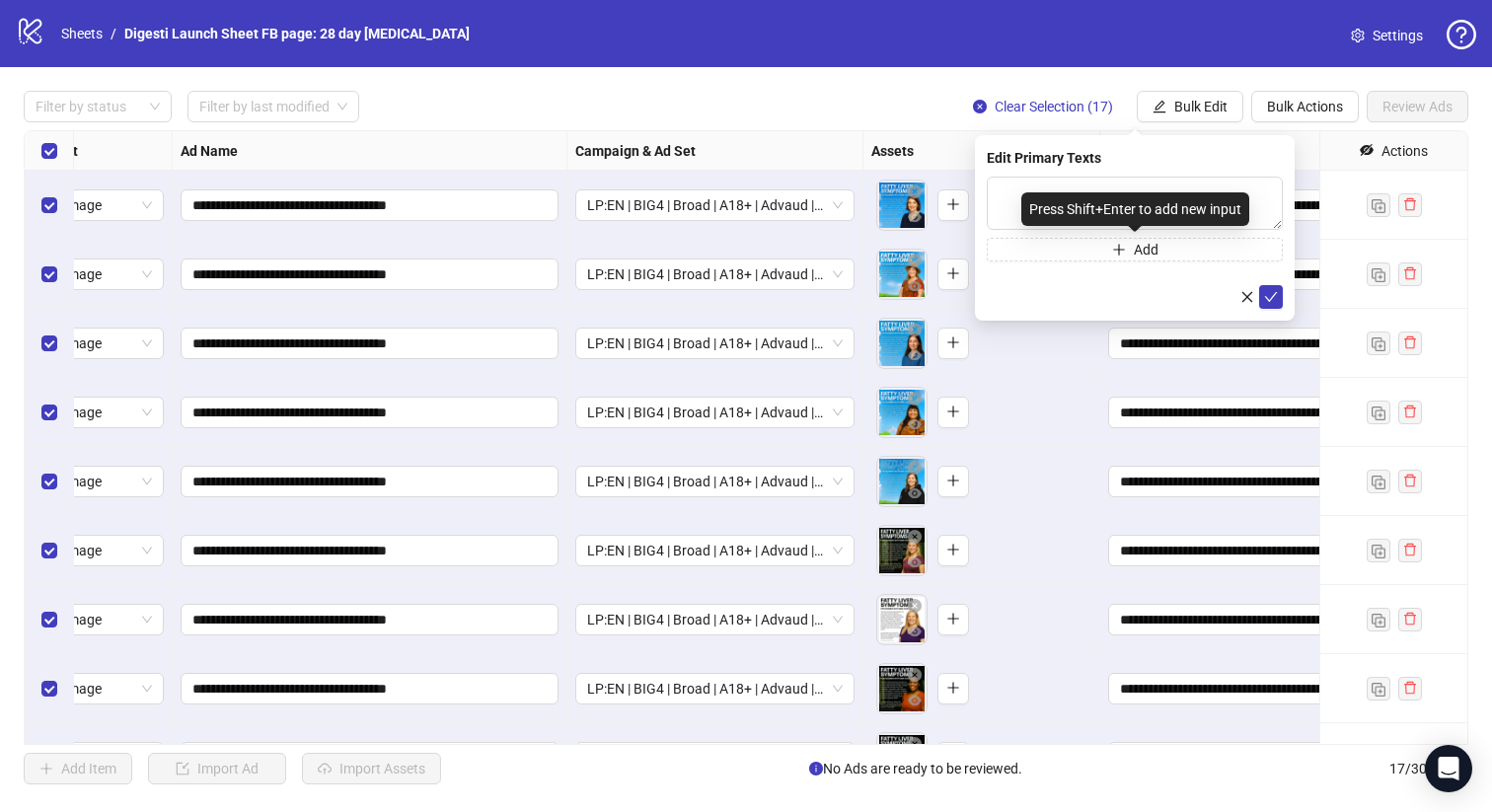
click at [1078, 205] on div "Press Shift+Enter to add new input" at bounding box center [1135, 209] width 228 height 34
click at [1002, 198] on textarea at bounding box center [1134, 203] width 296 height 53
paste textarea "**********"
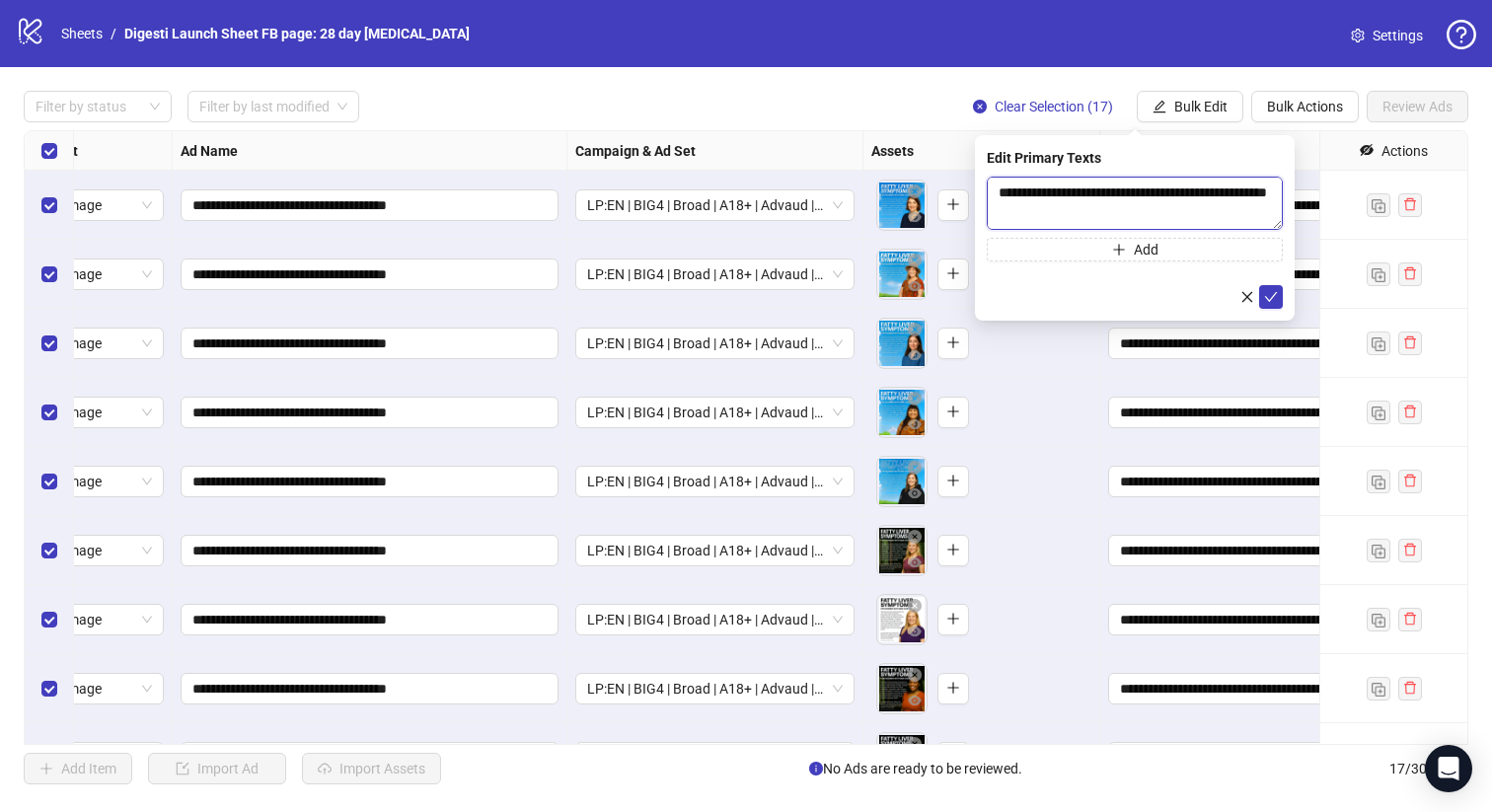
scroll to position [109, 0]
type textarea "**********"
click at [1273, 301] on icon "check" at bounding box center [1271, 297] width 14 height 14
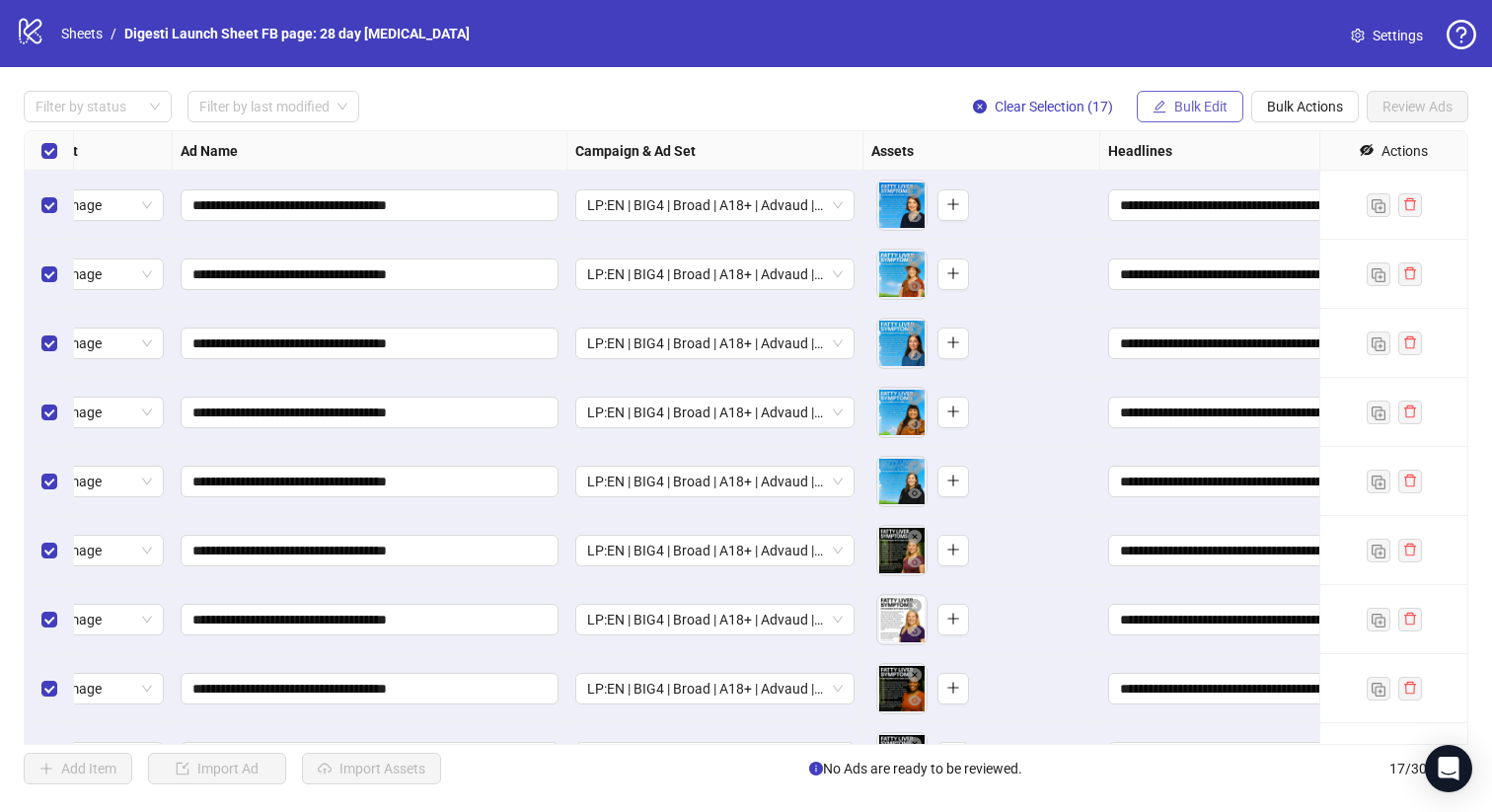
click at [1174, 105] on span "Bulk Edit" at bounding box center [1201, 107] width 53 height 16
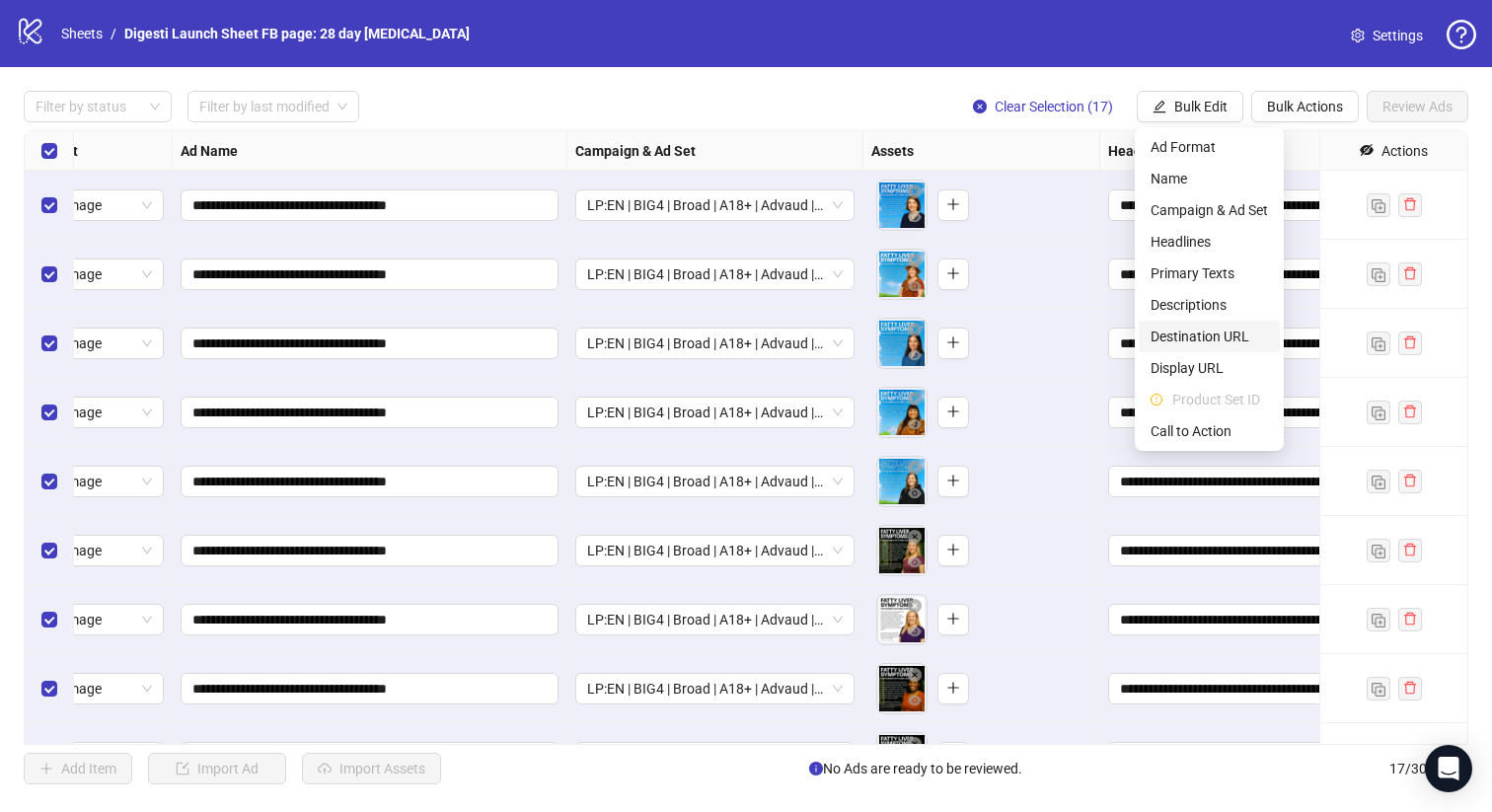
click at [1226, 345] on span "Destination URL" at bounding box center [1209, 337] width 118 height 22
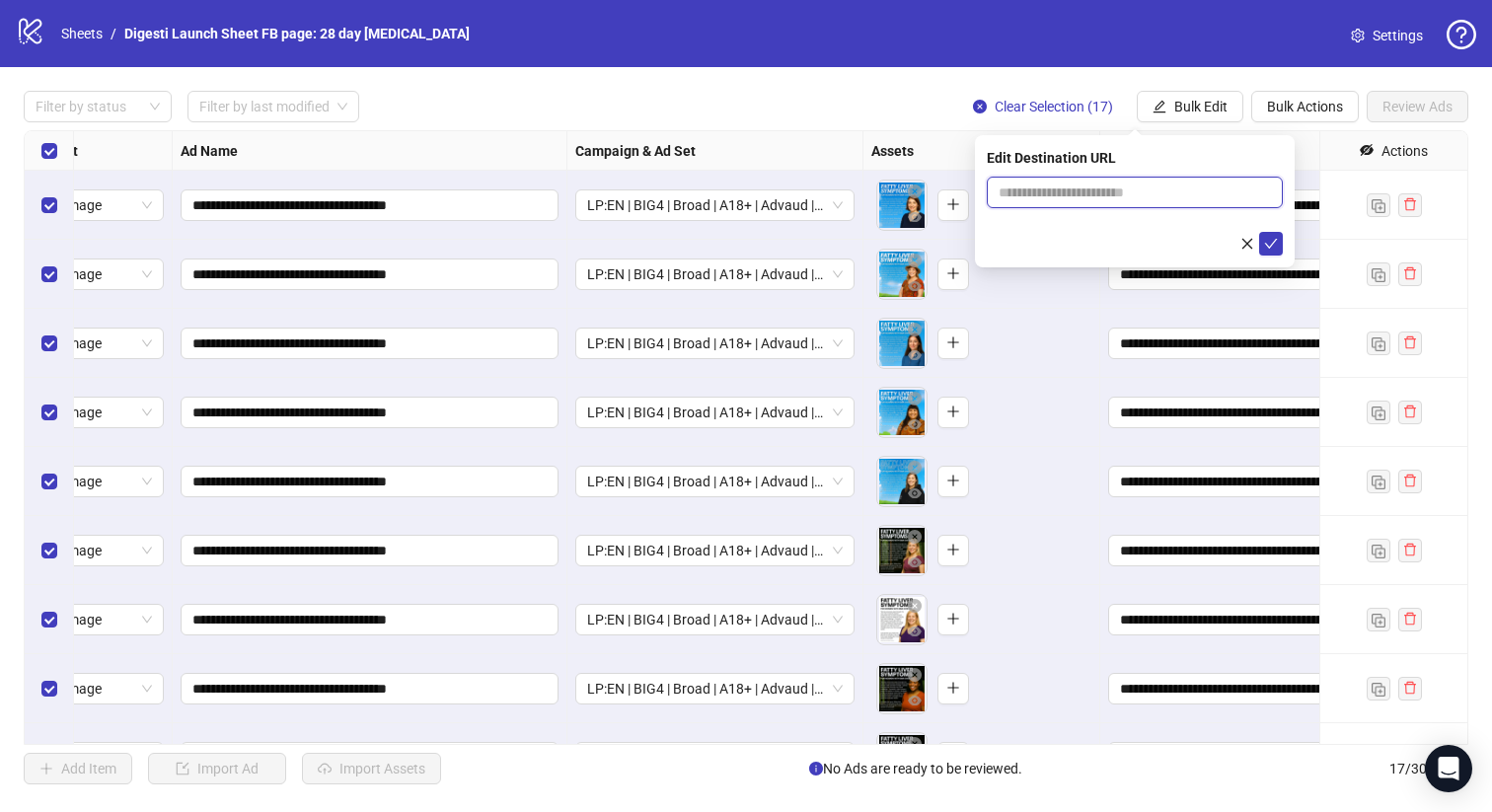
click at [1055, 195] on input "text" at bounding box center [1126, 192] width 257 height 22
paste input "**********"
type input "**********"
click at [1269, 251] on span "submit" at bounding box center [1271, 244] width 14 height 16
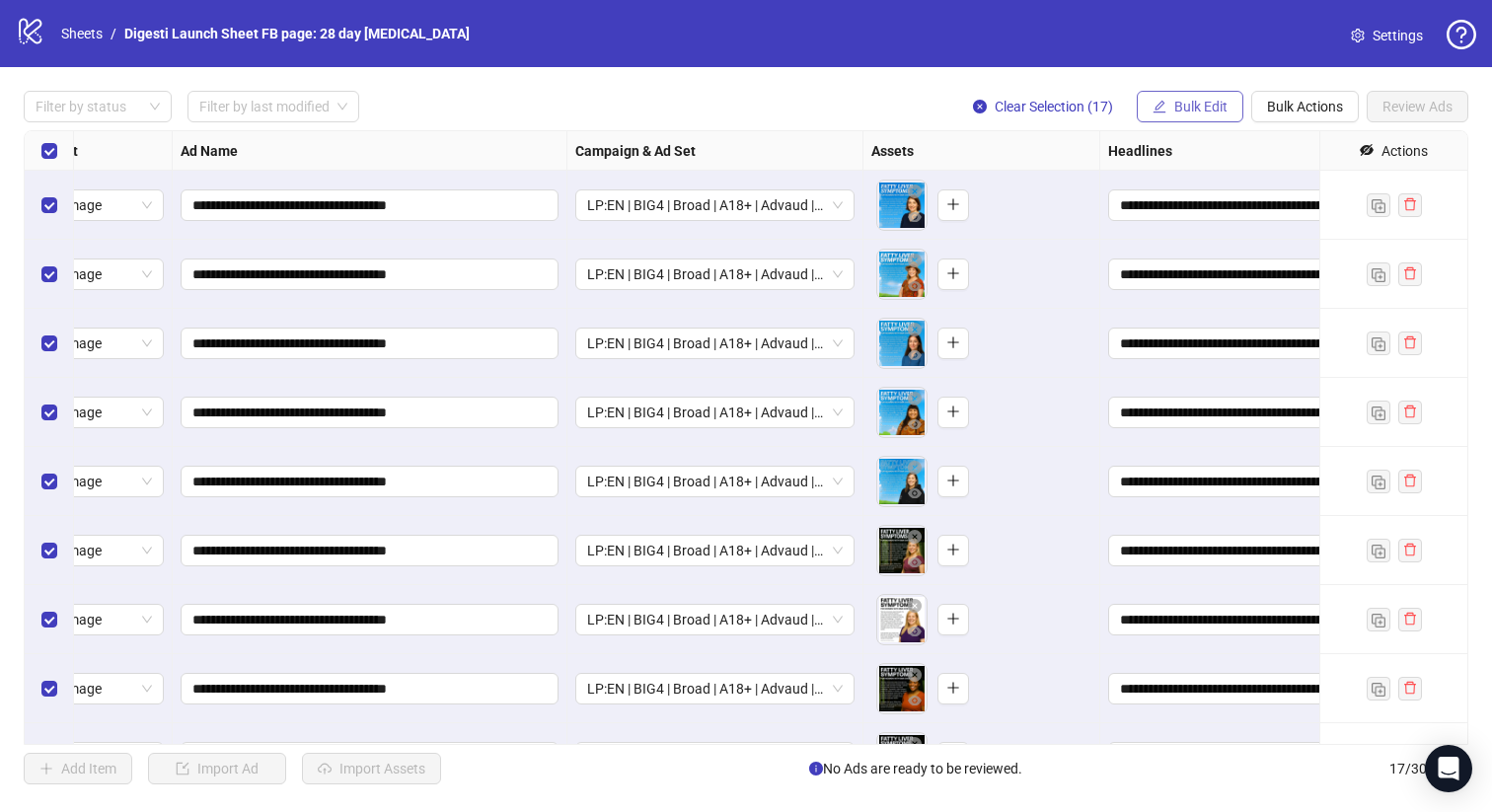
click at [1200, 119] on button "Bulk Edit" at bounding box center [1190, 107] width 107 height 32
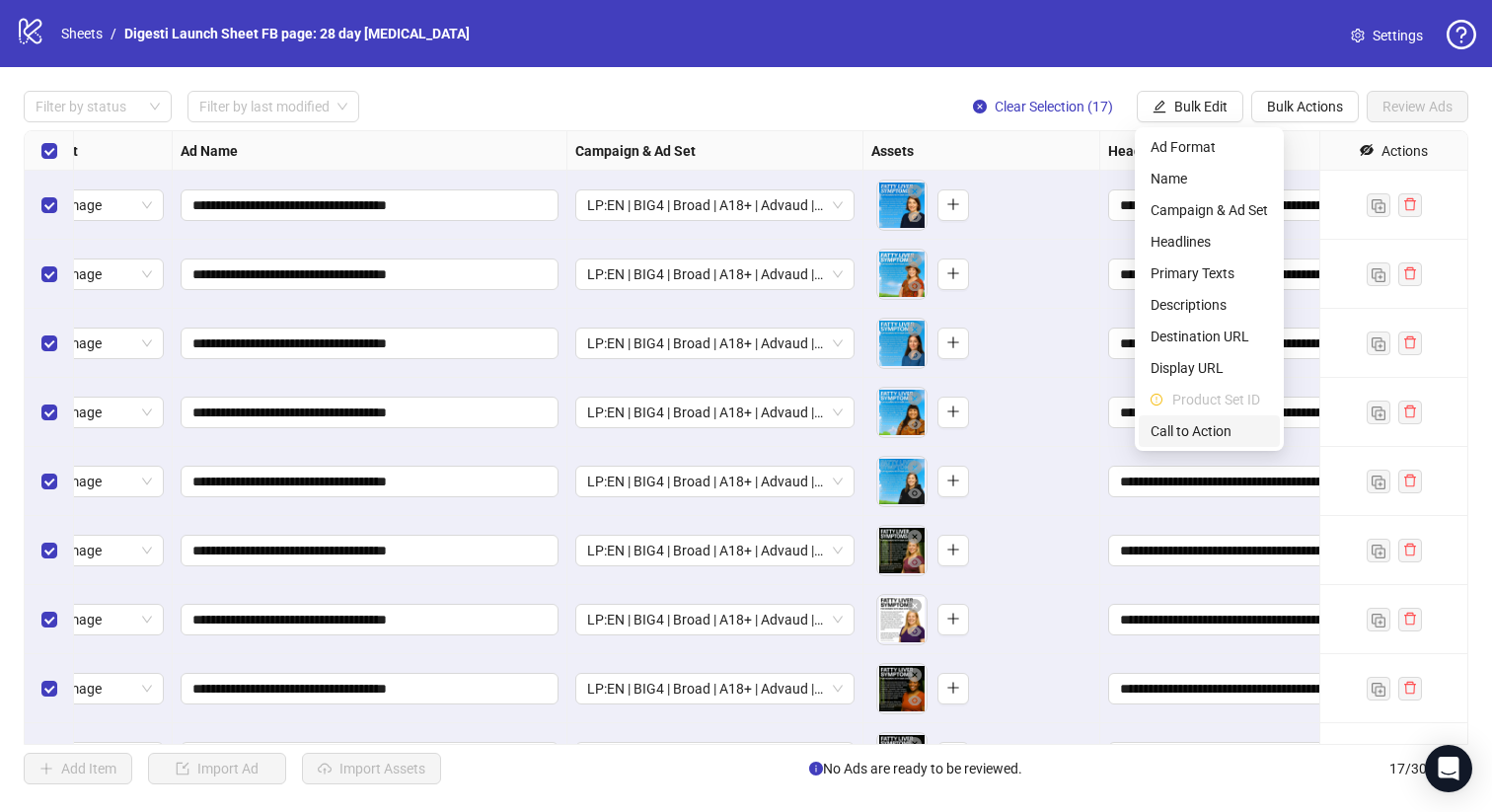
click at [1169, 434] on span "Call to Action" at bounding box center [1209, 431] width 118 height 22
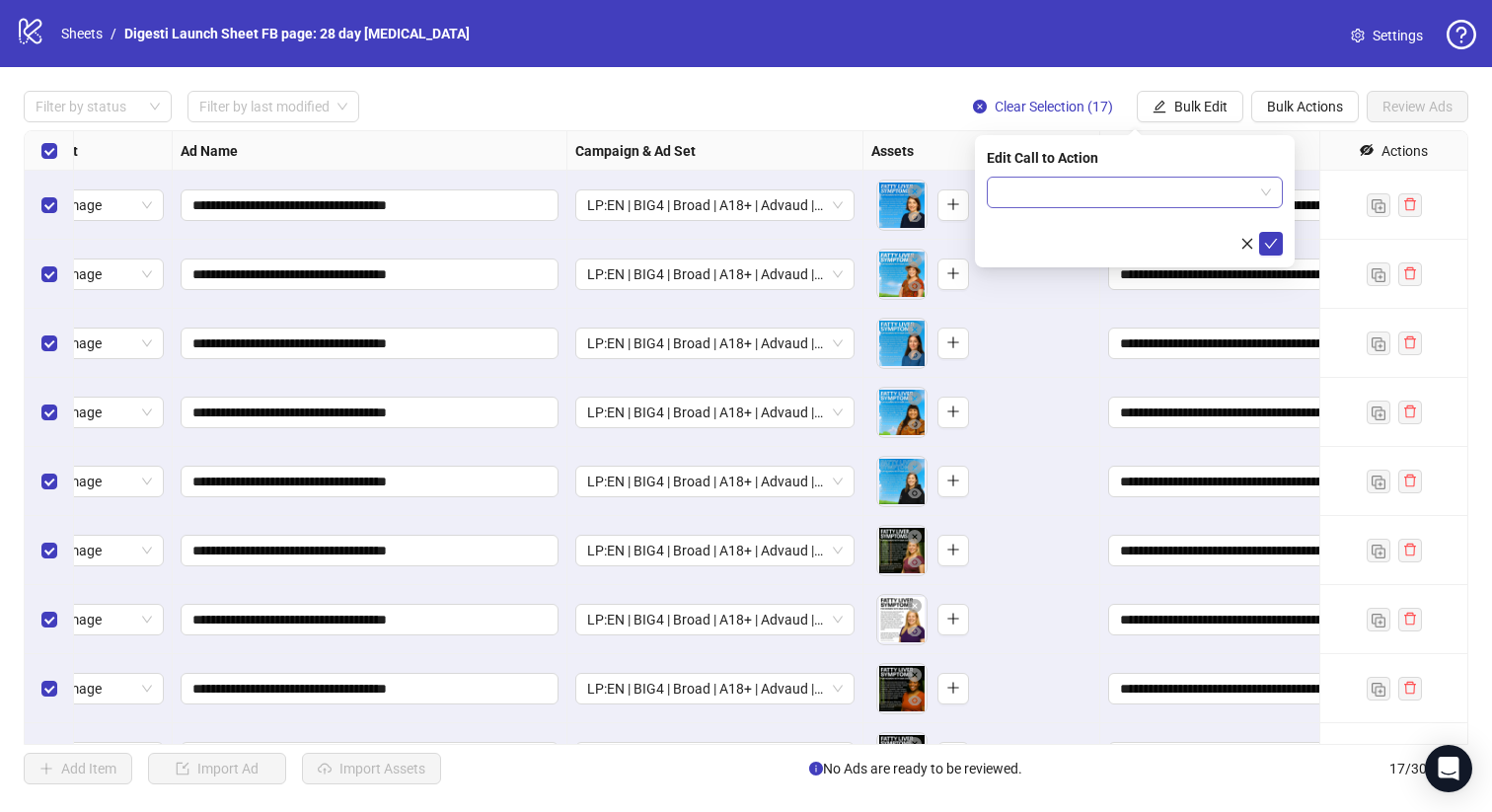
click at [1064, 193] on input "search" at bounding box center [1125, 192] width 255 height 30
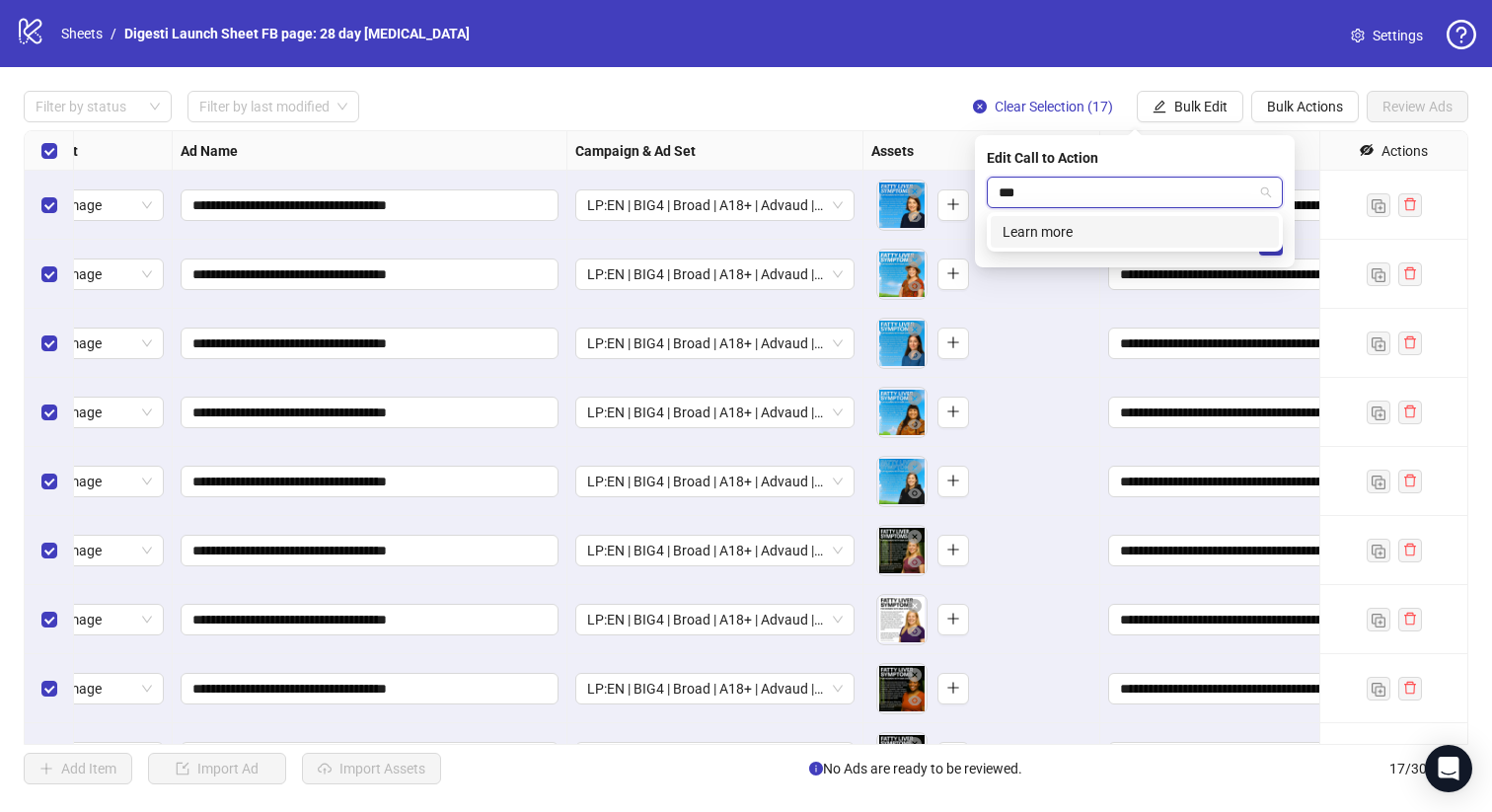
type input "****"
click at [1023, 241] on div "Learn more" at bounding box center [1134, 232] width 265 height 22
click at [1271, 252] on button "submit" at bounding box center [1271, 244] width 24 height 24
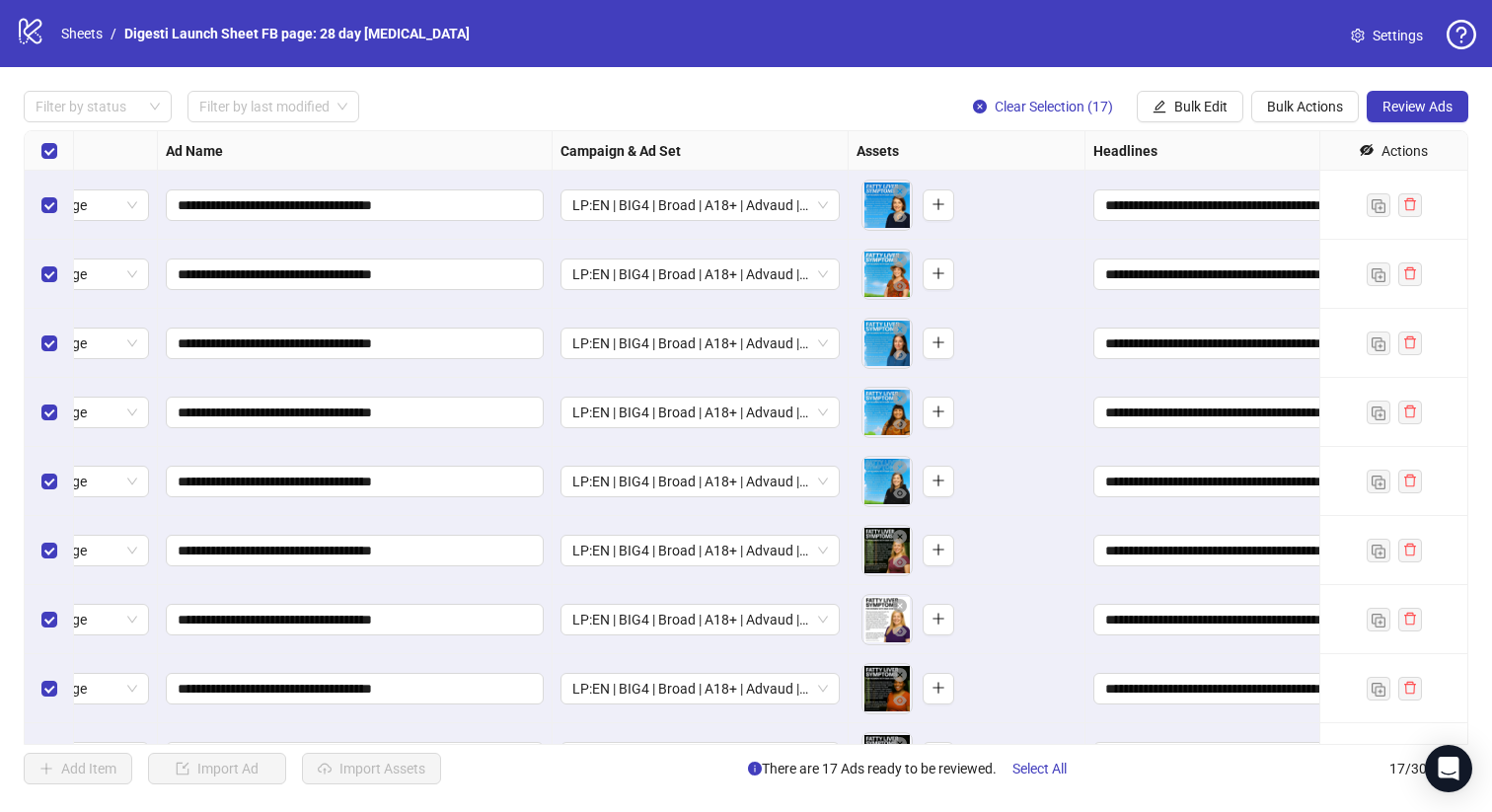
scroll to position [0, 0]
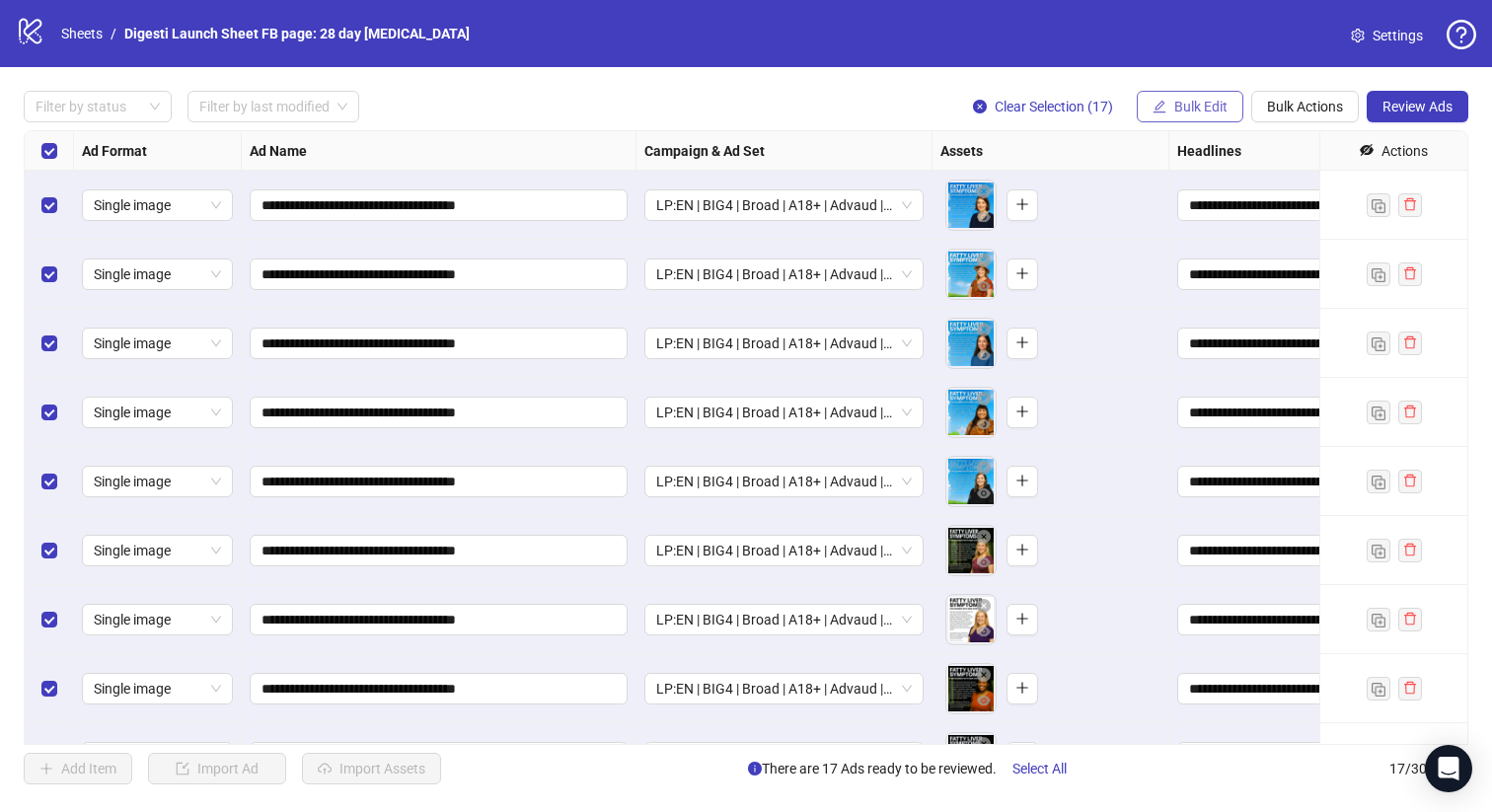
click at [1193, 103] on span "Bulk Edit" at bounding box center [1201, 107] width 53 height 16
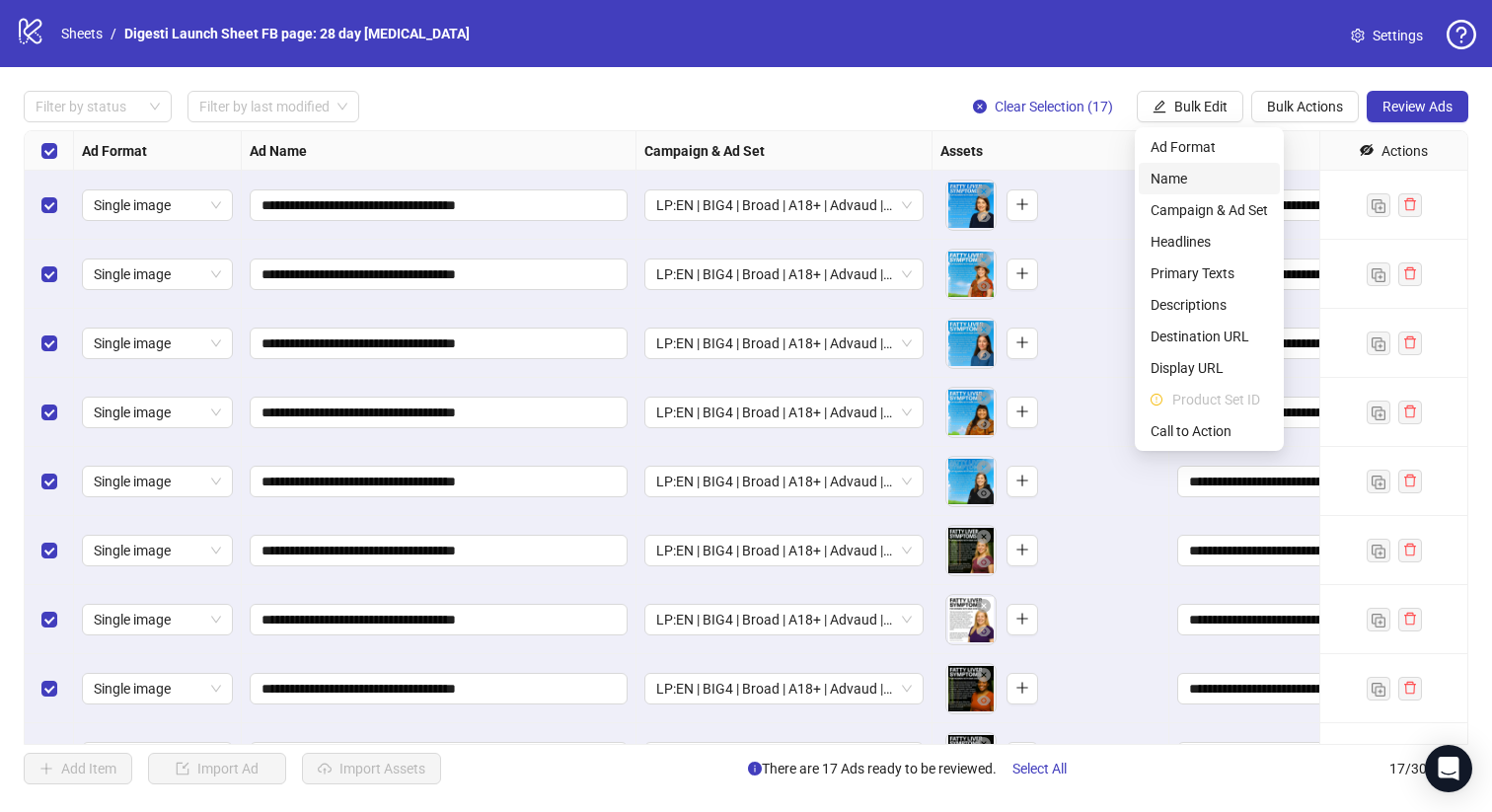
click at [1191, 169] on span "Name" at bounding box center [1209, 178] width 118 height 22
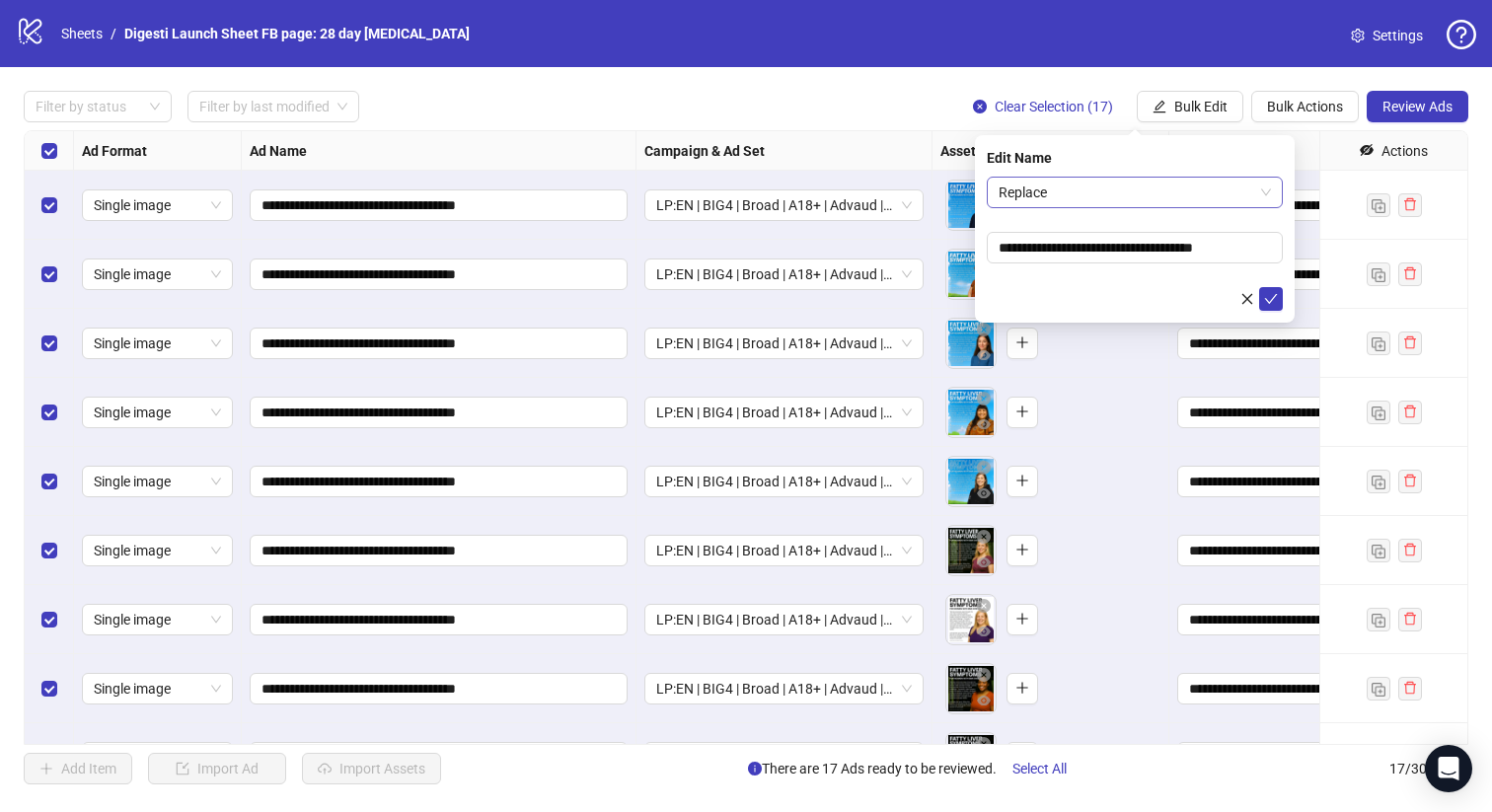
click at [1111, 181] on span "Replace" at bounding box center [1134, 192] width 272 height 30
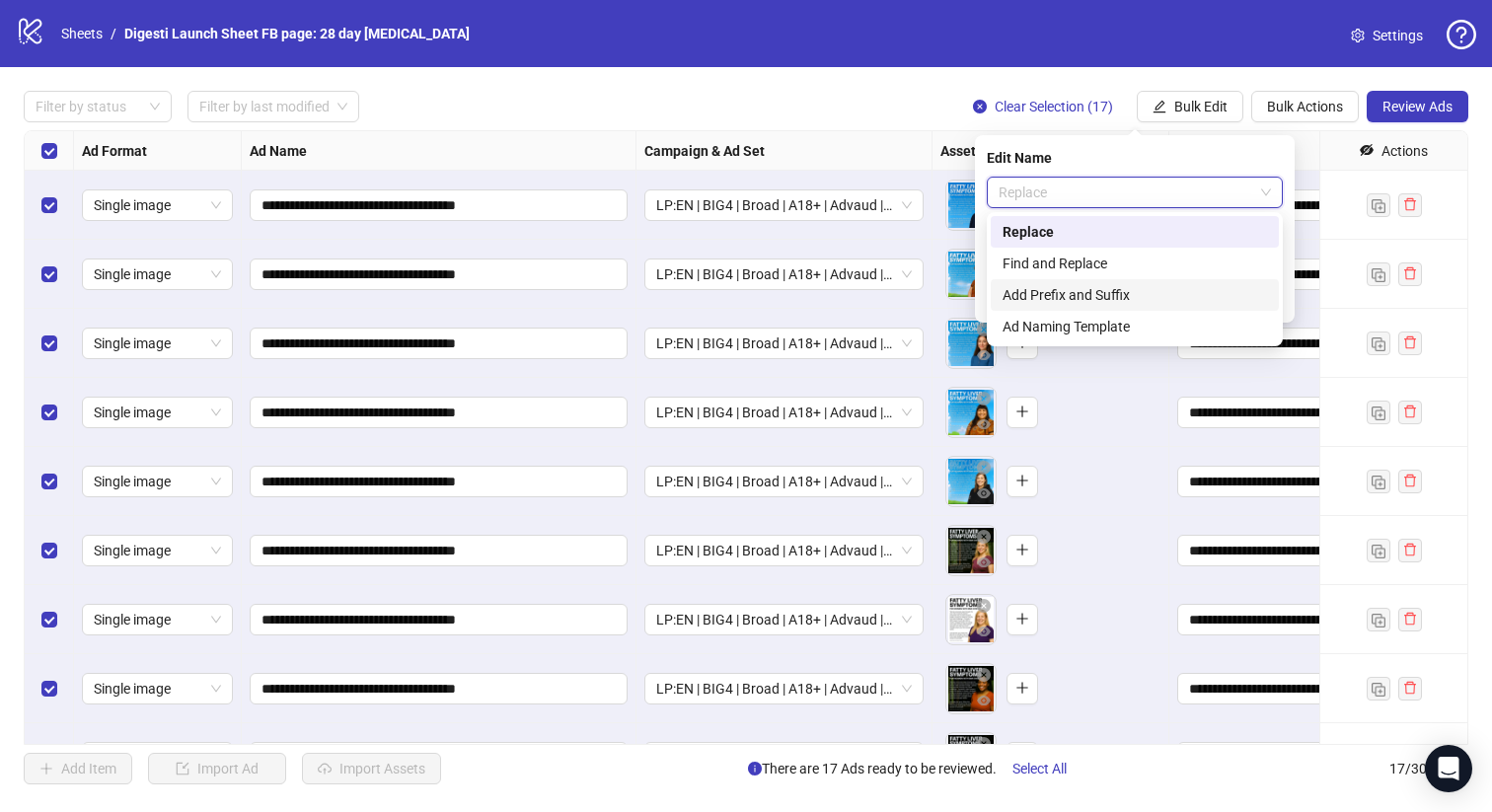
click at [1084, 293] on div "Add Prefix and Suffix" at bounding box center [1134, 295] width 265 height 22
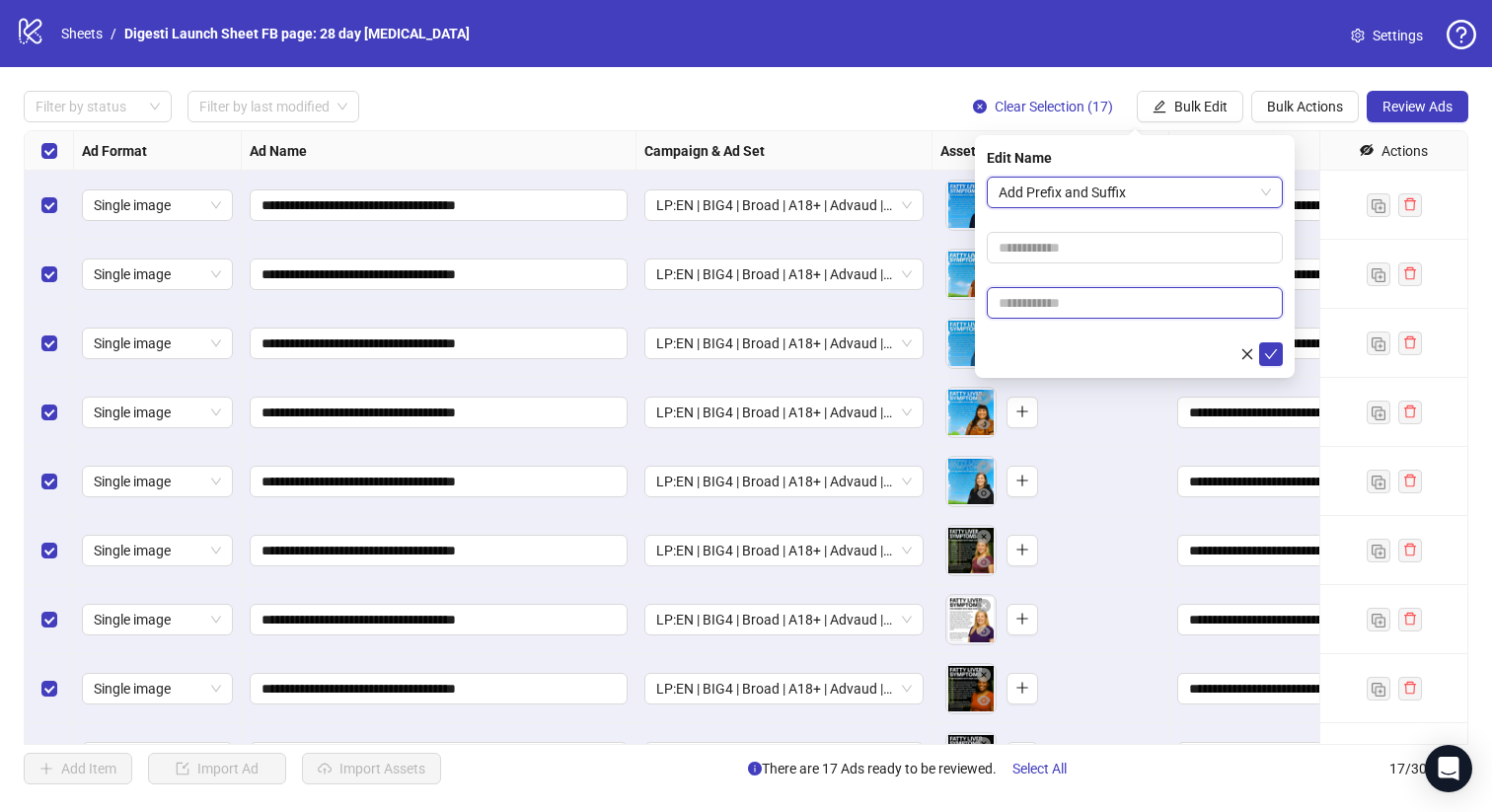
click at [1042, 293] on input "text" at bounding box center [1134, 303] width 296 height 32
paste input "**********"
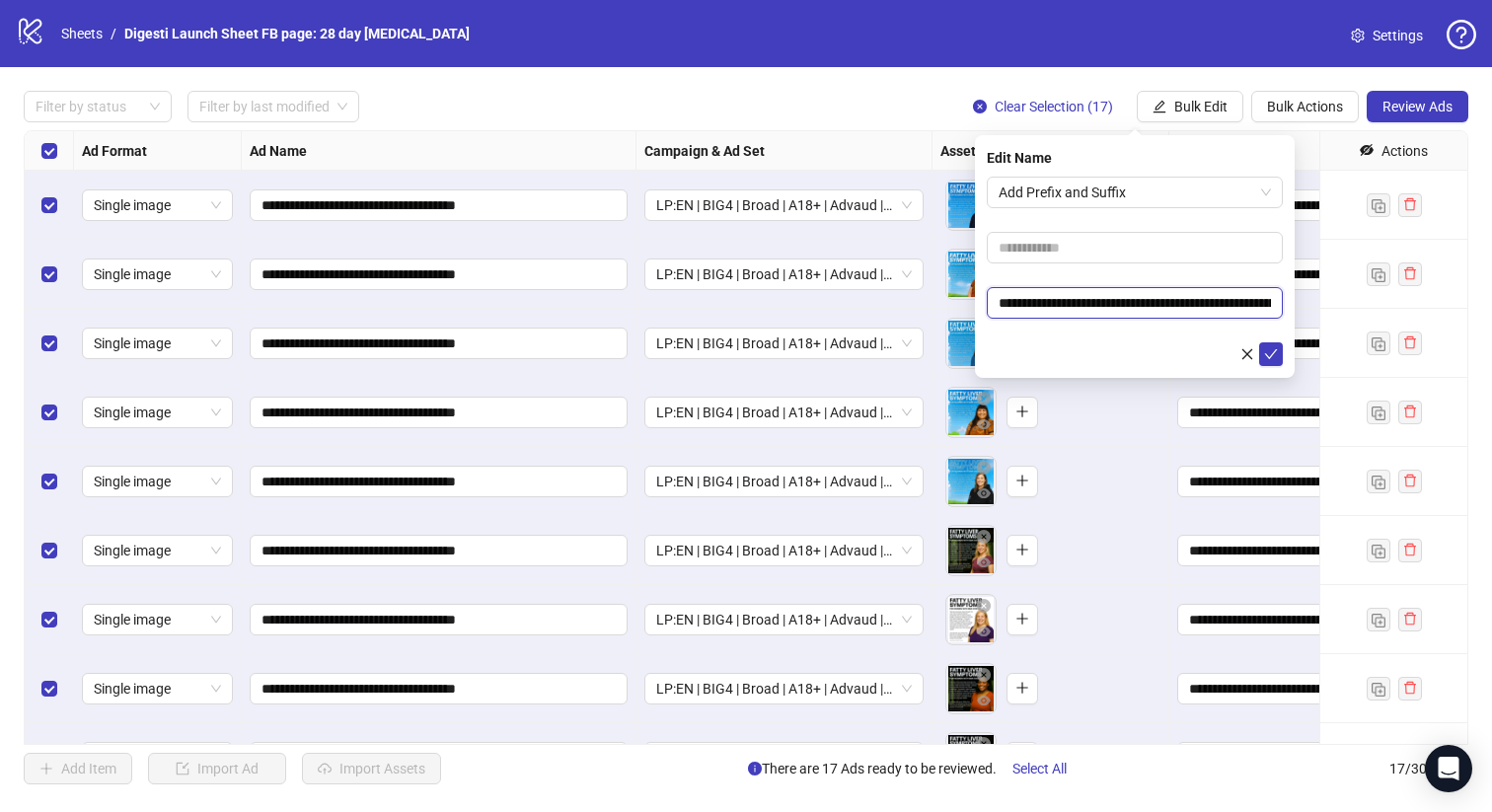
scroll to position [0, 210]
click at [1052, 302] on input "**********" at bounding box center [1134, 303] width 296 height 32
click at [997, 302] on input "**********" at bounding box center [1134, 303] width 296 height 32
type input "**********"
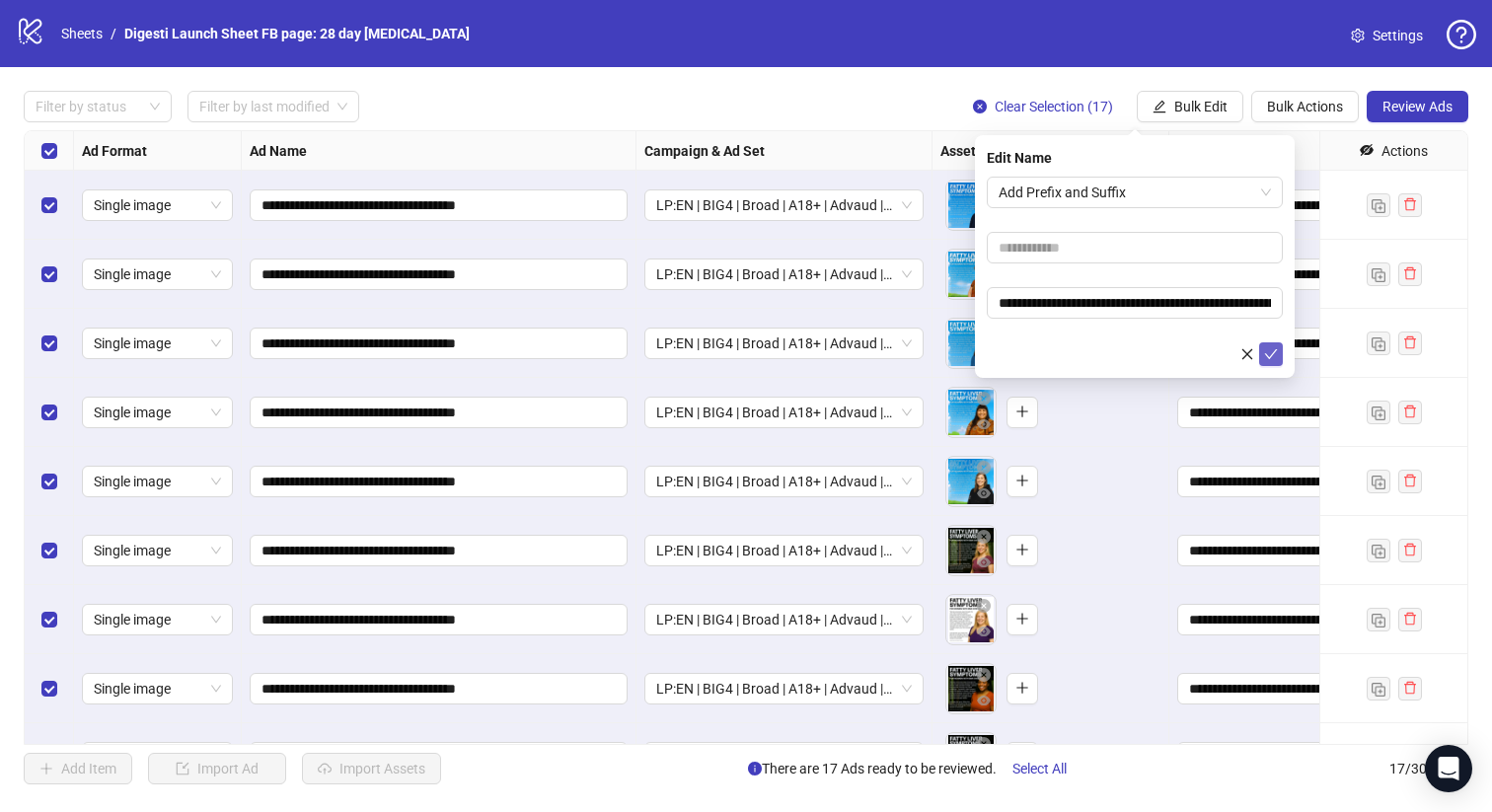
click at [1260, 352] on button "submit" at bounding box center [1271, 355] width 24 height 24
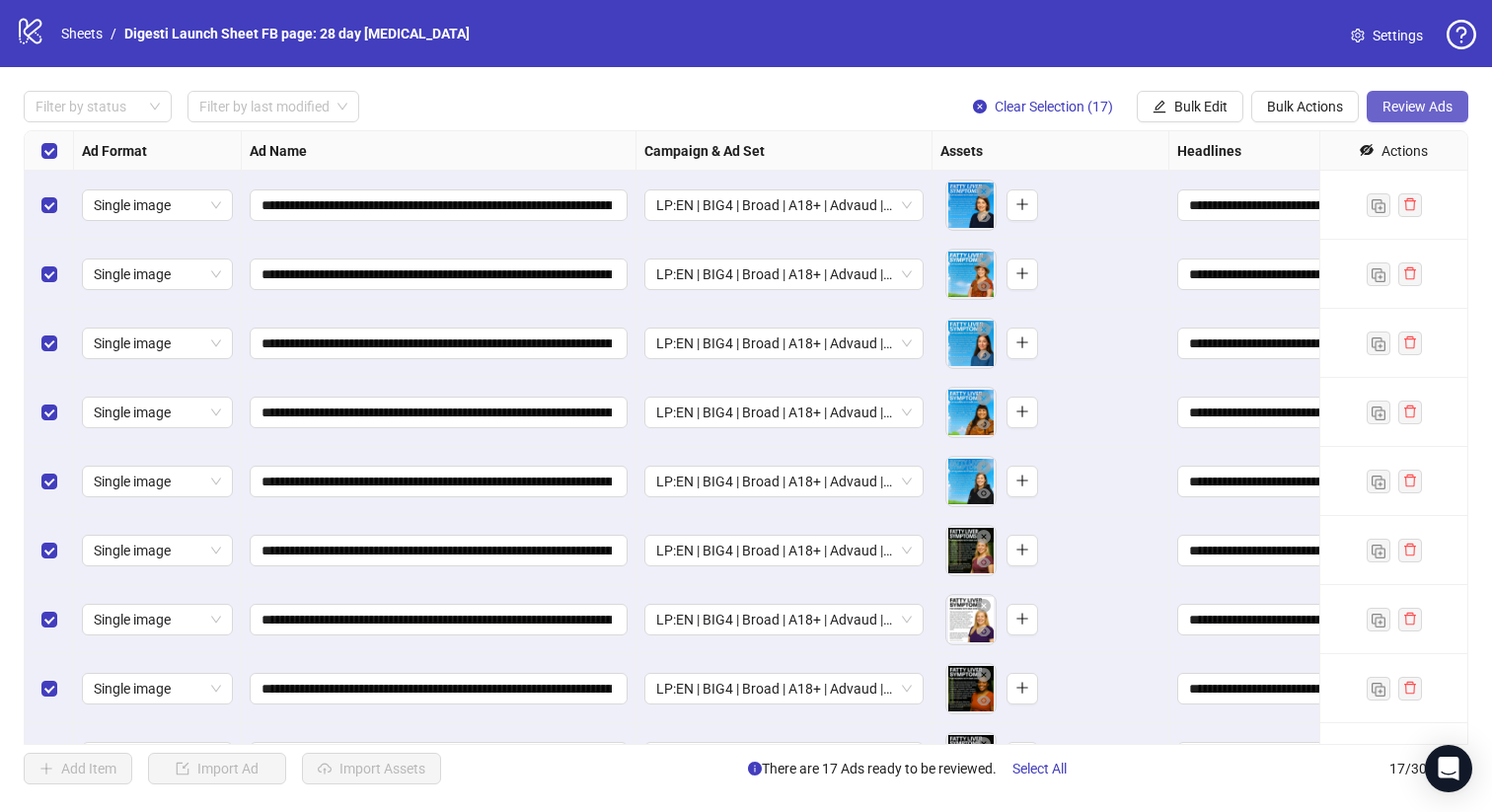
click at [1417, 102] on span "Review Ads" at bounding box center [1418, 107] width 70 height 16
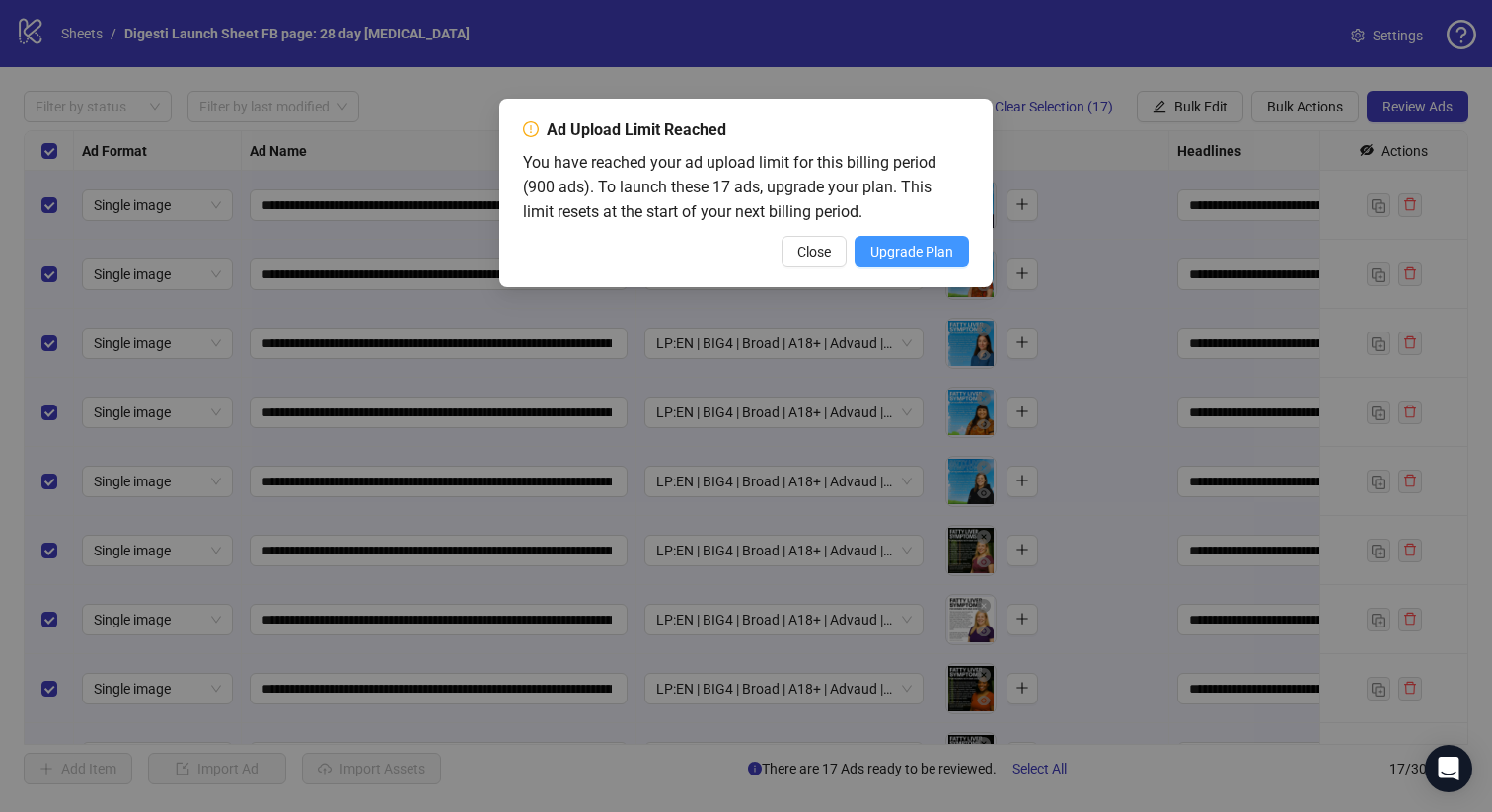
click at [921, 252] on span "Upgrade Plan" at bounding box center [912, 252] width 83 height 16
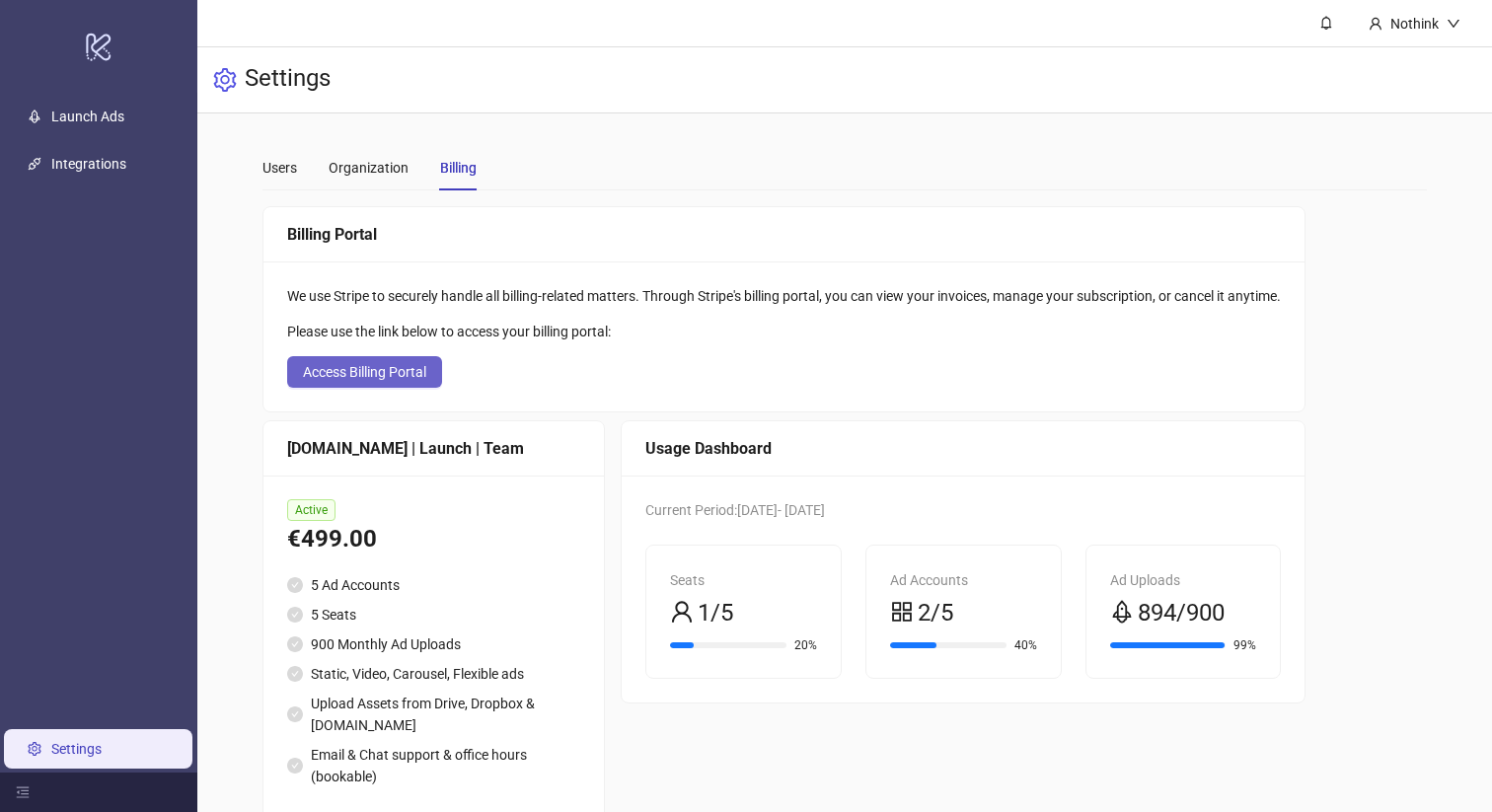
click at [373, 377] on span "Access Billing Portal" at bounding box center [365, 372] width 124 height 16
click at [361, 162] on div "Organization" at bounding box center [369, 167] width 80 height 22
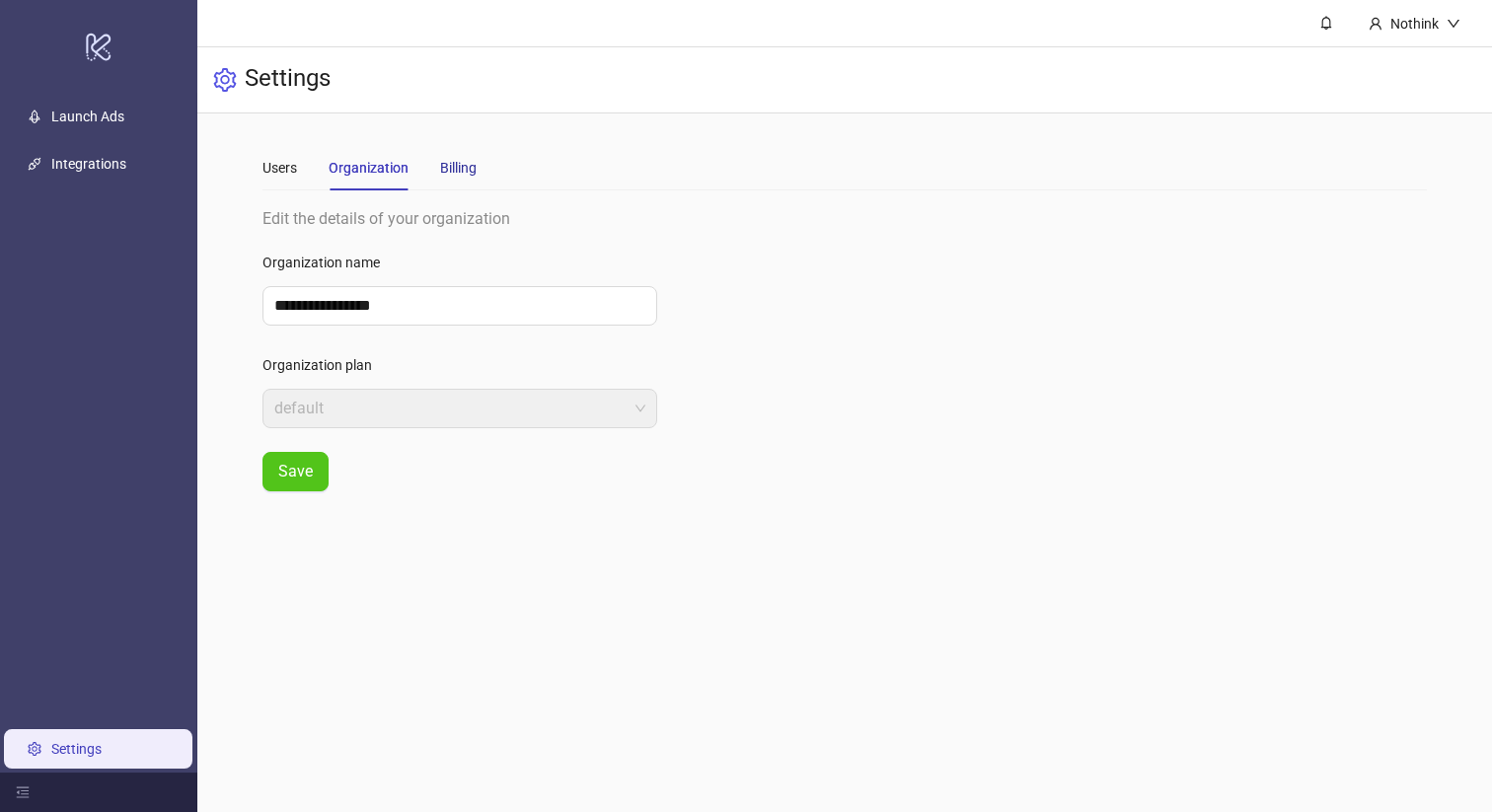
click at [456, 165] on div "Billing" at bounding box center [458, 167] width 37 height 22
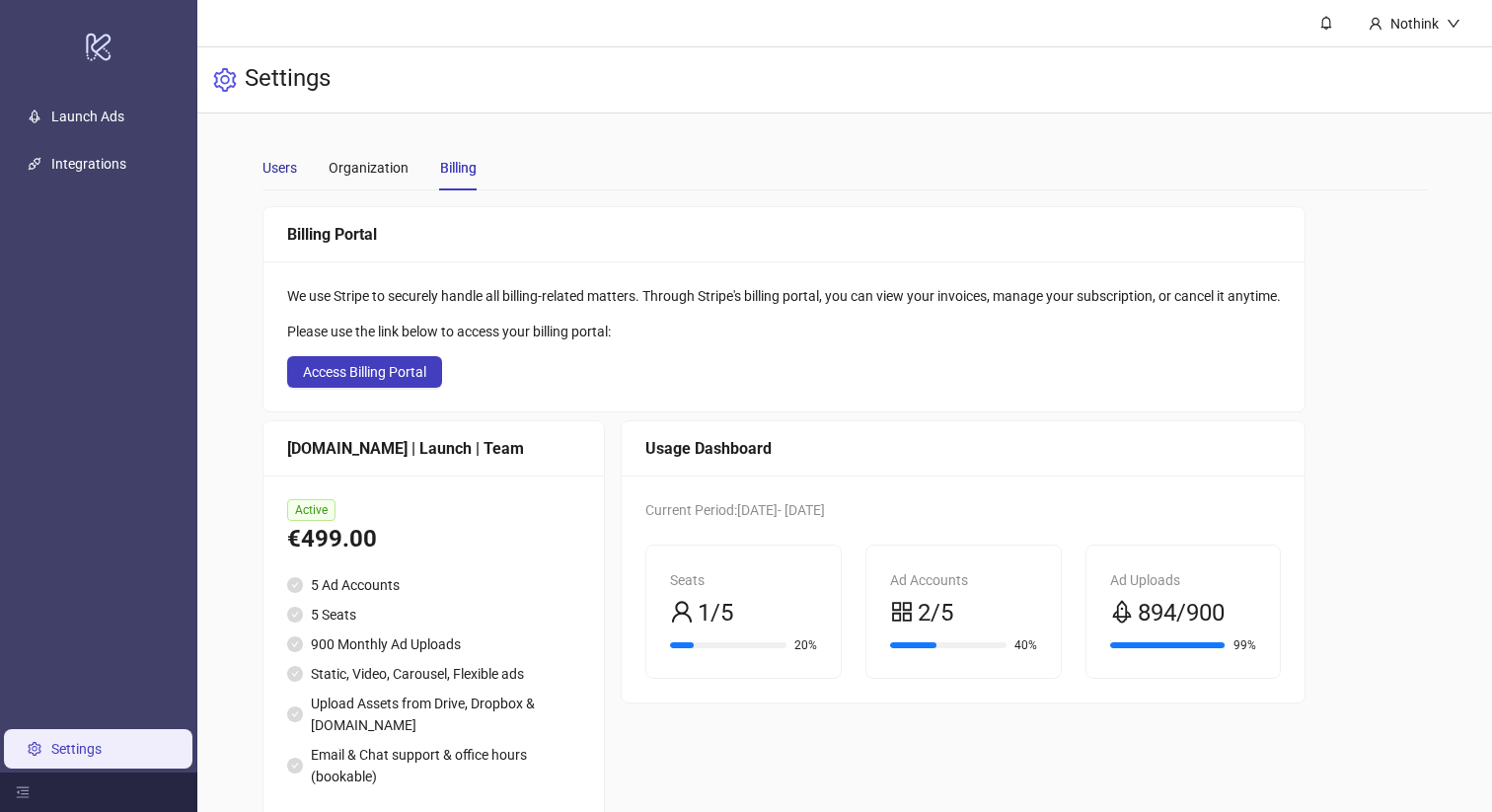
click at [274, 166] on div "Users" at bounding box center [279, 167] width 35 height 22
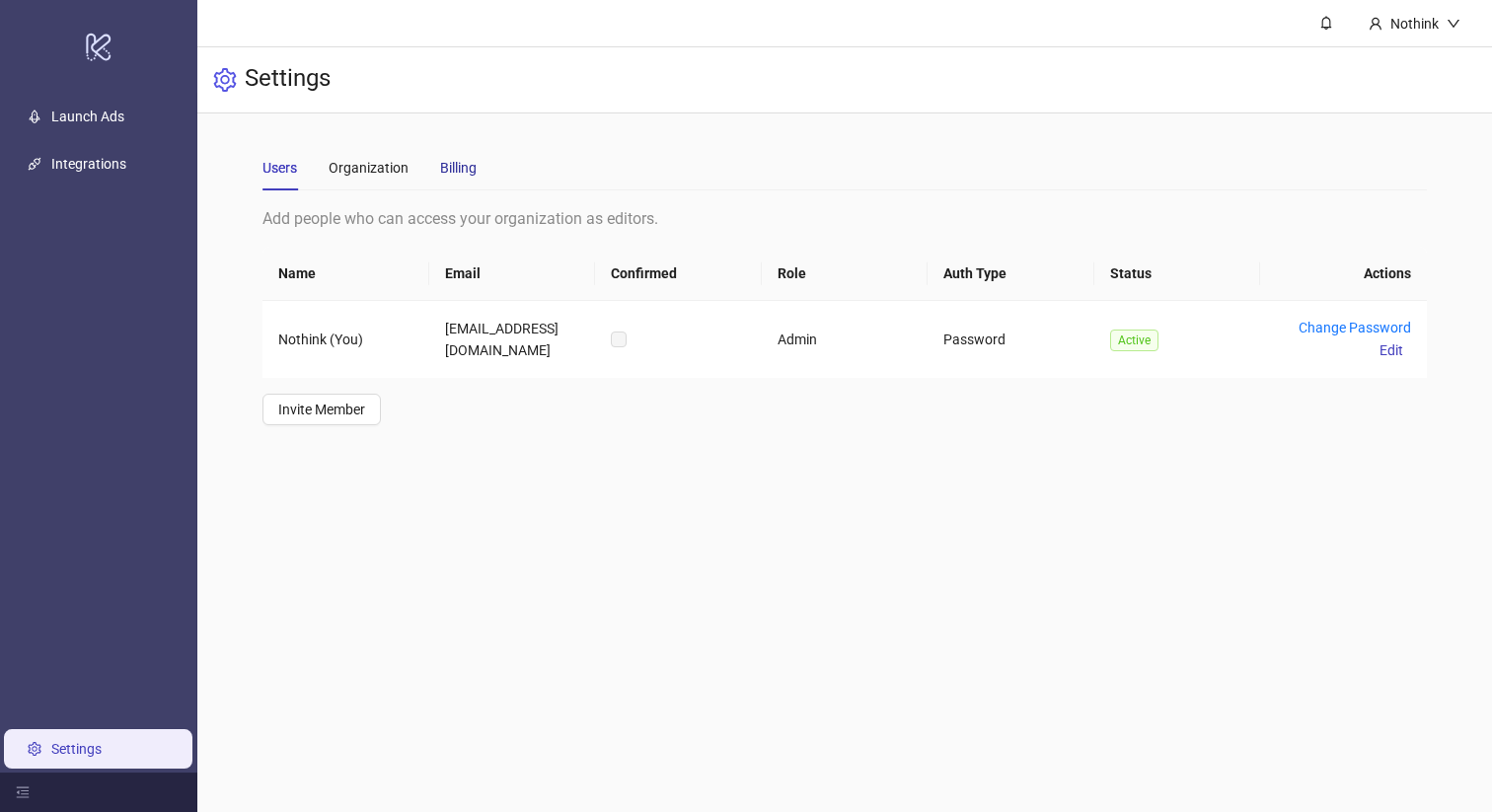
click at [471, 168] on div "Billing" at bounding box center [458, 167] width 37 height 22
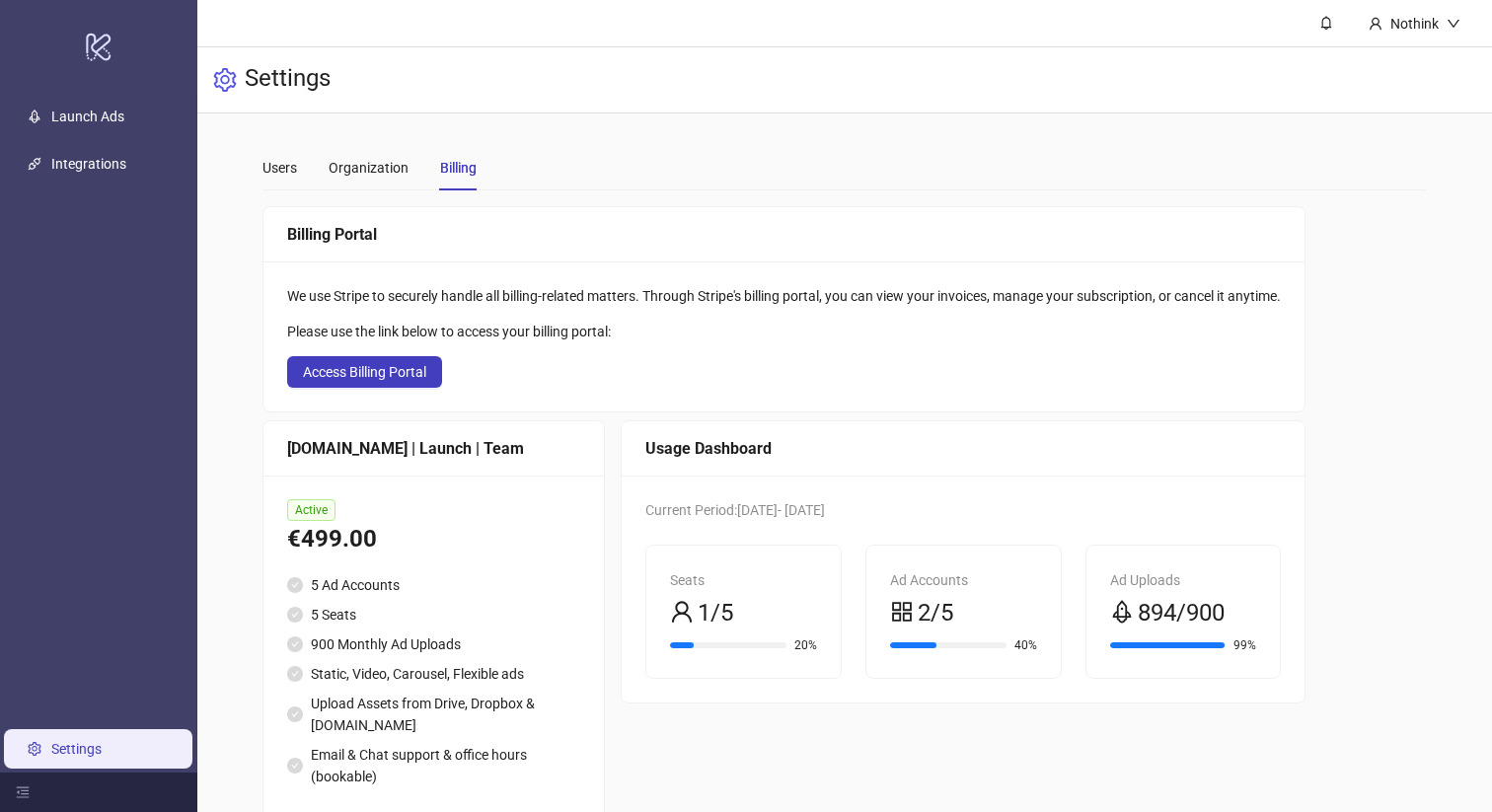
click at [348, 548] on div "€499.00" at bounding box center [434, 540] width 293 height 38
click at [105, 50] on icon "logo/logo-mobile" at bounding box center [99, 47] width 28 height 48
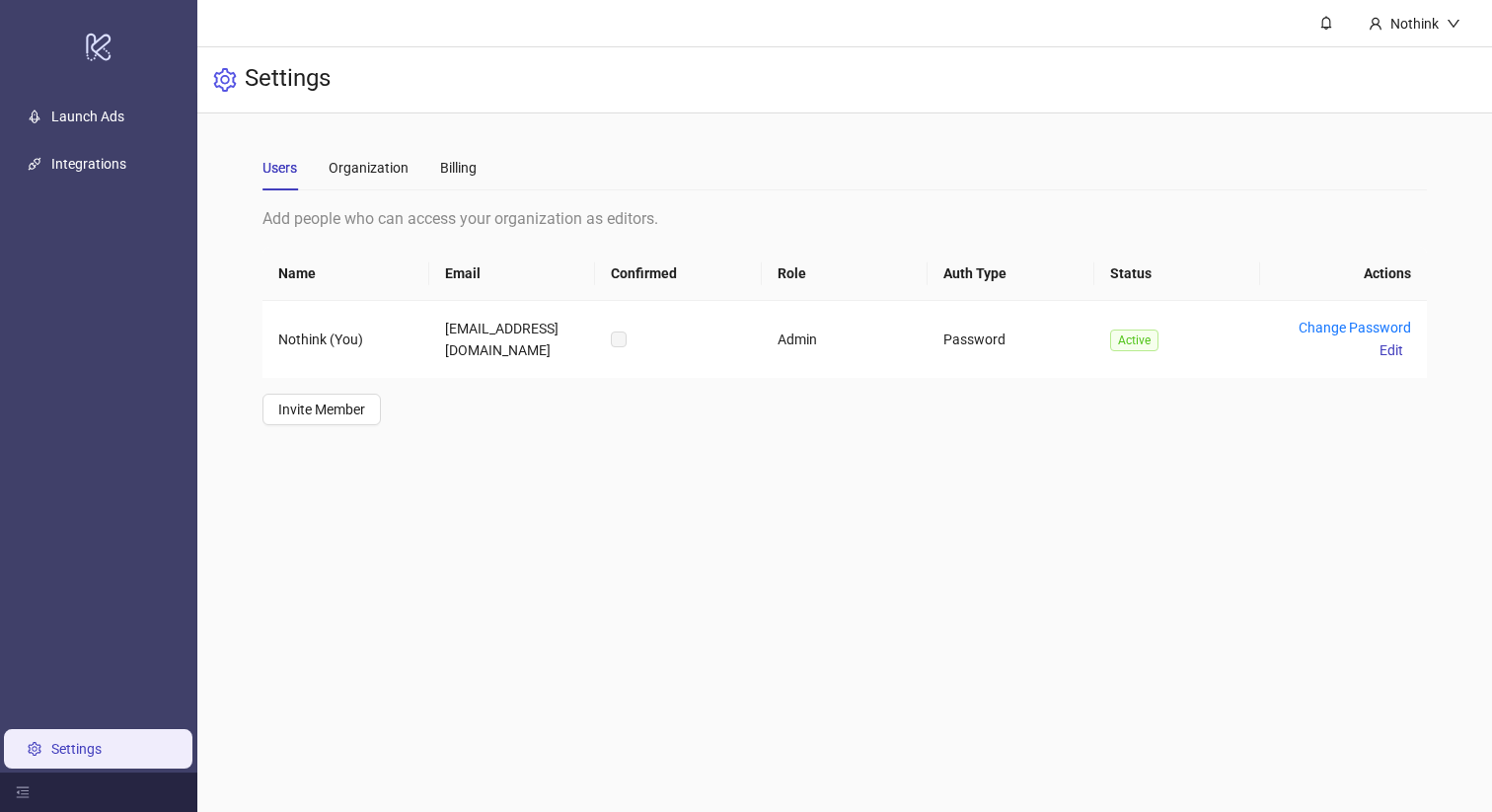
click at [102, 753] on link "Settings" at bounding box center [76, 749] width 51 height 16
click at [452, 169] on div "Billing" at bounding box center [458, 167] width 37 height 22
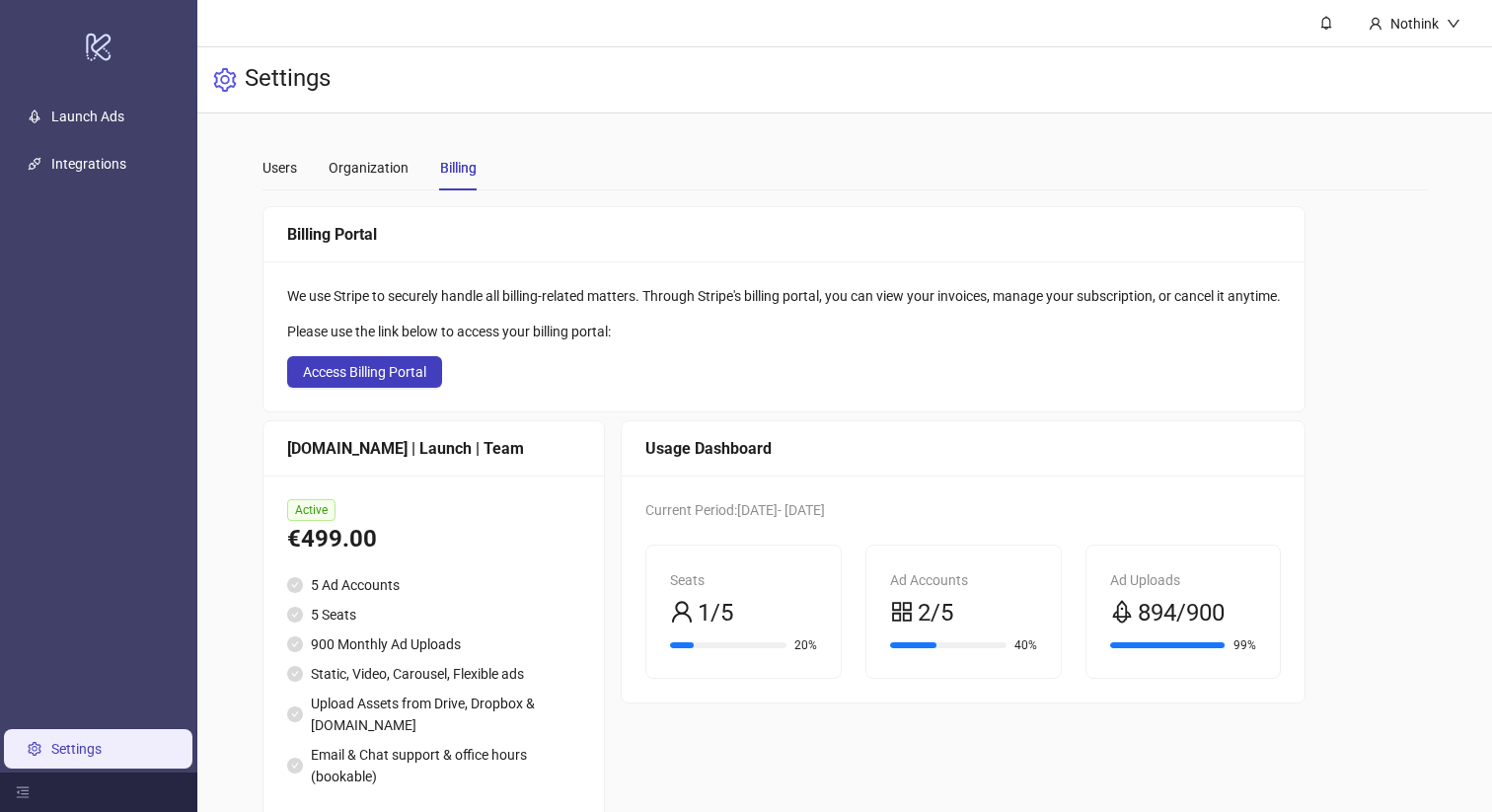
scroll to position [54, 0]
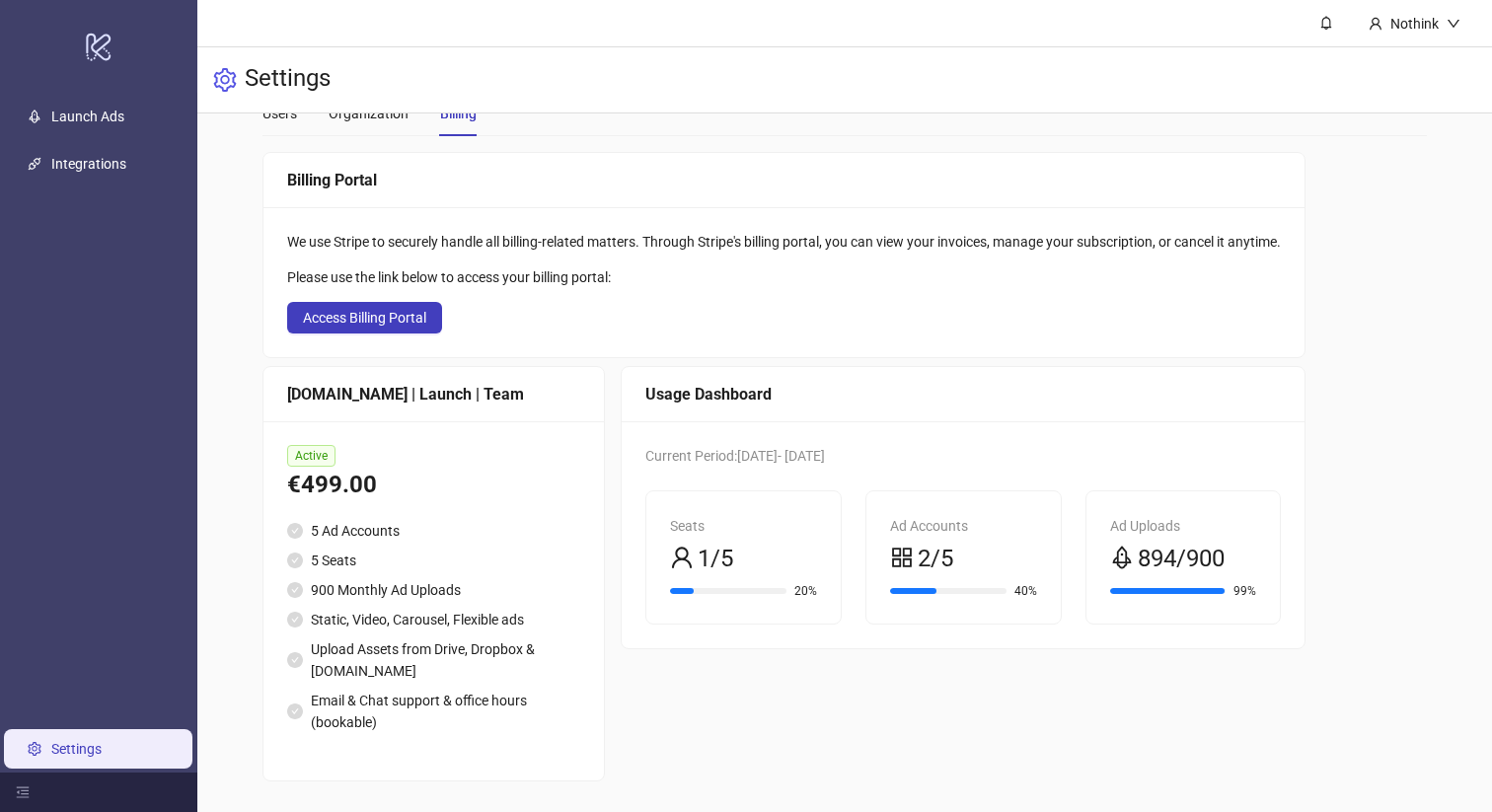
click at [350, 505] on div "Active €499.00 5 Ad Accounts 5 Seats 900 Monthly Ad Uploads Static, Video, Caro…" at bounding box center [434, 600] width 341 height 359
click at [337, 486] on div "€499.00" at bounding box center [434, 485] width 293 height 38
click at [381, 313] on span "Access Billing Portal" at bounding box center [365, 318] width 124 height 16
click at [705, 260] on div "We use Stripe to securely handle all billing-related matters. Through Stripe's …" at bounding box center [784, 281] width 1041 height 150
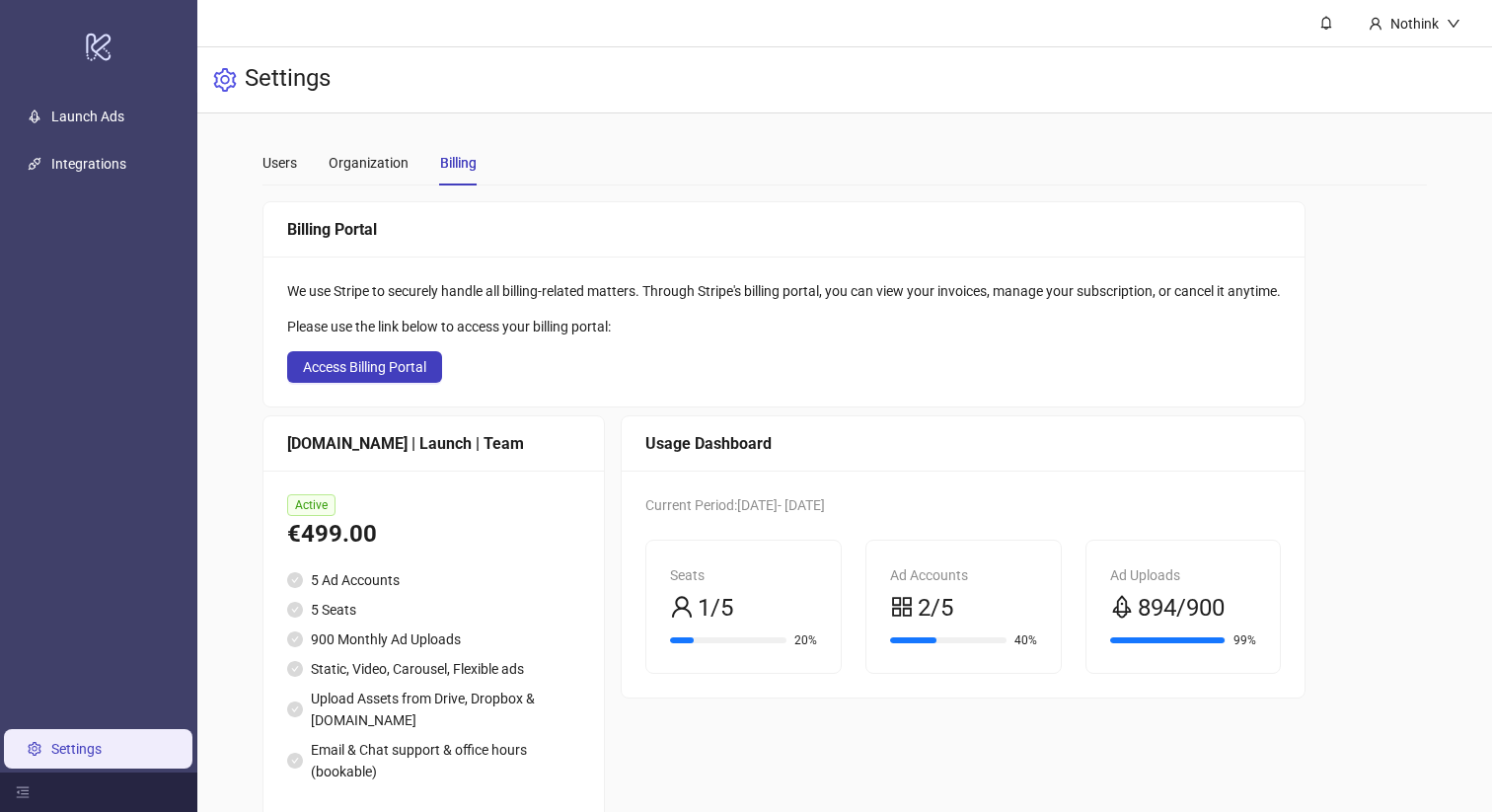
scroll to position [0, 0]
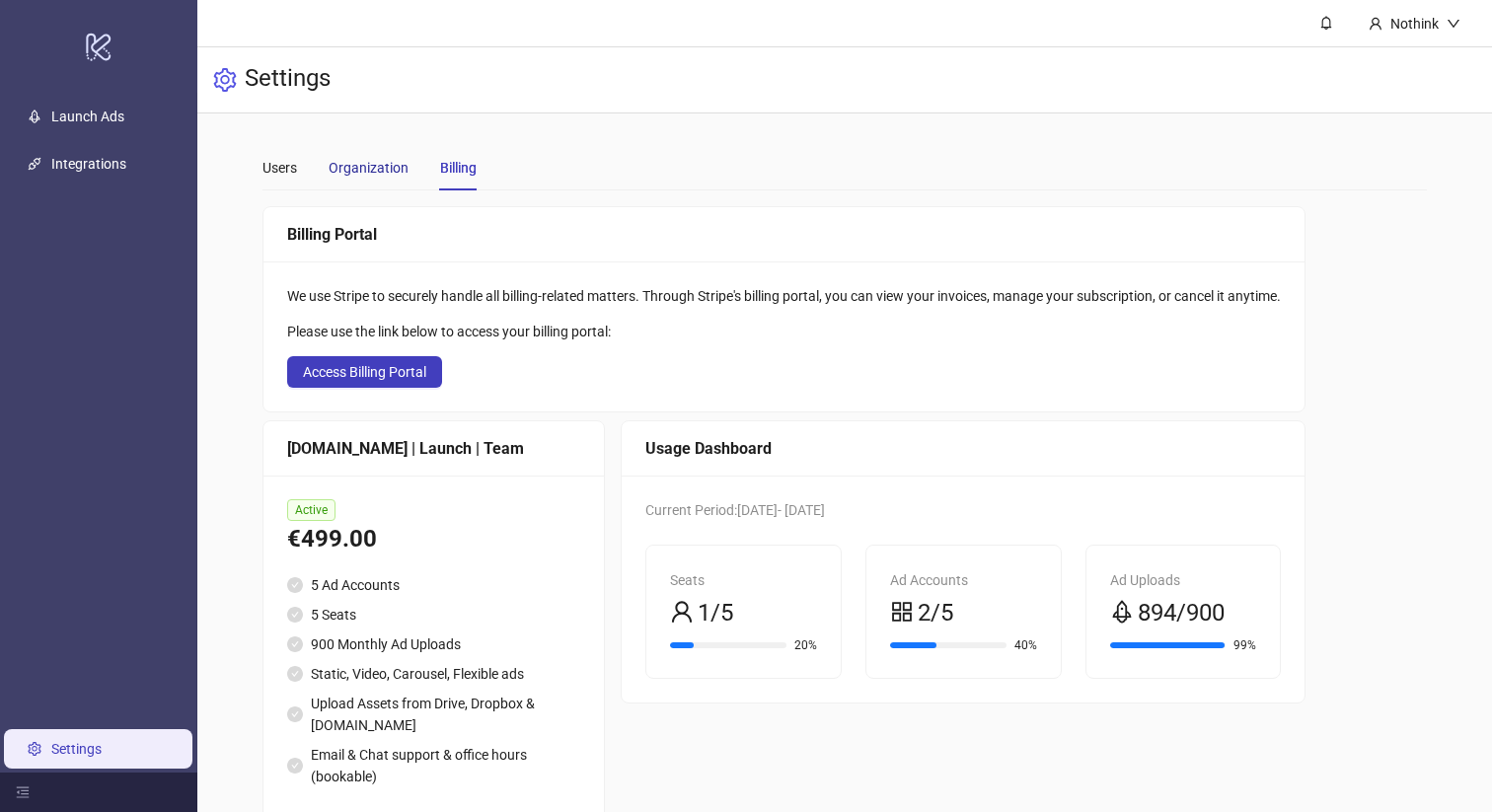
click at [377, 174] on div "Organization" at bounding box center [369, 167] width 80 height 22
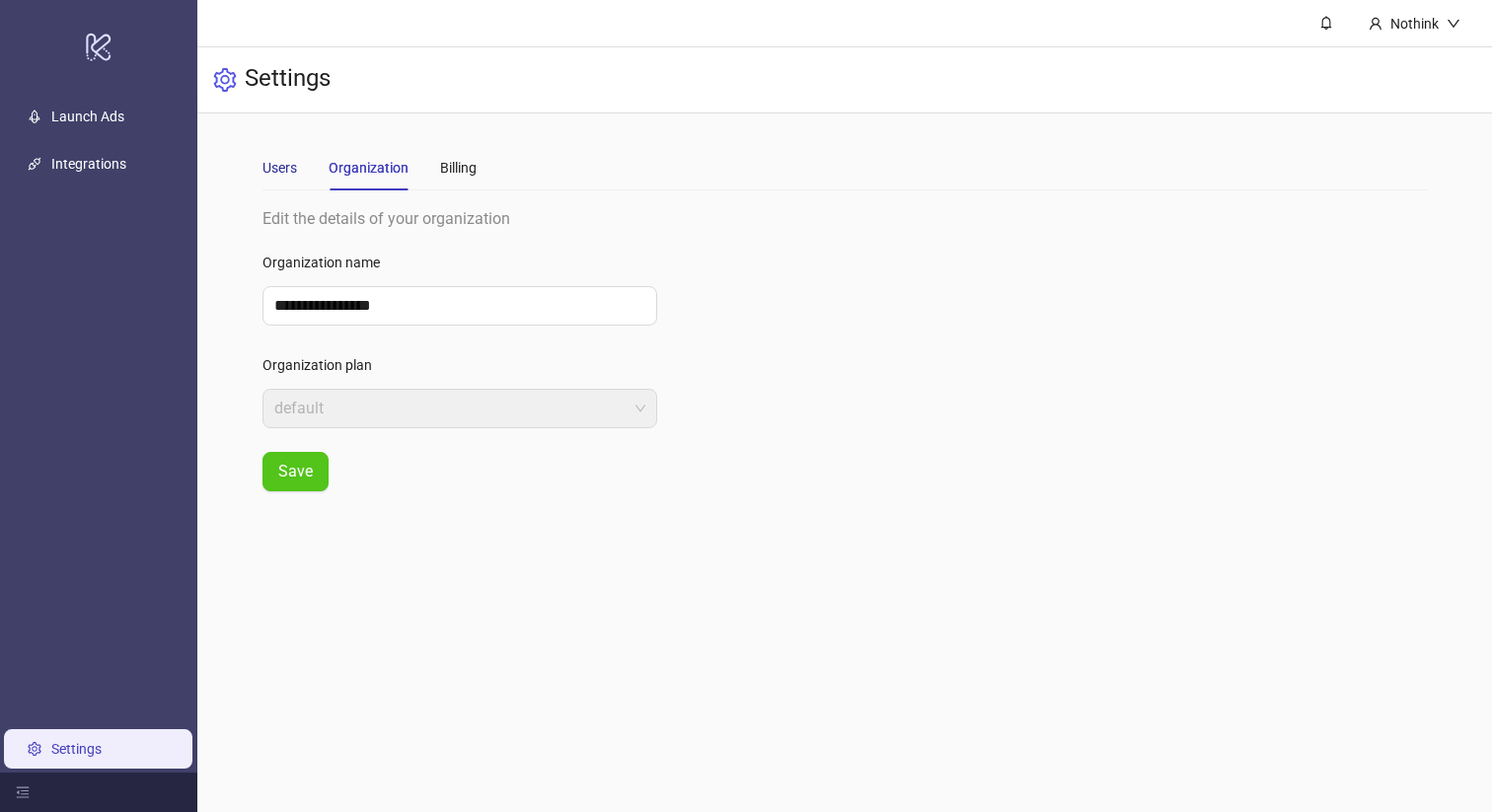
click at [287, 174] on div "Users" at bounding box center [279, 167] width 35 height 22
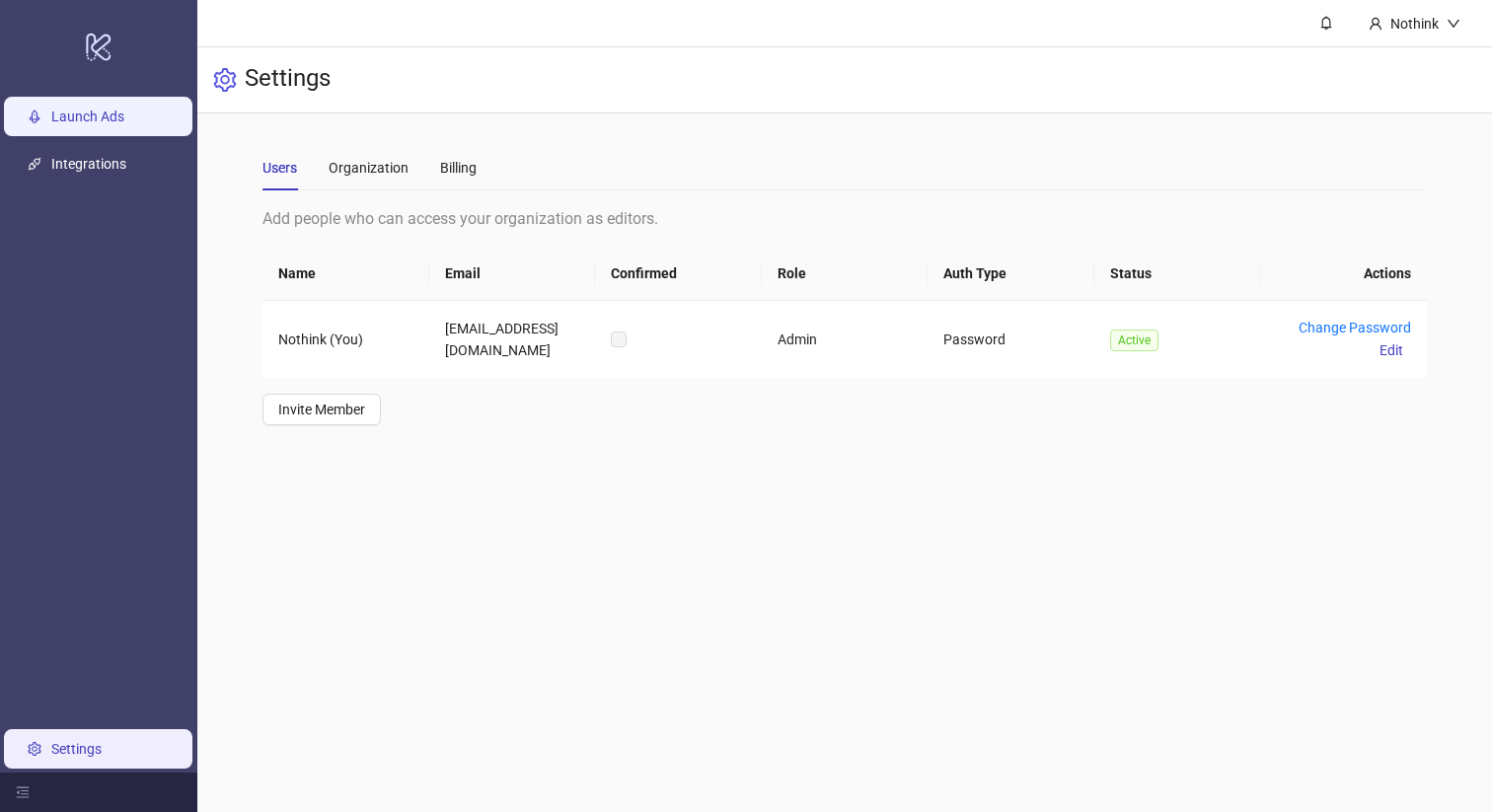
click at [96, 122] on link "Launch Ads" at bounding box center [88, 117] width 73 height 16
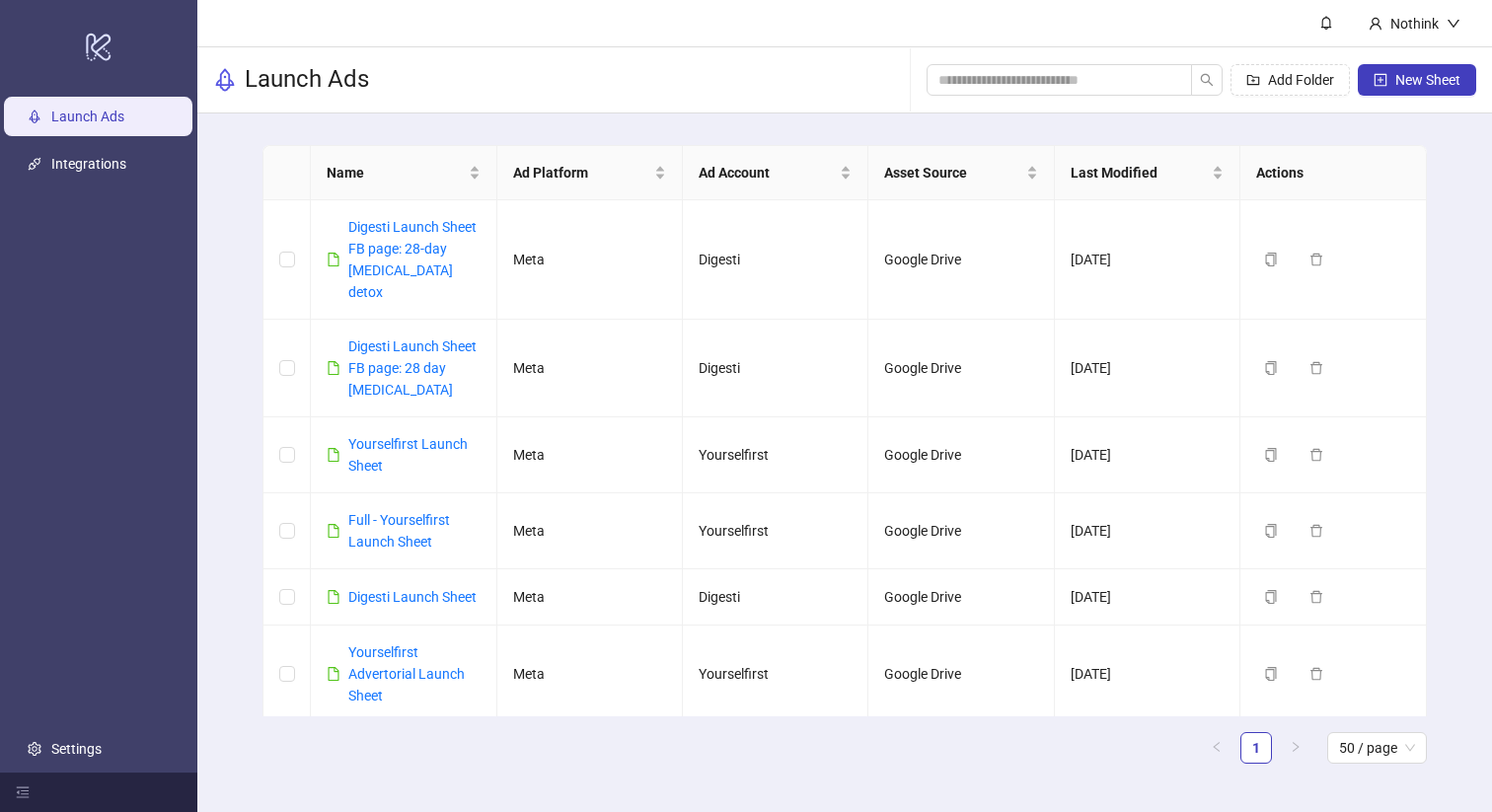
click at [103, 317] on ul "Launch Ads Integrations Settings" at bounding box center [98, 433] width 197 height 679
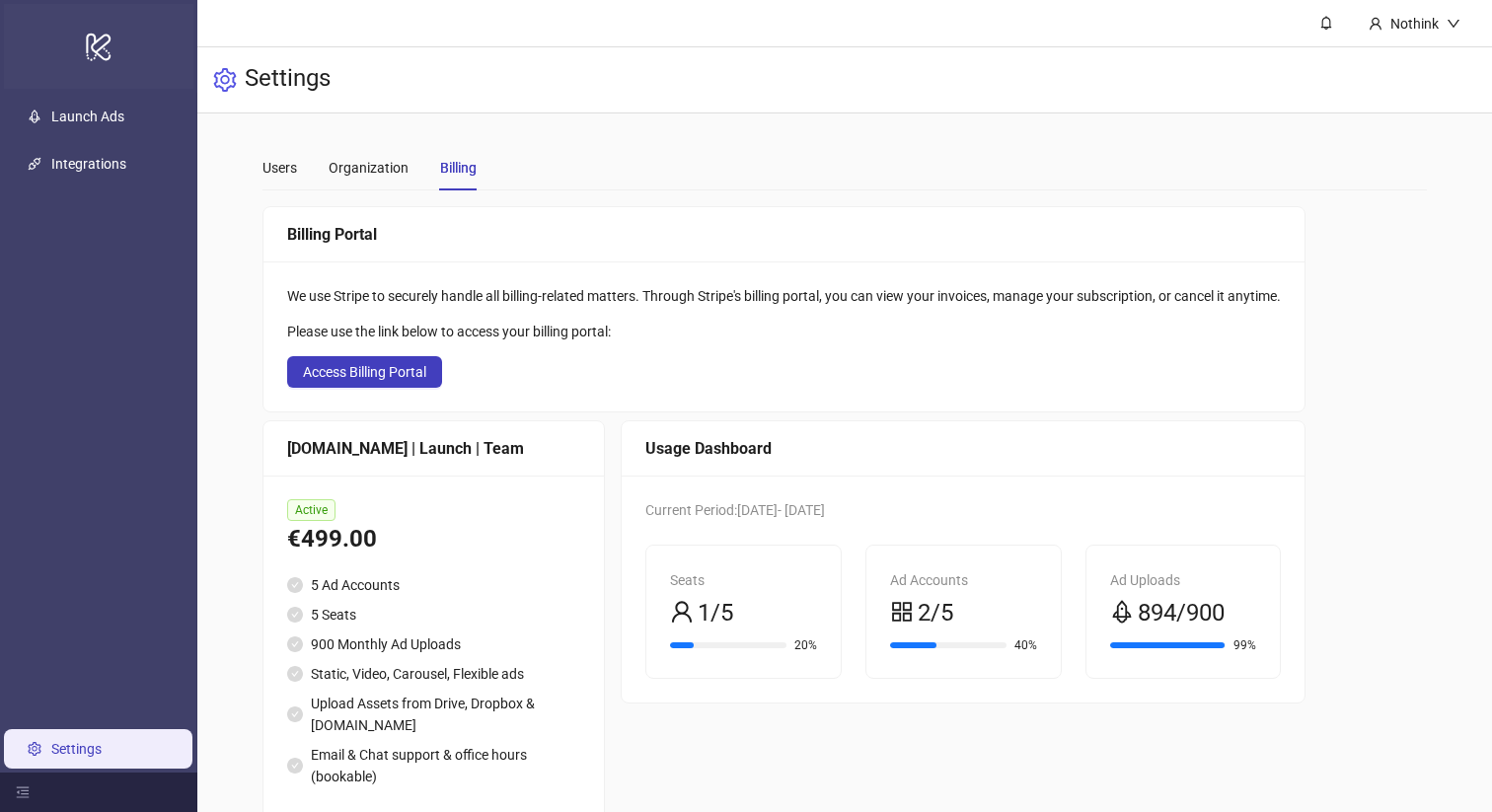
click at [96, 46] on icon "logo/logo-mobile" at bounding box center [99, 47] width 28 height 48
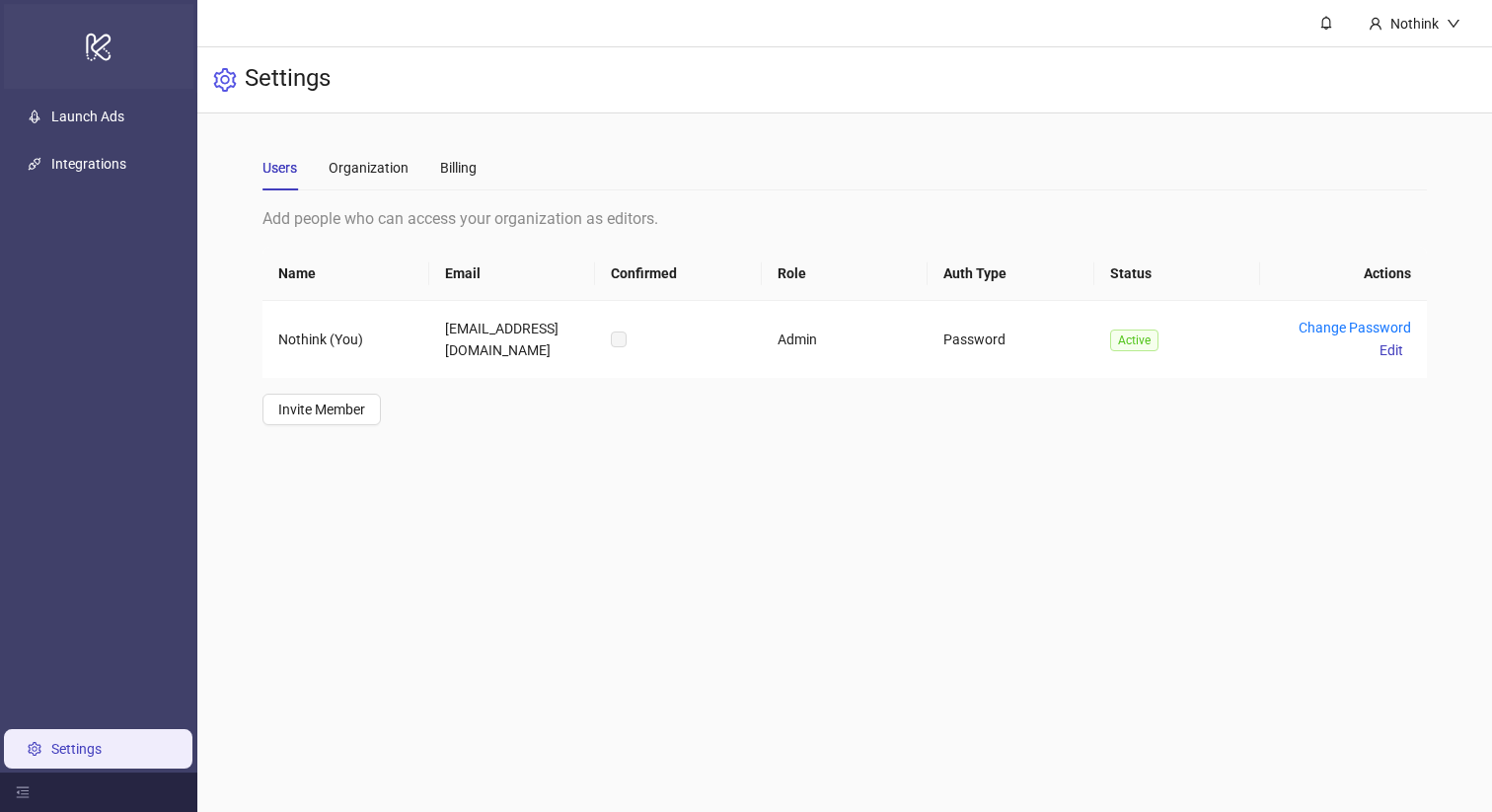
click at [96, 46] on icon "logo/logo-mobile" at bounding box center [99, 47] width 28 height 48
click at [86, 118] on link "Launch Ads" at bounding box center [88, 117] width 73 height 16
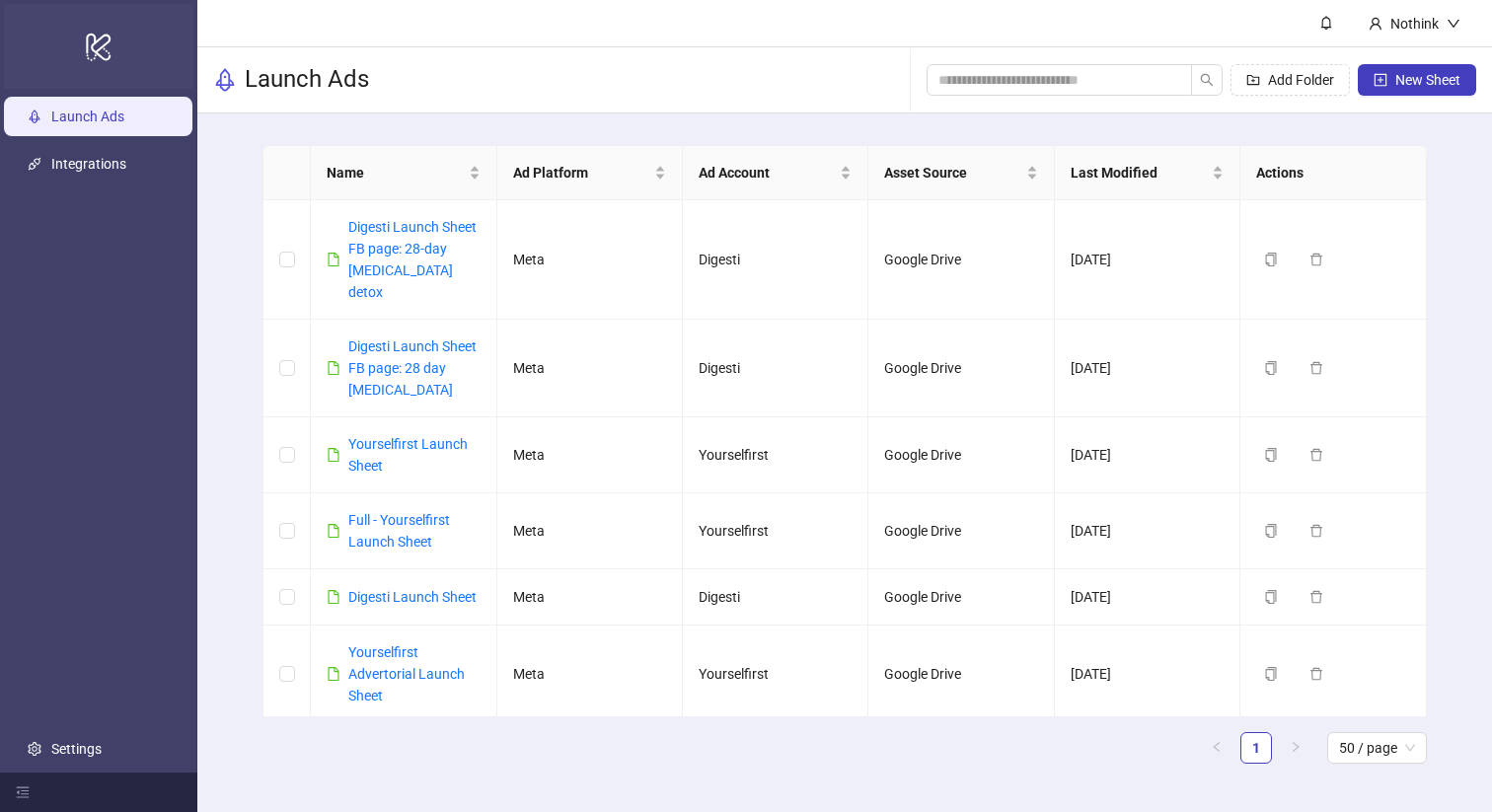
click at [90, 55] on icon "logo/logo-mobile" at bounding box center [99, 47] width 28 height 48
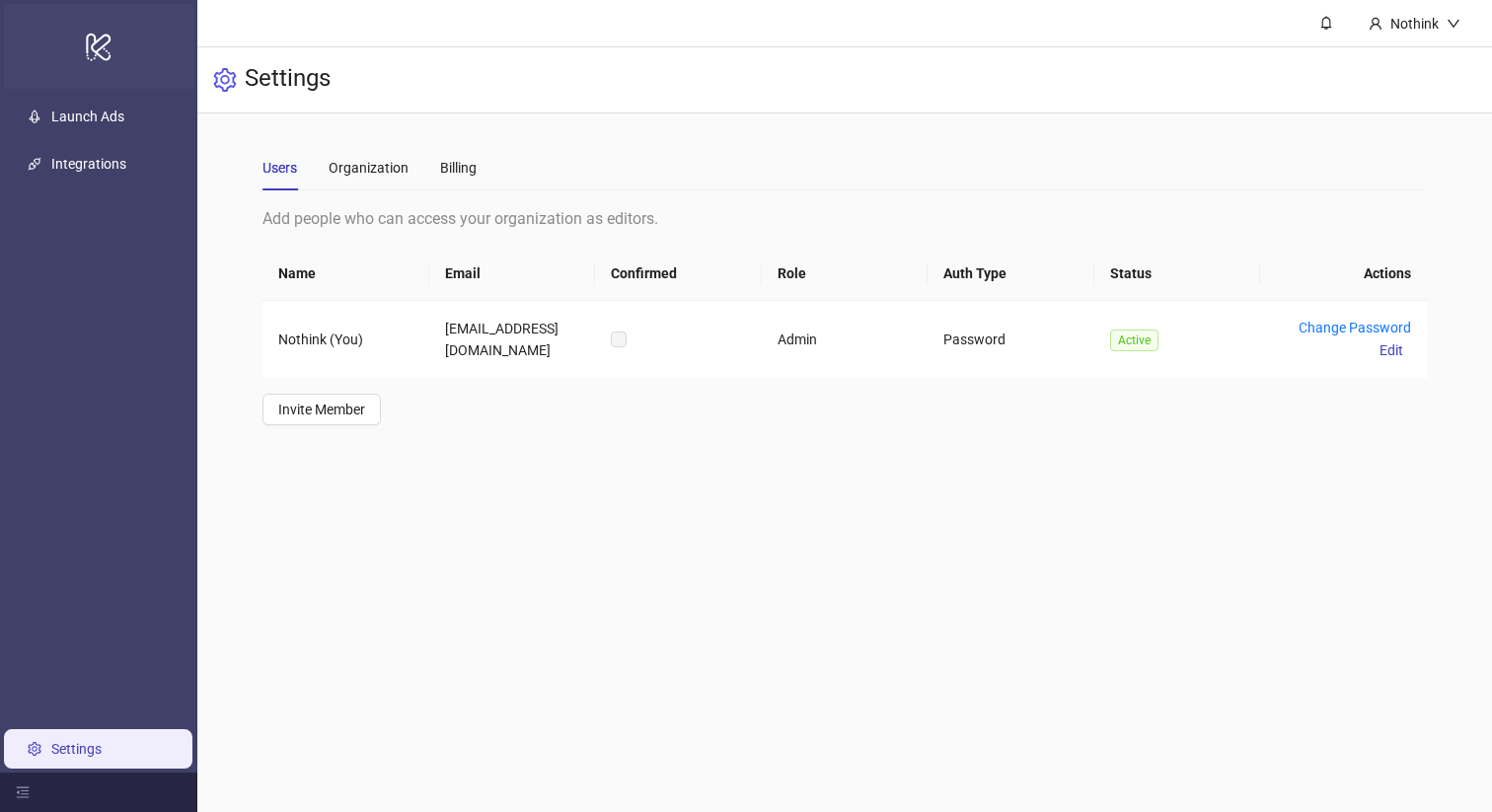
click at [90, 55] on icon "logo/logo-mobile" at bounding box center [99, 47] width 28 height 48
click at [902, 86] on div "Settings" at bounding box center [844, 80] width 1295 height 66
